Goal: Task Accomplishment & Management: Manage account settings

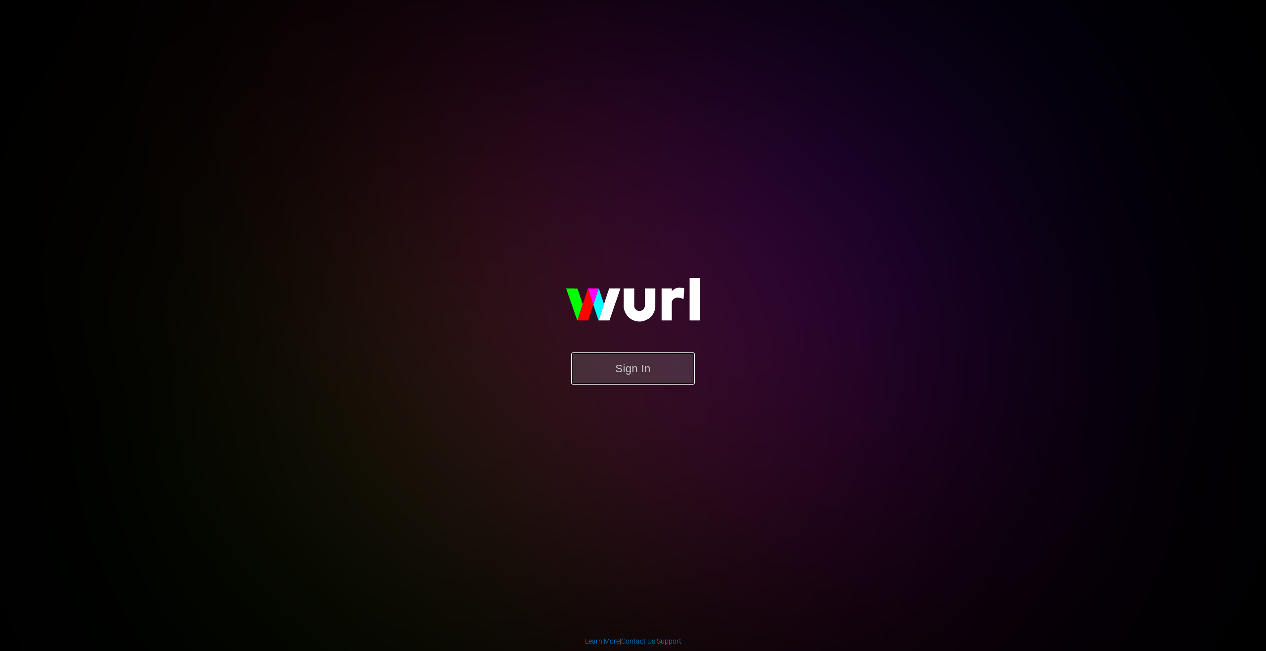
click at [595, 372] on button "Sign In" at bounding box center [633, 369] width 124 height 32
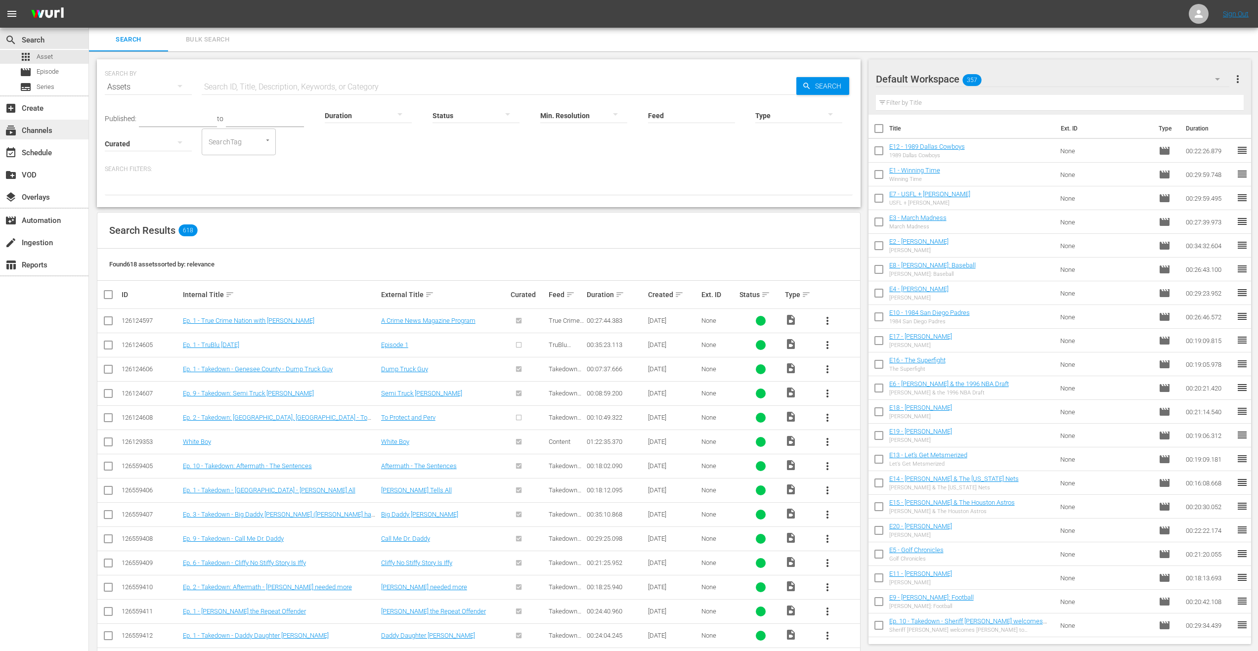
click at [57, 126] on div "subscriptions Channels" at bounding box center [44, 130] width 89 height 20
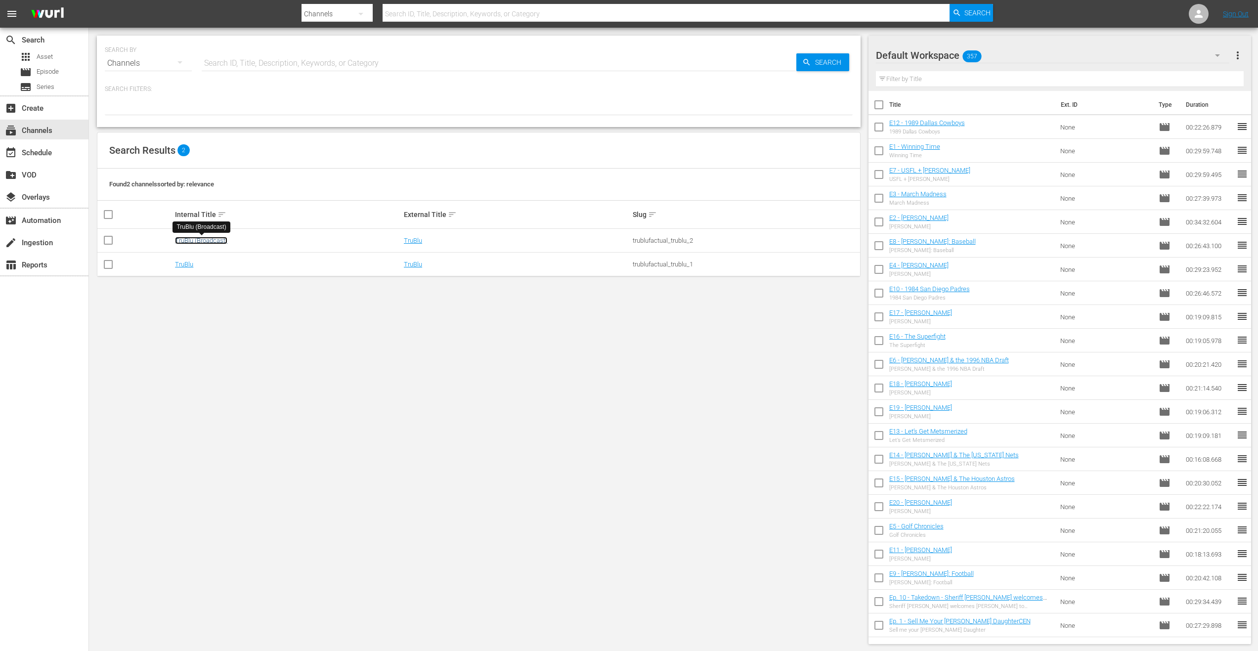
click at [208, 238] on link "TruBlu (Broadcast)" at bounding box center [201, 240] width 52 height 7
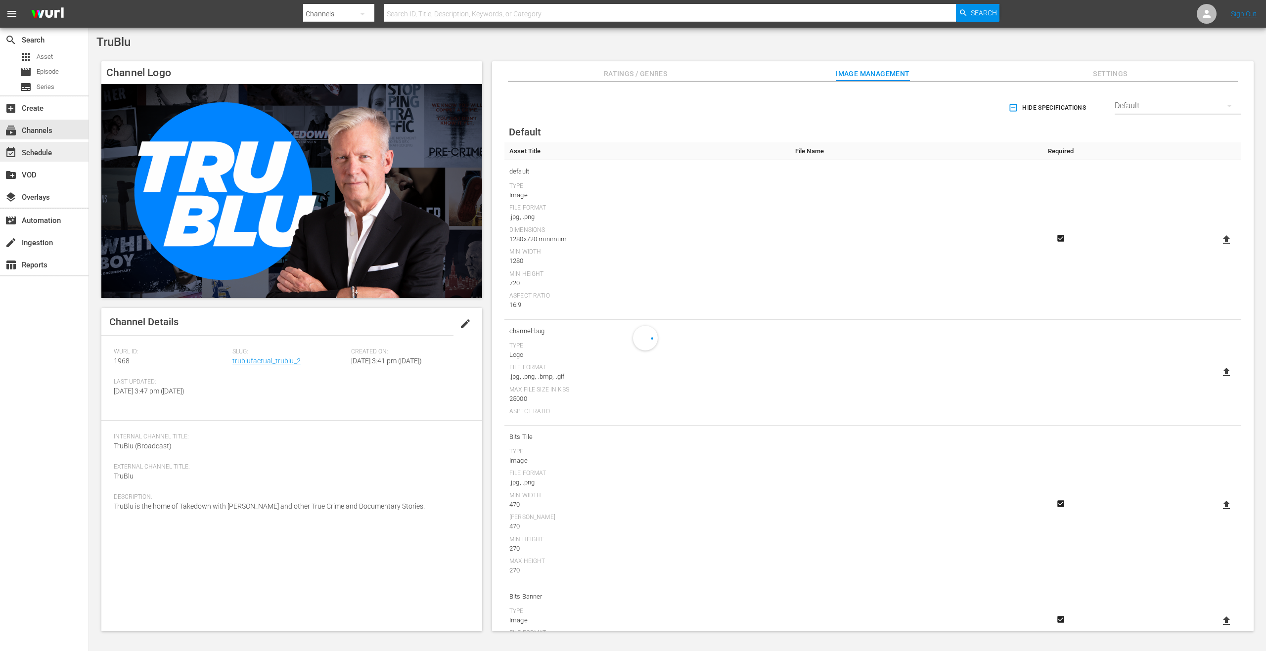
click at [54, 153] on div "event_available Schedule" at bounding box center [27, 151] width 55 height 9
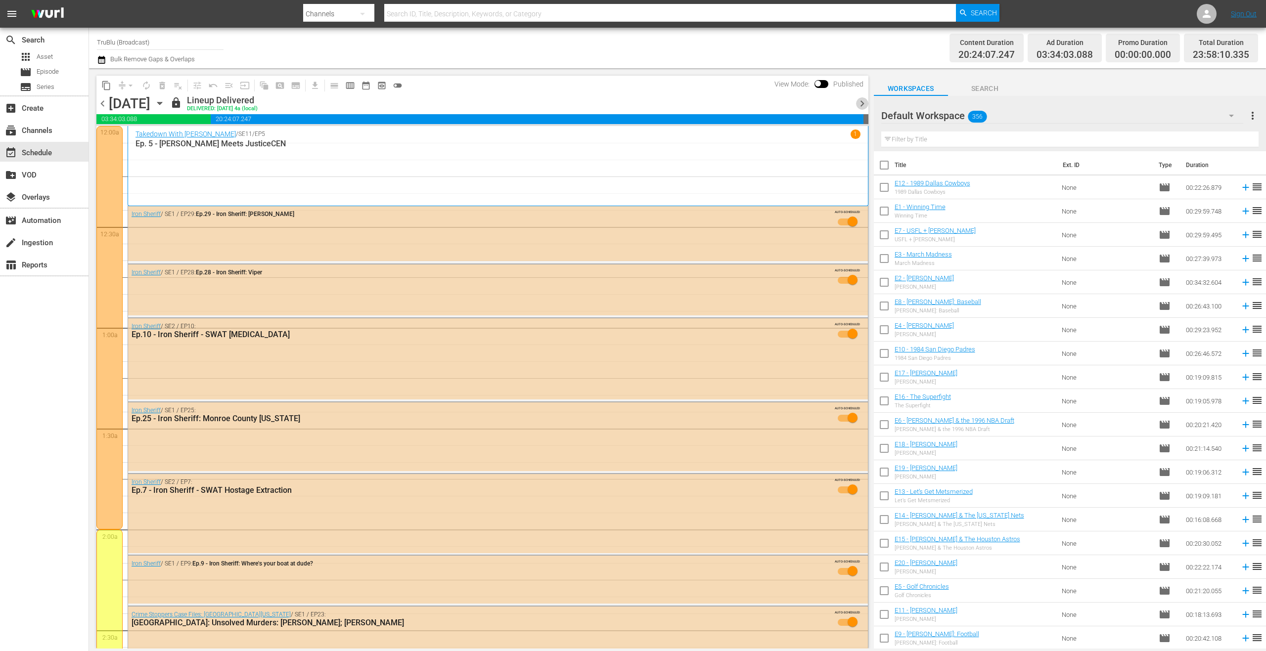
click at [860, 101] on span "chevron_right" at bounding box center [862, 103] width 12 height 12
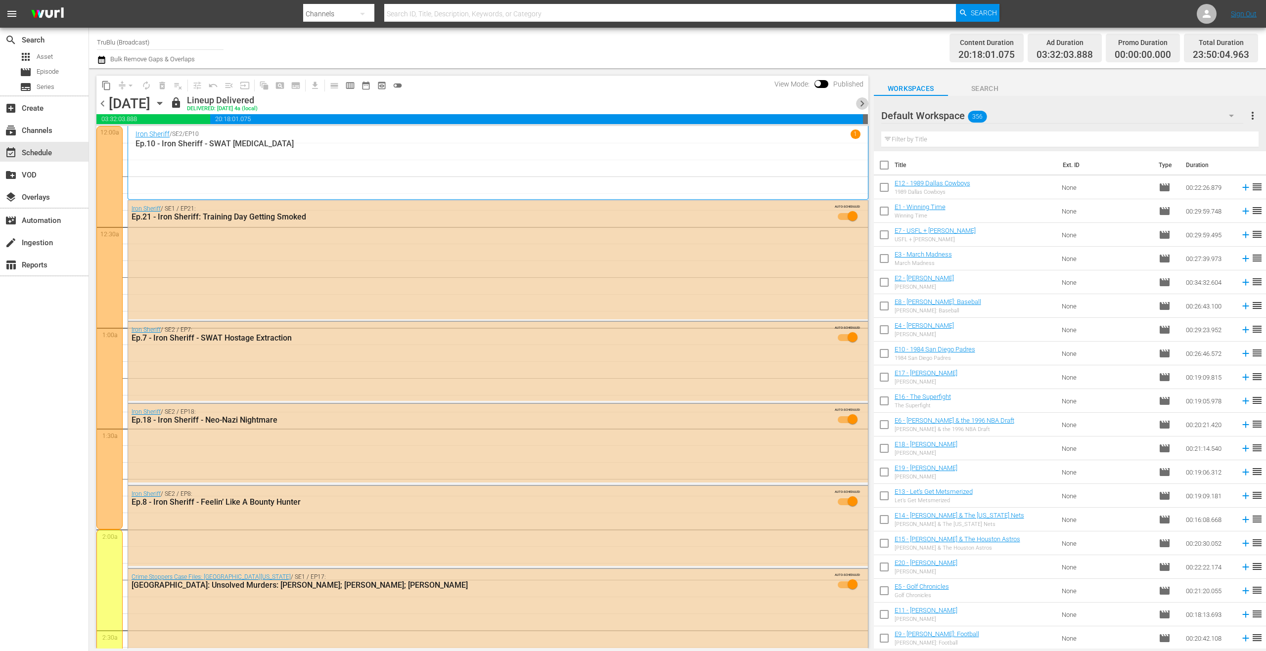
click at [860, 101] on span "chevron_right" at bounding box center [862, 103] width 12 height 12
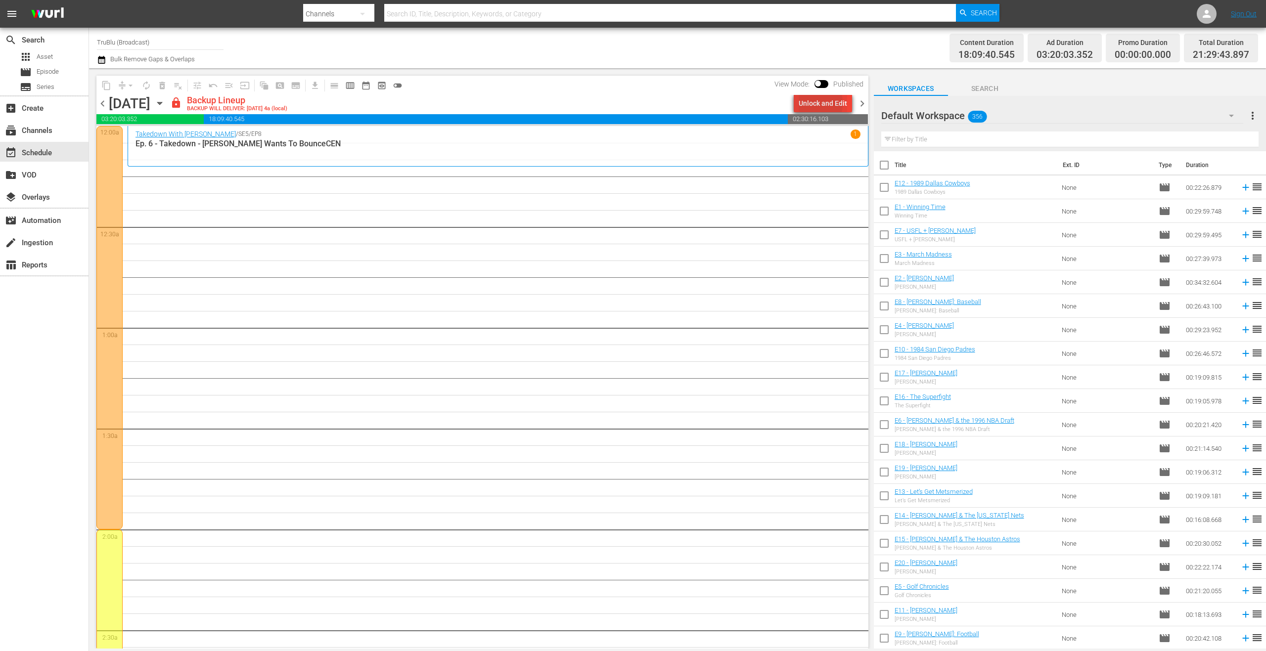
click at [808, 103] on div "Unlock and Edit" at bounding box center [823, 103] width 48 height 18
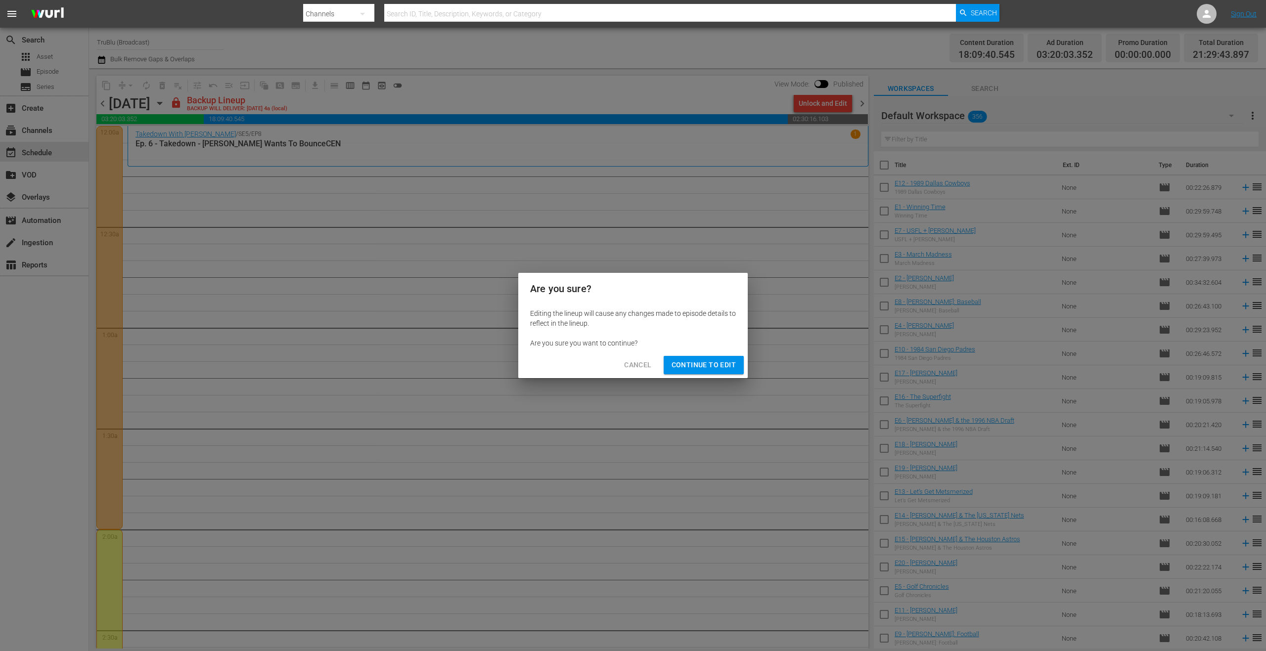
click at [716, 370] on span "Continue to Edit" at bounding box center [703, 365] width 64 height 12
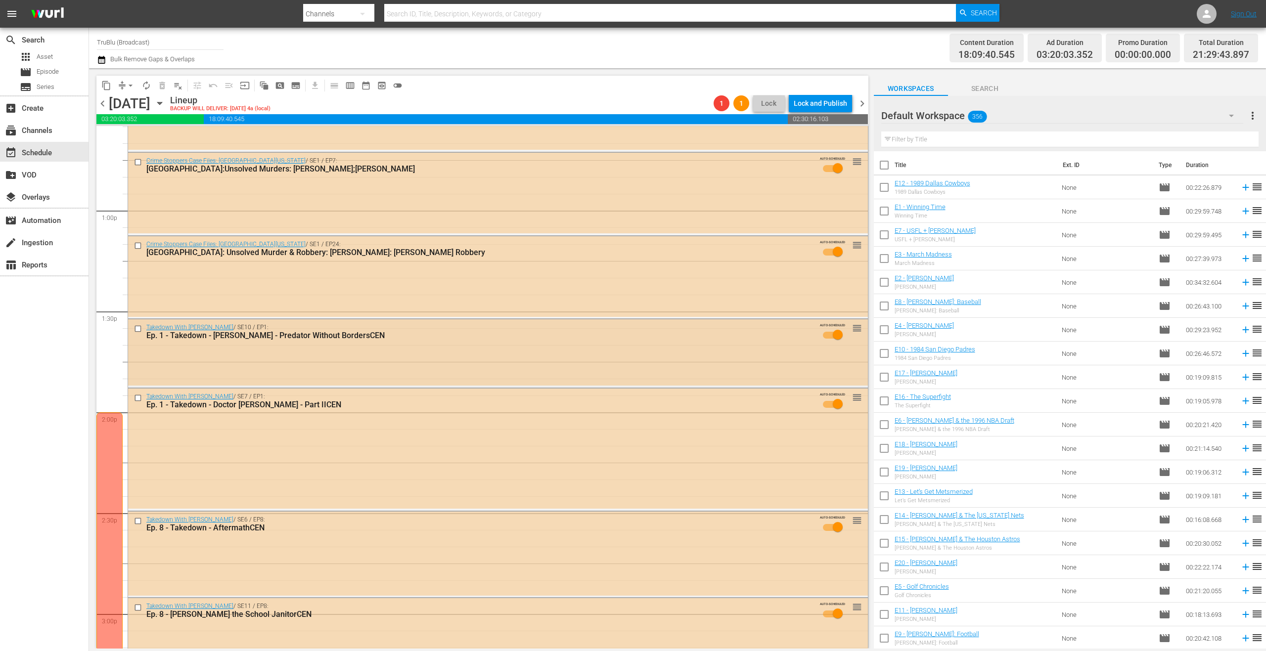
scroll to position [1962, 0]
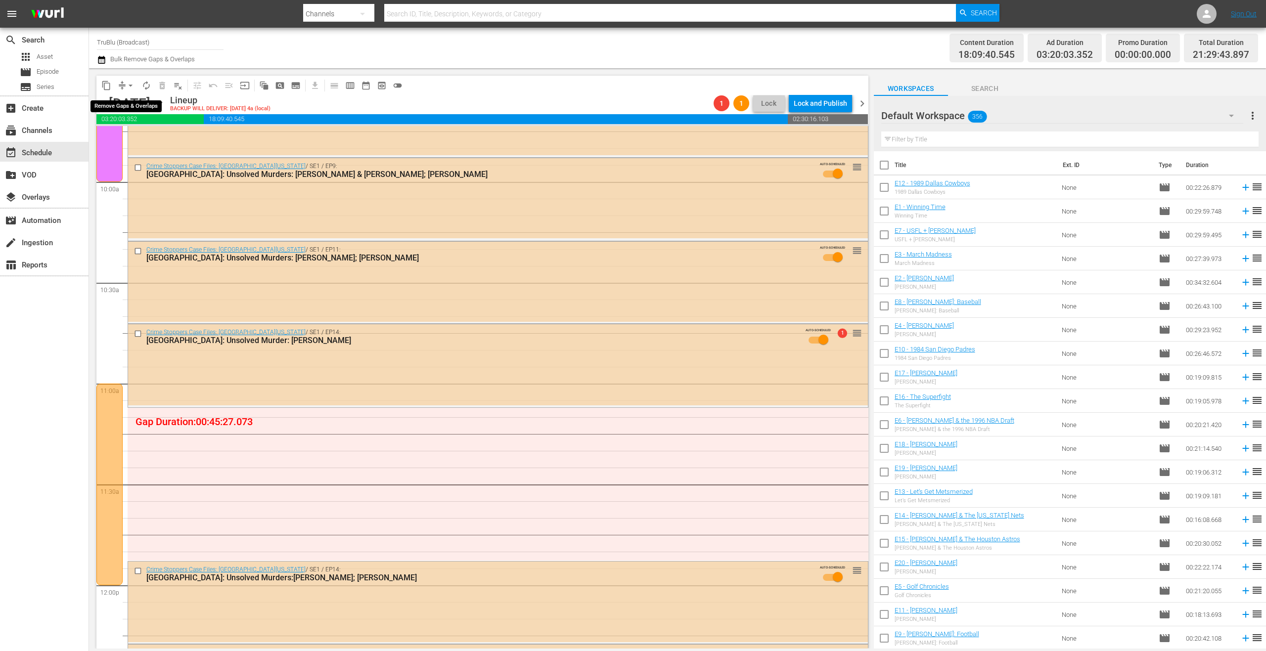
click at [122, 89] on span "compress" at bounding box center [122, 86] width 10 height 10
click at [128, 85] on span "arrow_drop_down" at bounding box center [131, 86] width 10 height 10
click at [149, 138] on li "Align to End of Previous Day" at bounding box center [131, 138] width 104 height 16
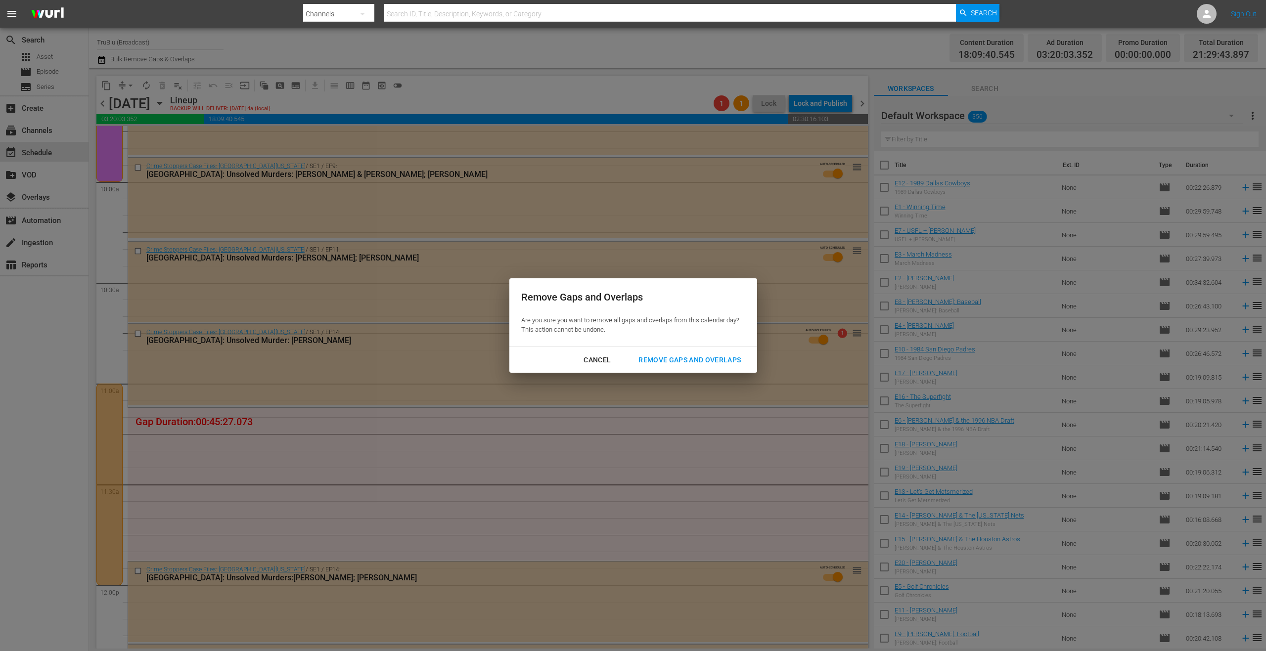
click at [688, 355] on div "Remove Gaps and Overlaps" at bounding box center [689, 360] width 118 height 12
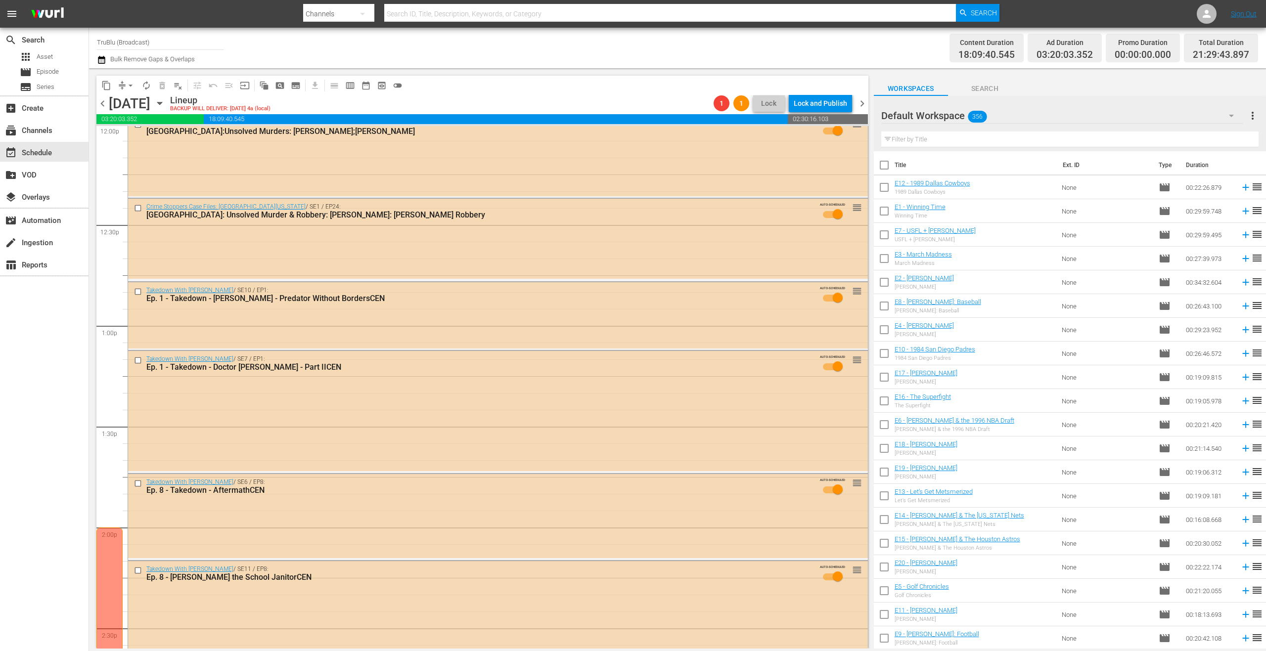
scroll to position [2077, 0]
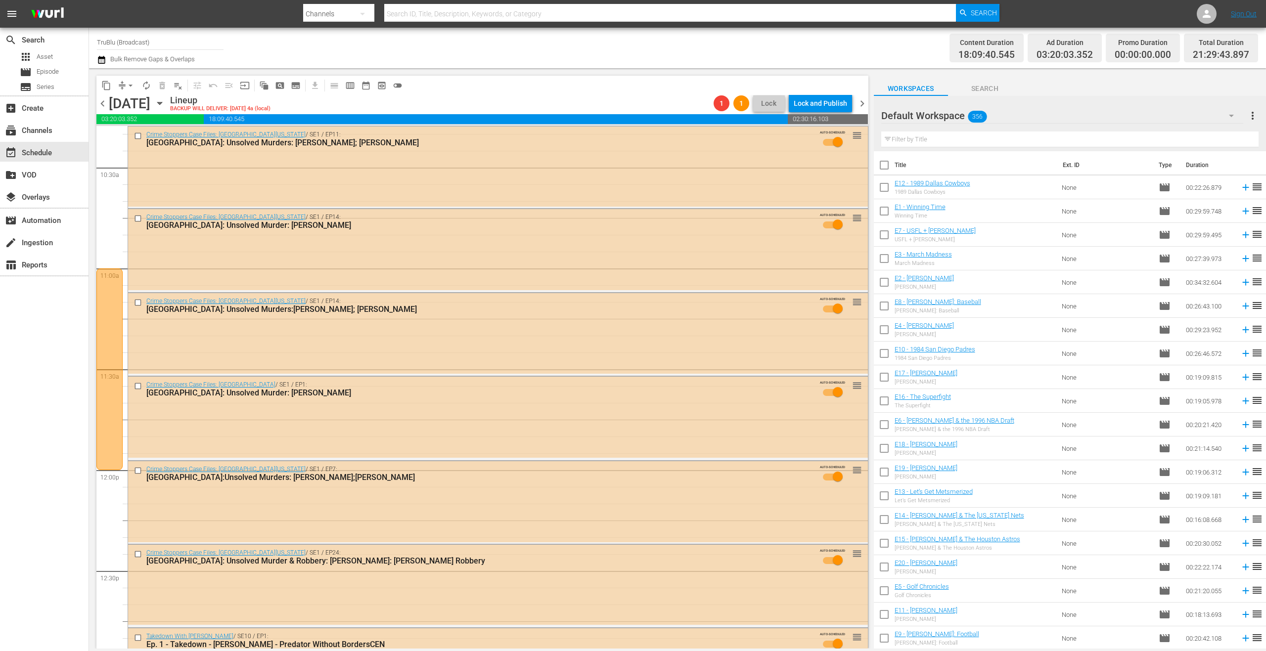
click at [119, 299] on div at bounding box center [109, 369] width 26 height 202
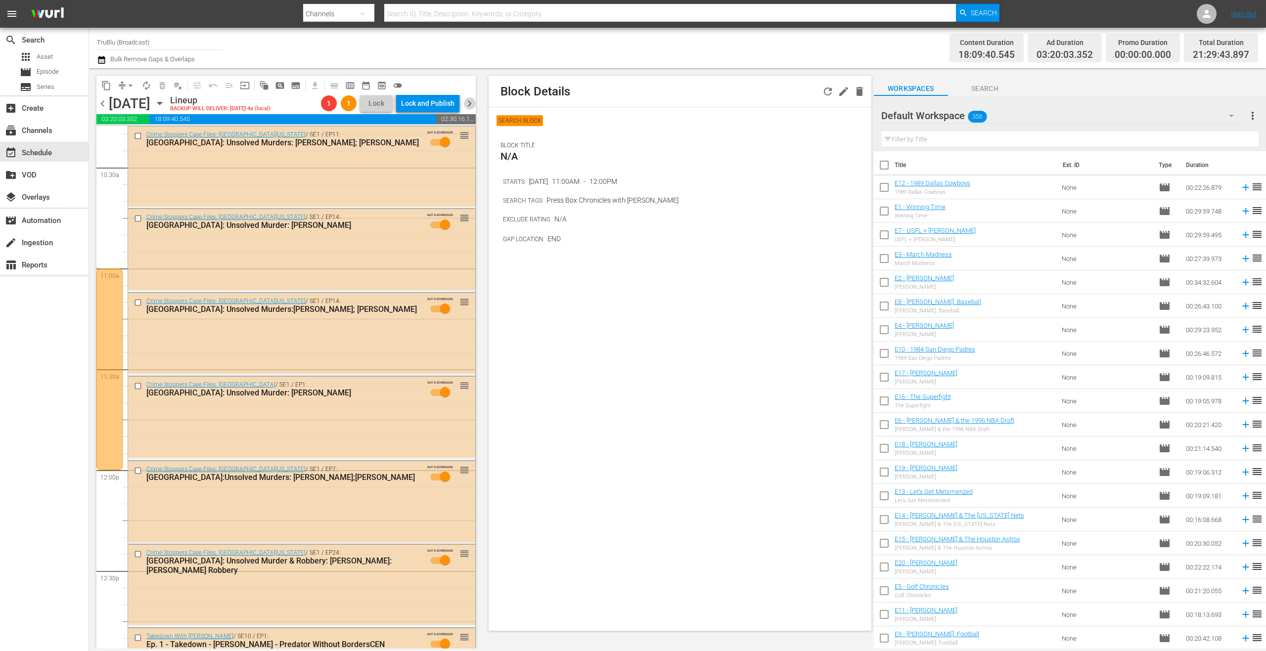
click at [467, 102] on span "chevron_right" at bounding box center [469, 103] width 12 height 12
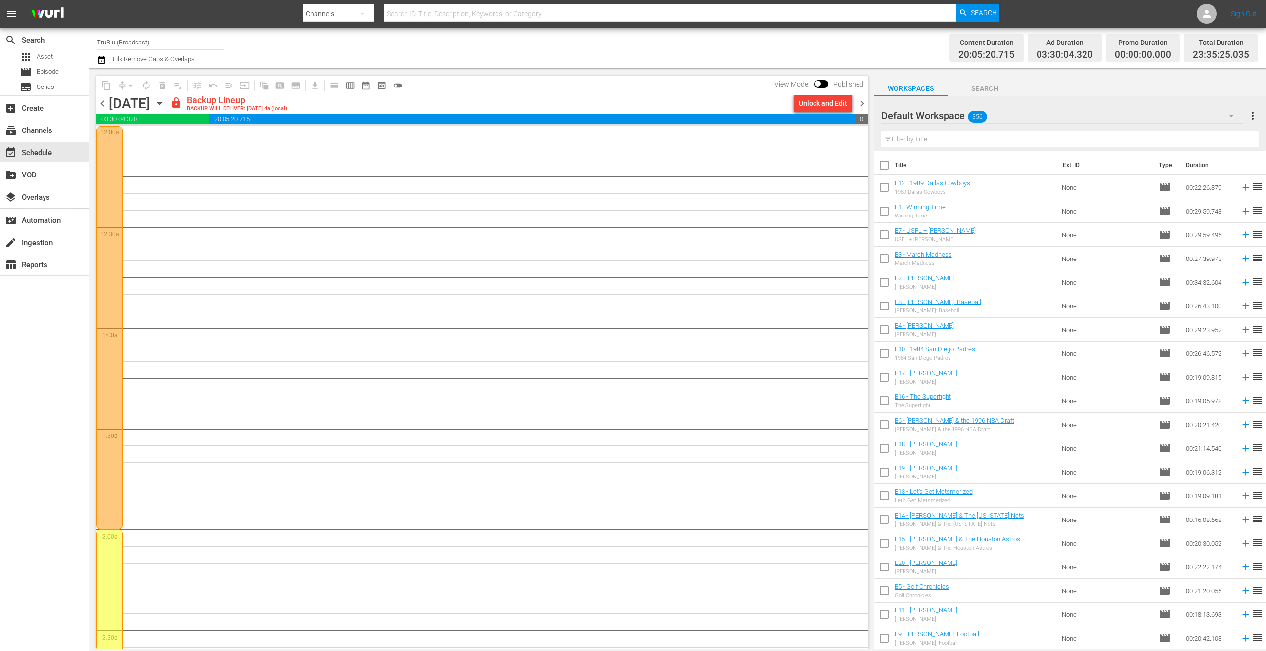
click at [101, 106] on span "chevron_left" at bounding box center [102, 103] width 12 height 12
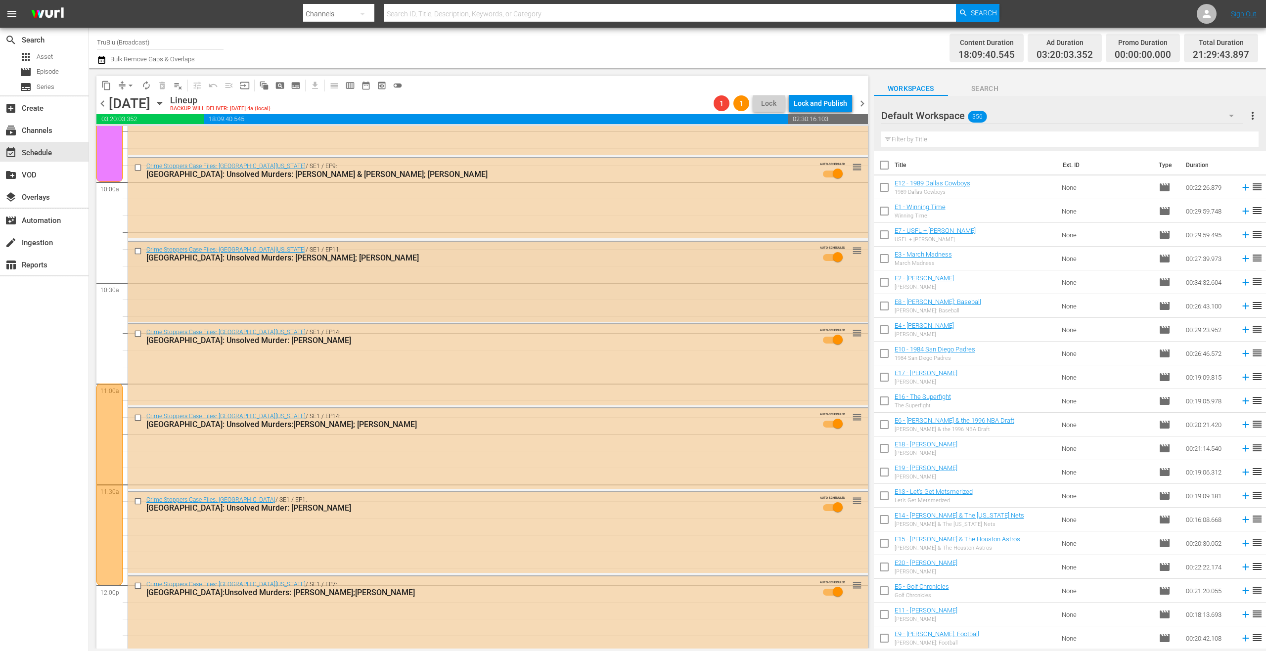
scroll to position [2192, 0]
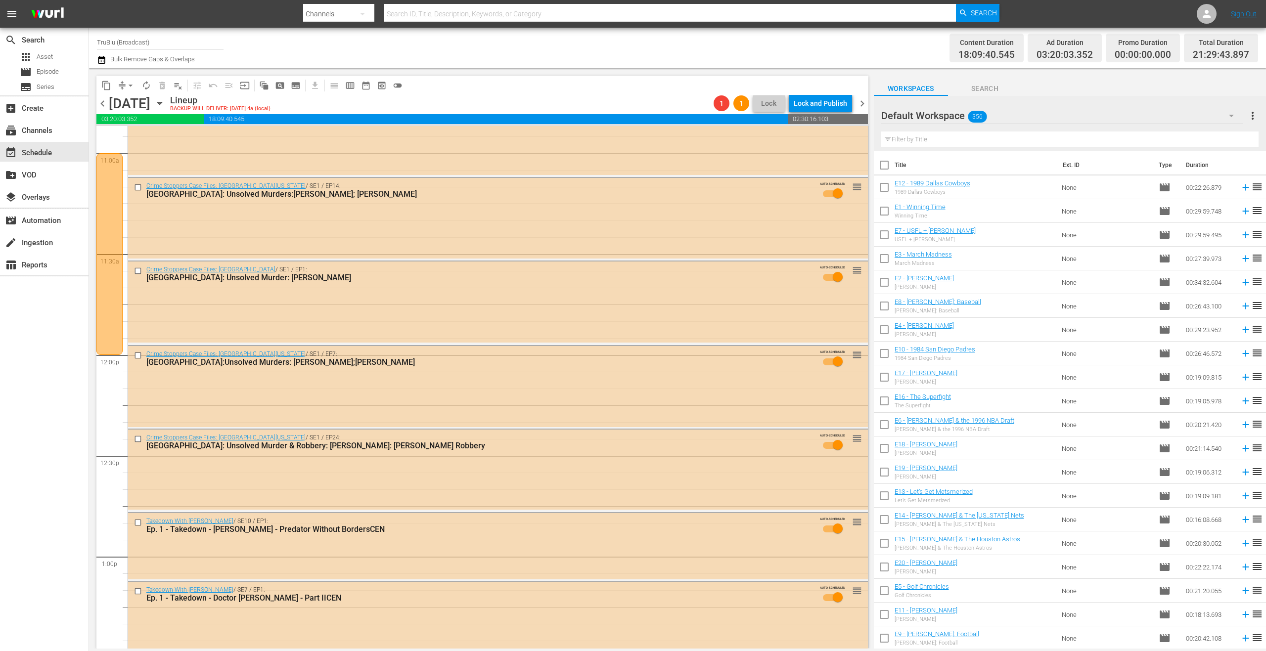
click at [113, 205] on div at bounding box center [109, 254] width 26 height 202
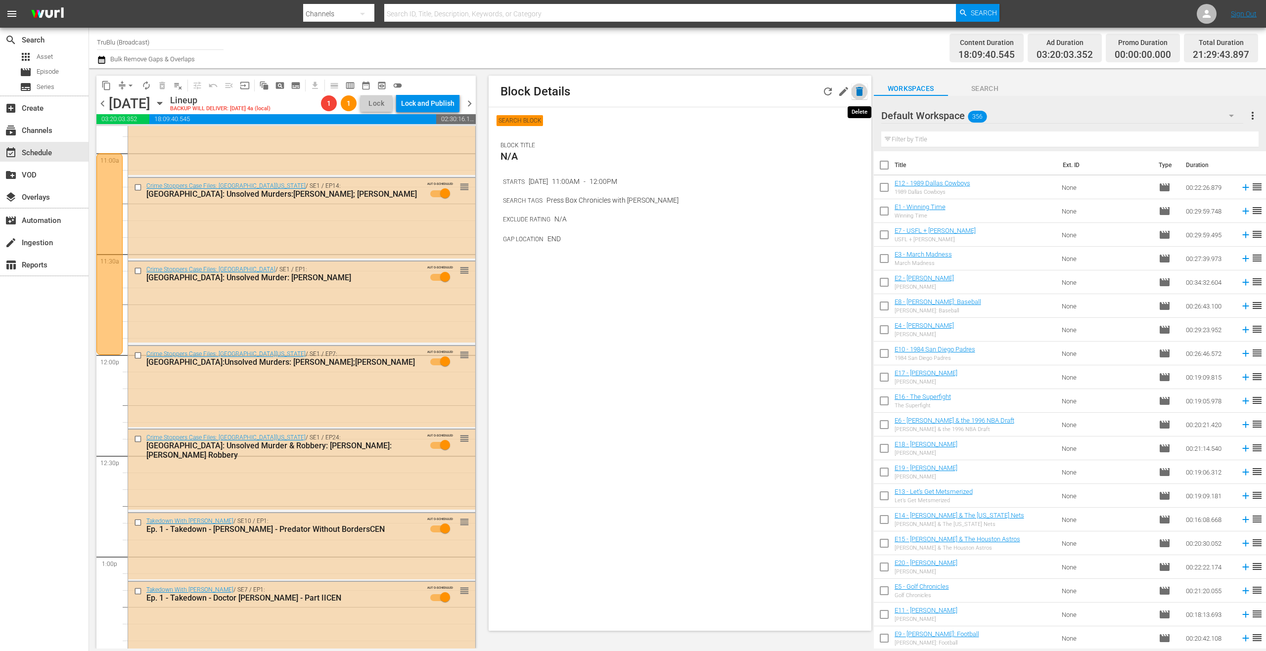
click at [862, 90] on icon "button" at bounding box center [859, 92] width 12 height 12
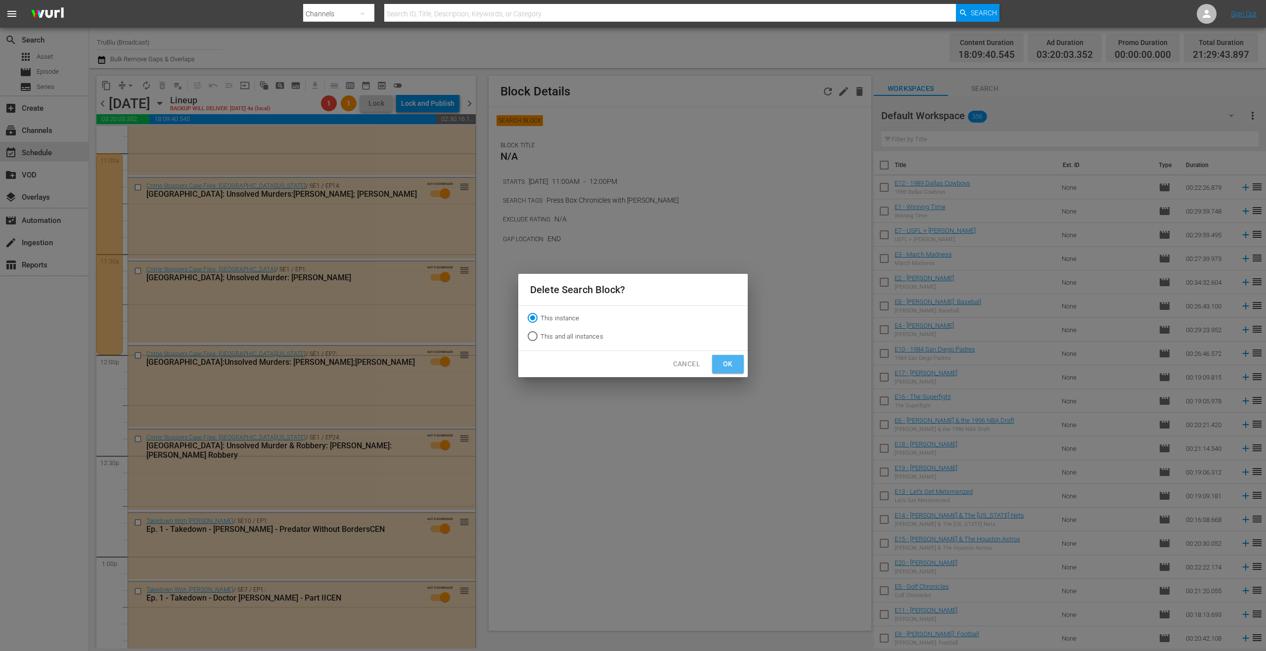
click at [732, 361] on span "Ok" at bounding box center [728, 364] width 16 height 12
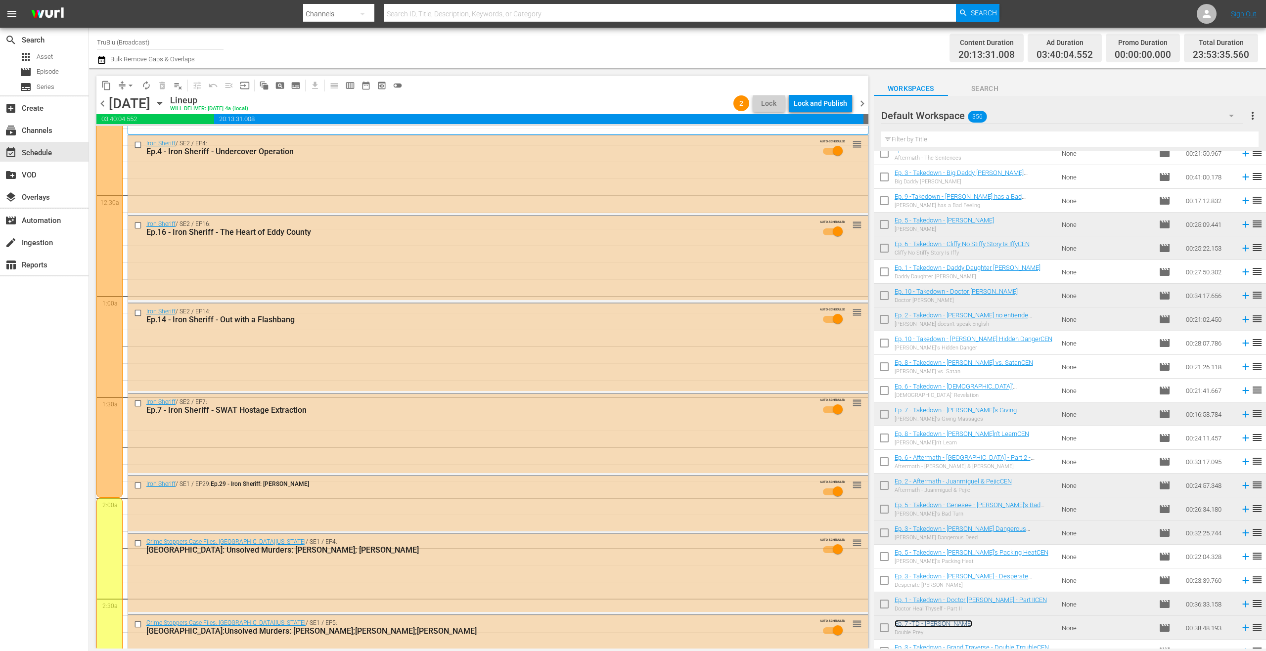
scroll to position [0, 0]
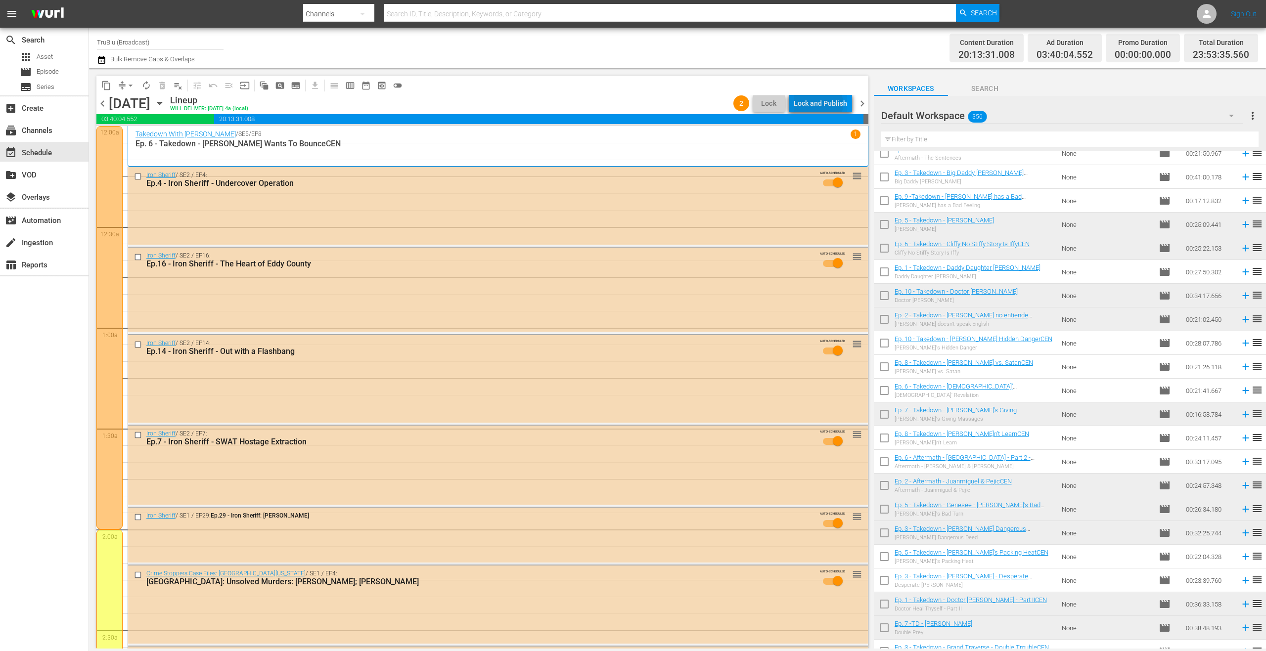
click at [820, 104] on div "Lock and Publish" at bounding box center [820, 103] width 53 height 18
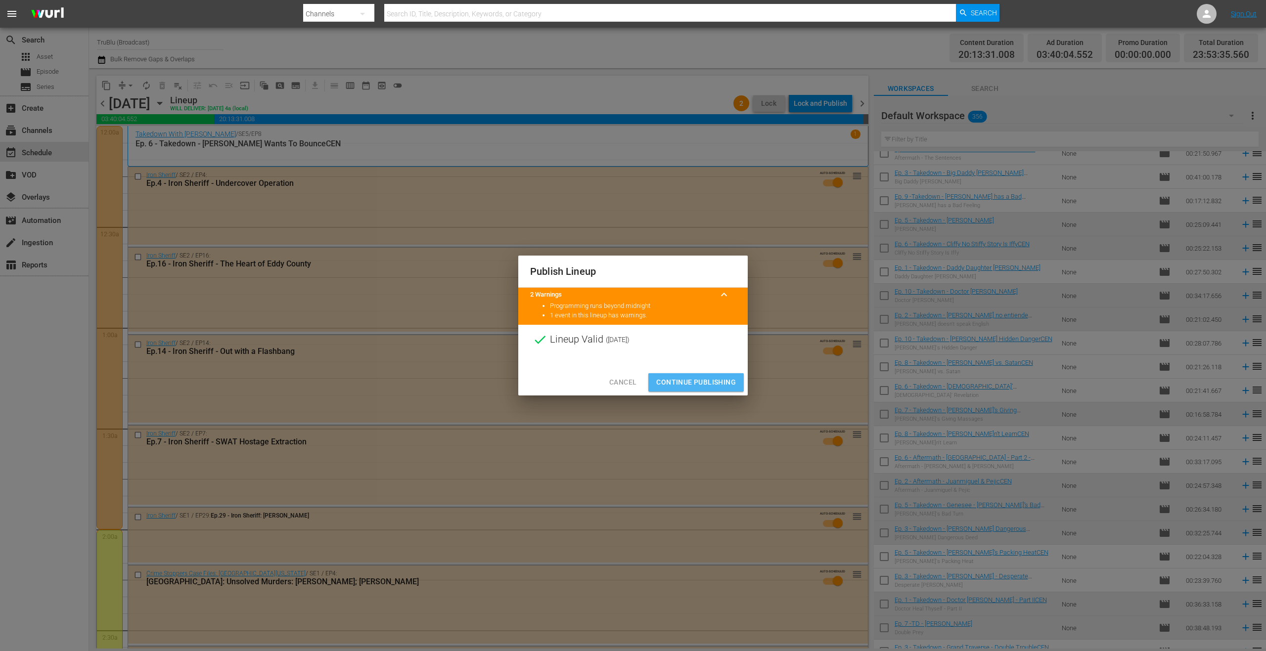
click at [710, 380] on span "Continue Publishing" at bounding box center [696, 382] width 80 height 12
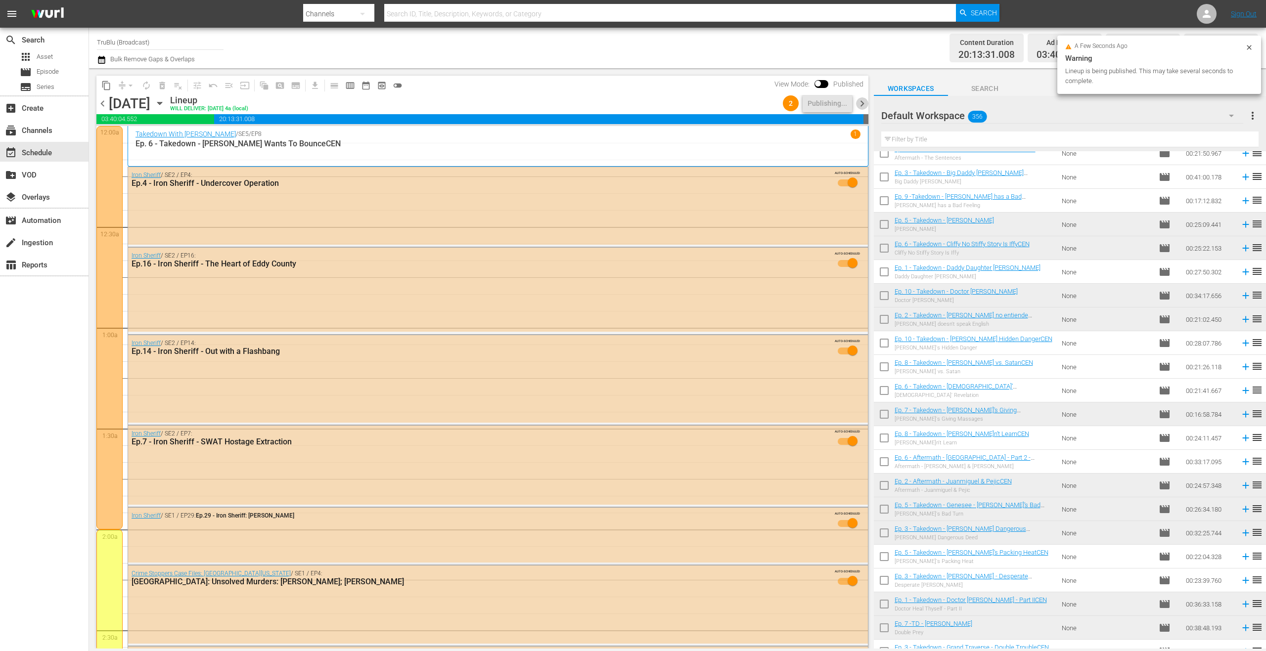
click at [863, 104] on span "chevron_right" at bounding box center [862, 103] width 12 height 12
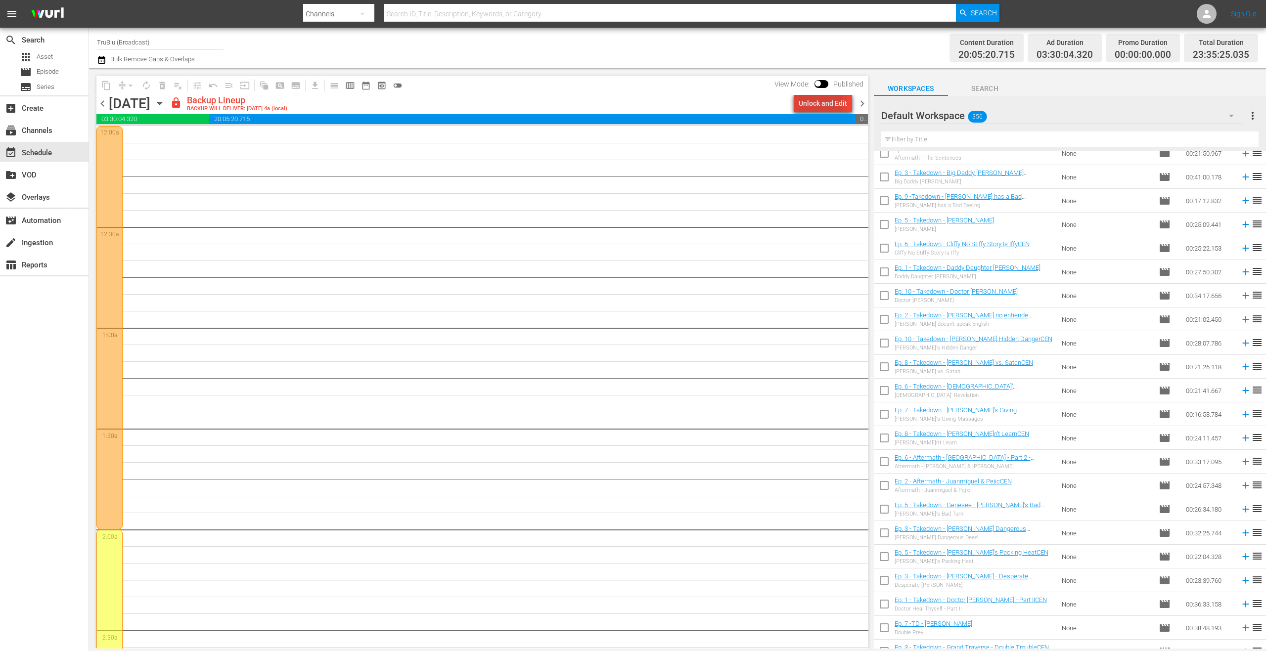
click at [805, 102] on div "Unlock and Edit" at bounding box center [823, 103] width 48 height 18
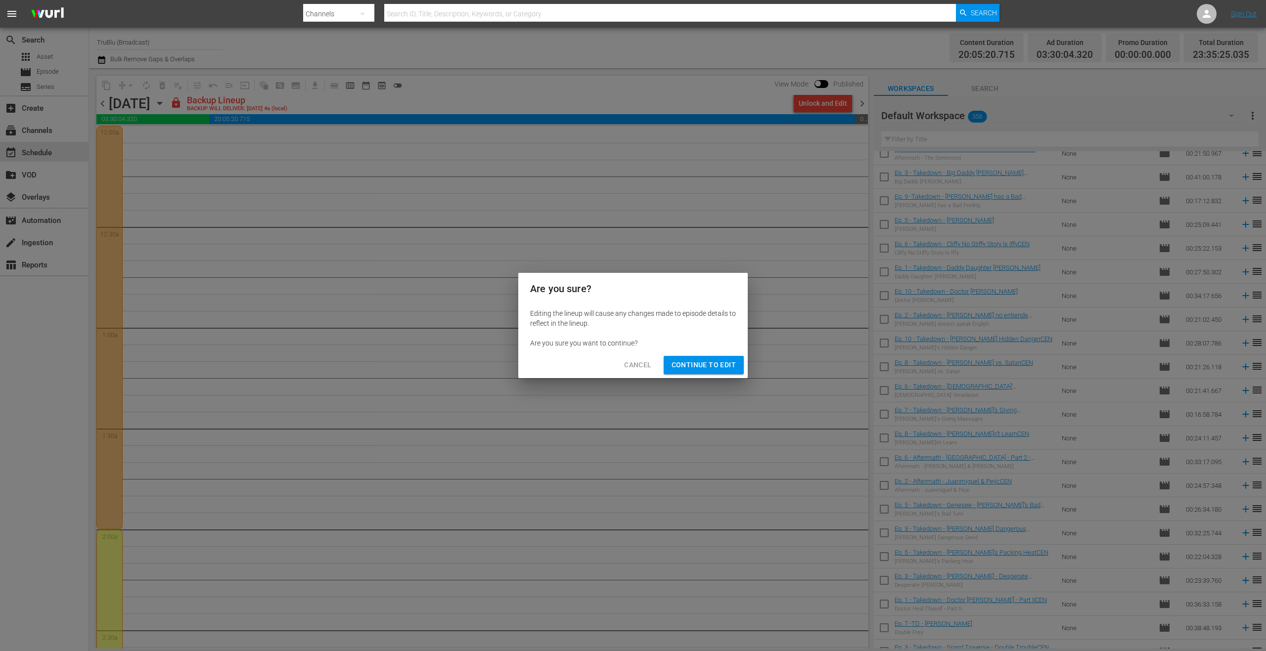
click at [685, 360] on span "Continue to Edit" at bounding box center [703, 365] width 64 height 12
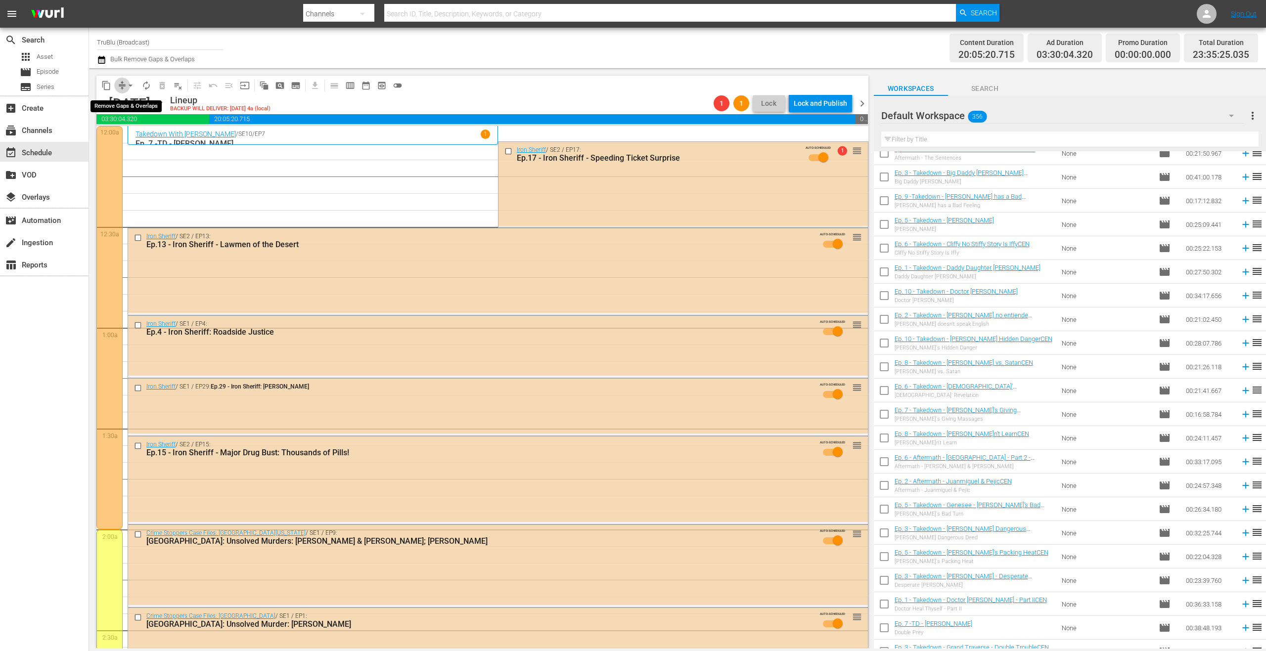
click at [121, 88] on span "compress" at bounding box center [122, 86] width 10 height 10
click at [124, 85] on button "arrow_drop_down" at bounding box center [131, 86] width 16 height 16
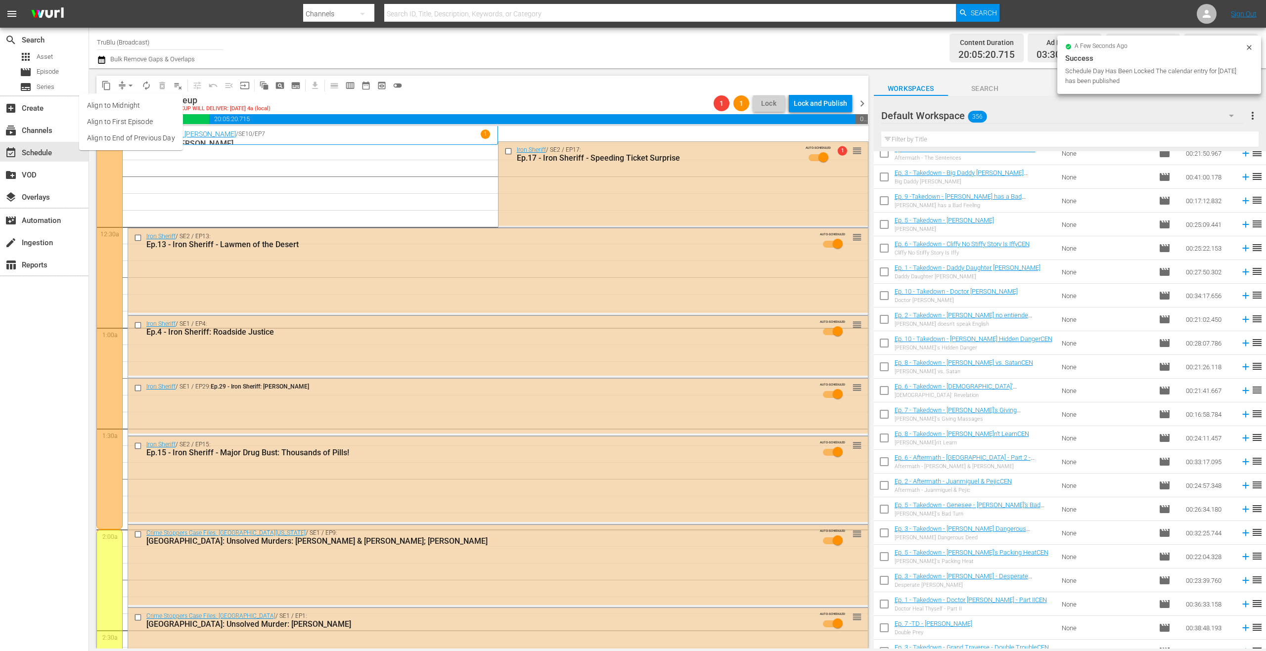
click at [131, 132] on li "Align to End of Previous Day" at bounding box center [131, 138] width 104 height 16
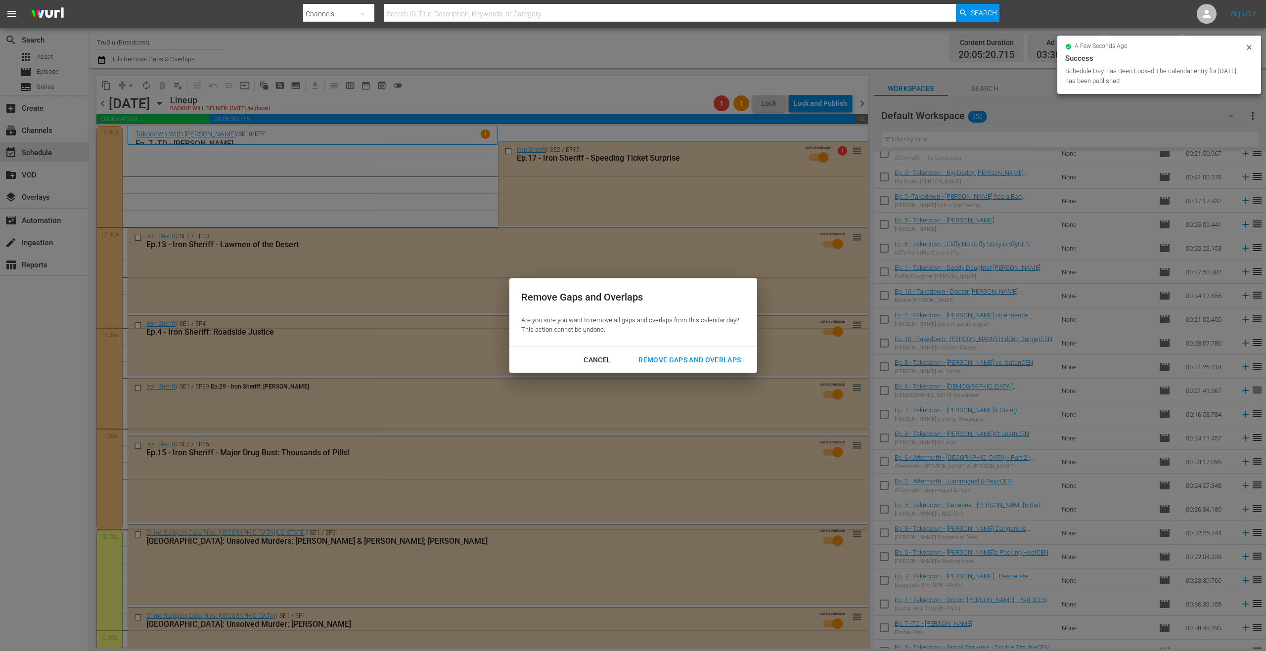
click at [673, 357] on div "Remove Gaps and Overlaps" at bounding box center [689, 360] width 118 height 12
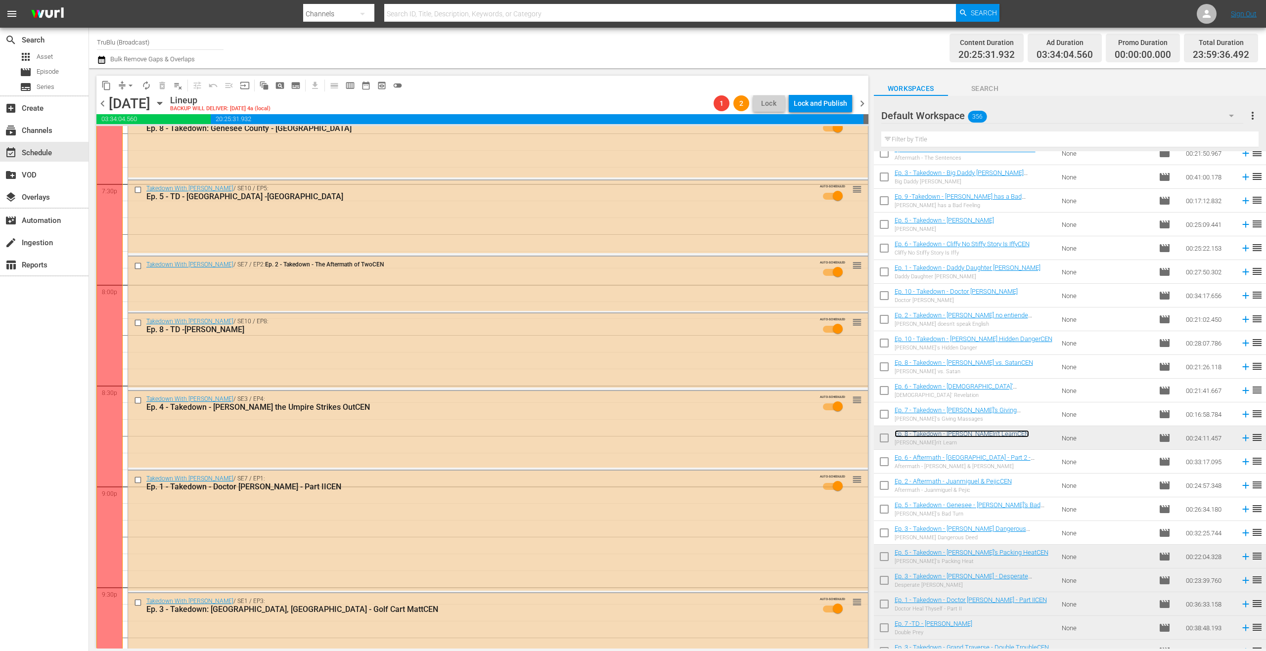
scroll to position [4336, 0]
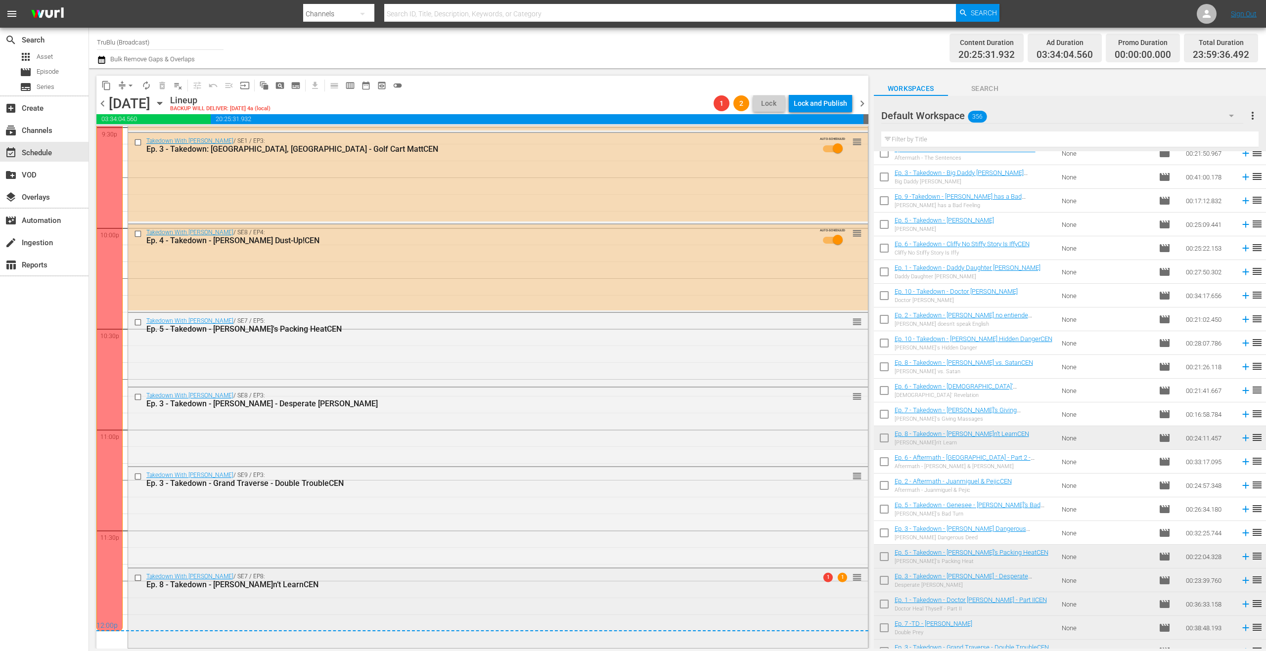
click at [823, 580] on span "1" at bounding box center [827, 577] width 9 height 9
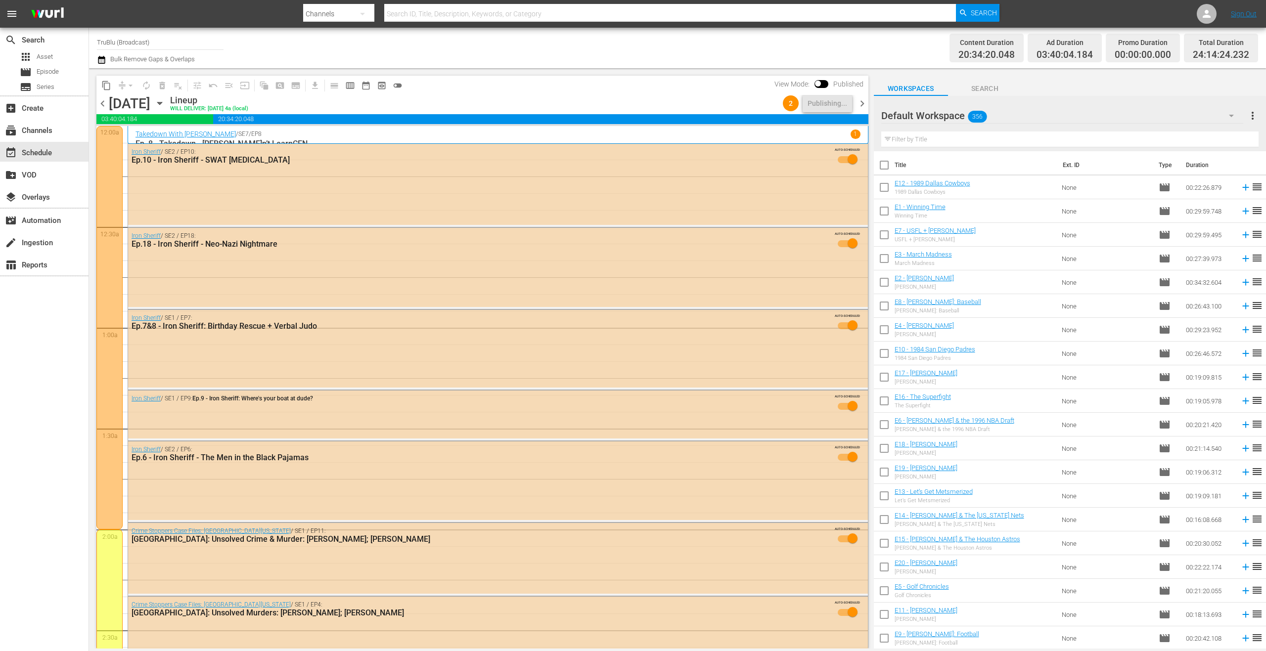
scroll to position [953, 0]
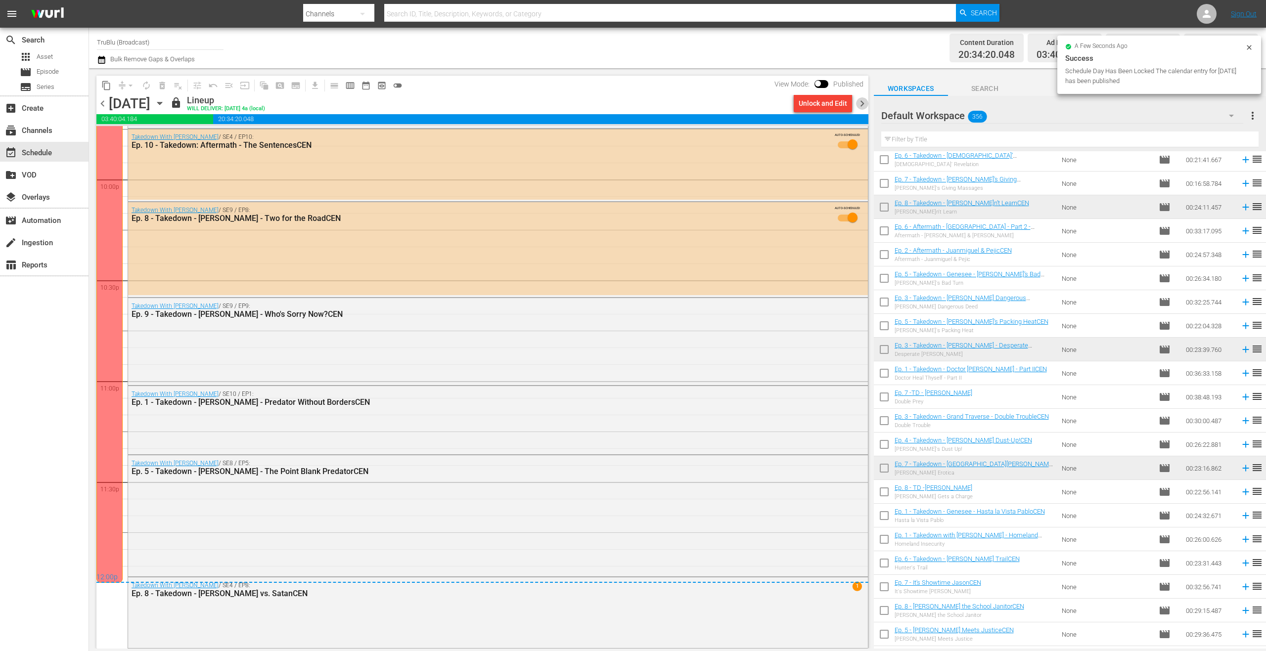
click at [865, 106] on span "chevron_right" at bounding box center [862, 103] width 12 height 12
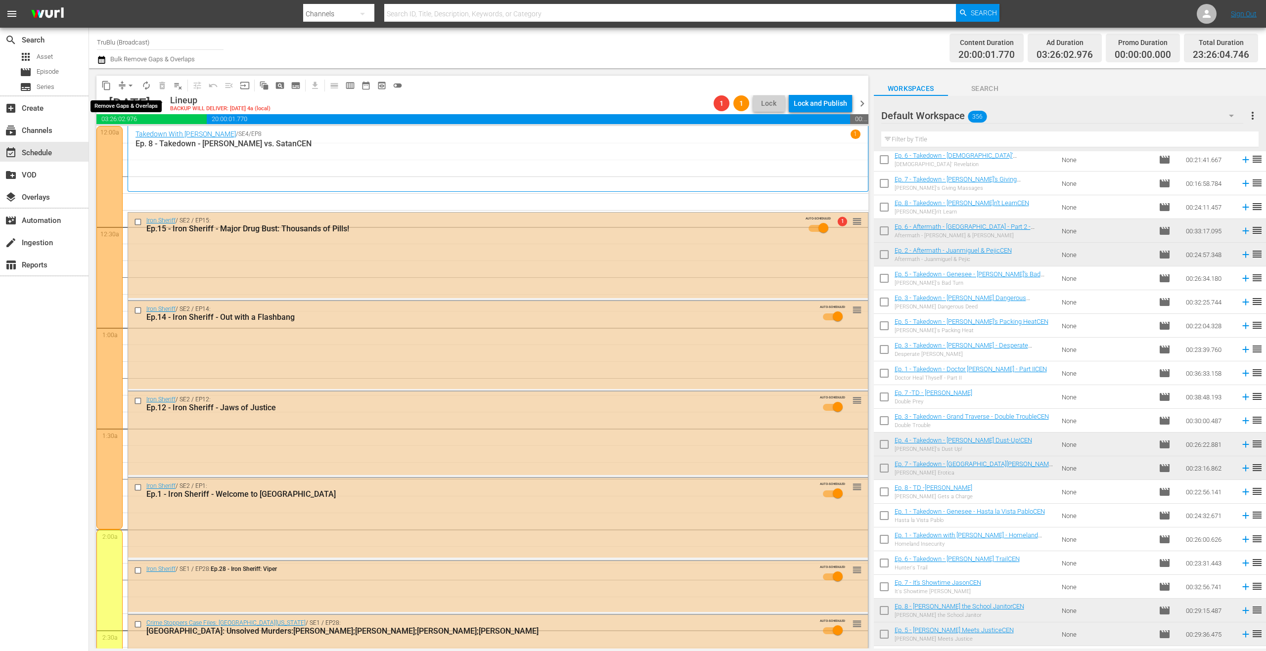
click at [119, 84] on span "compress" at bounding box center [122, 86] width 10 height 10
click at [122, 87] on span "compress" at bounding box center [122, 86] width 10 height 10
click at [122, 86] on span "compress" at bounding box center [122, 86] width 10 height 10
click at [128, 87] on span "arrow_drop_down" at bounding box center [131, 86] width 10 height 10
click at [134, 132] on li "Align to End of Previous Day" at bounding box center [131, 138] width 104 height 16
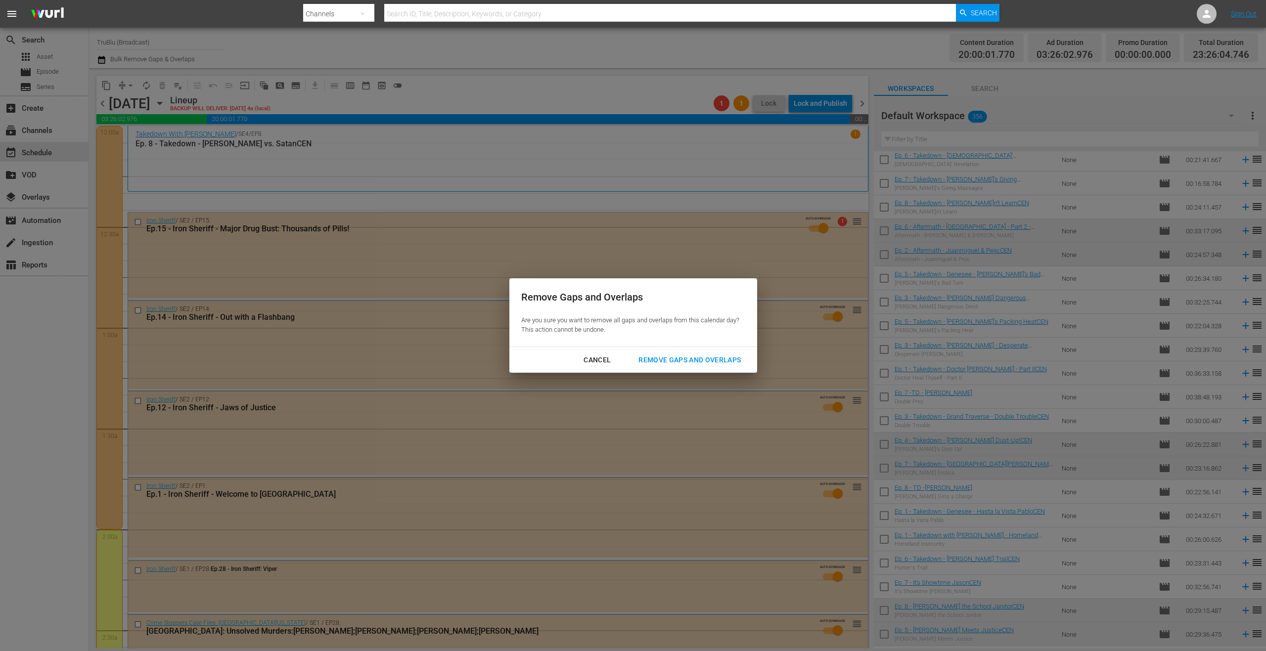
click at [688, 354] on button "Remove Gaps and Overlaps" at bounding box center [689, 360] width 126 height 18
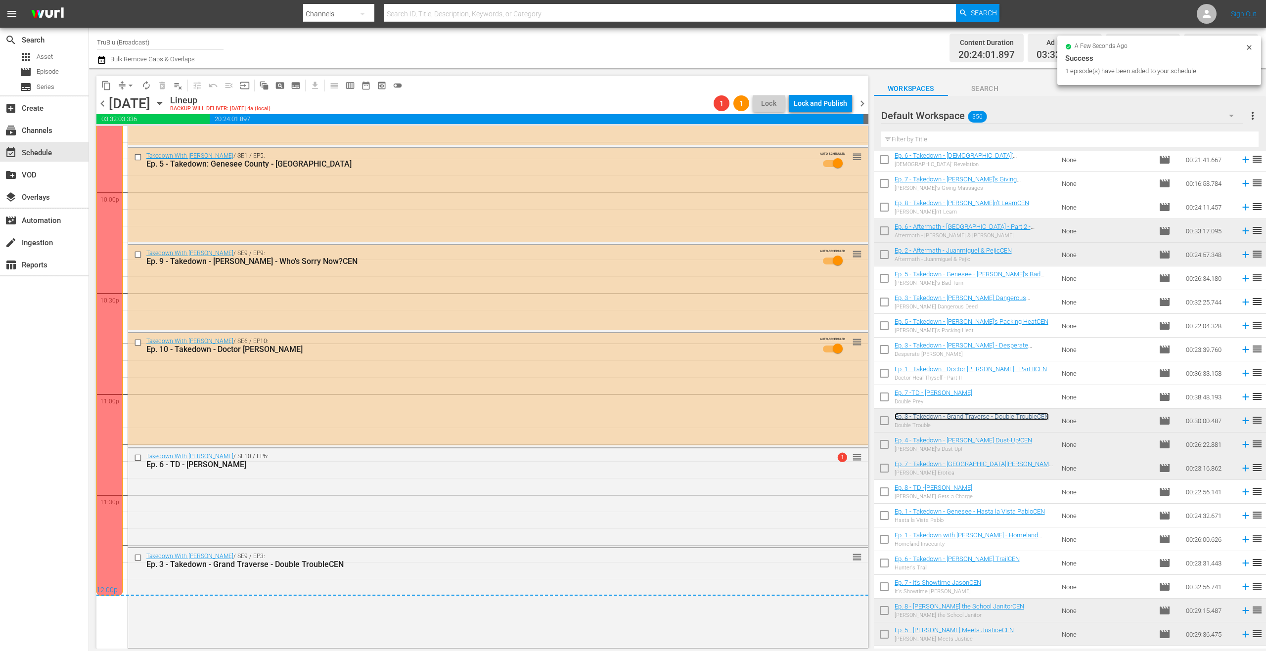
scroll to position [4372, 0]
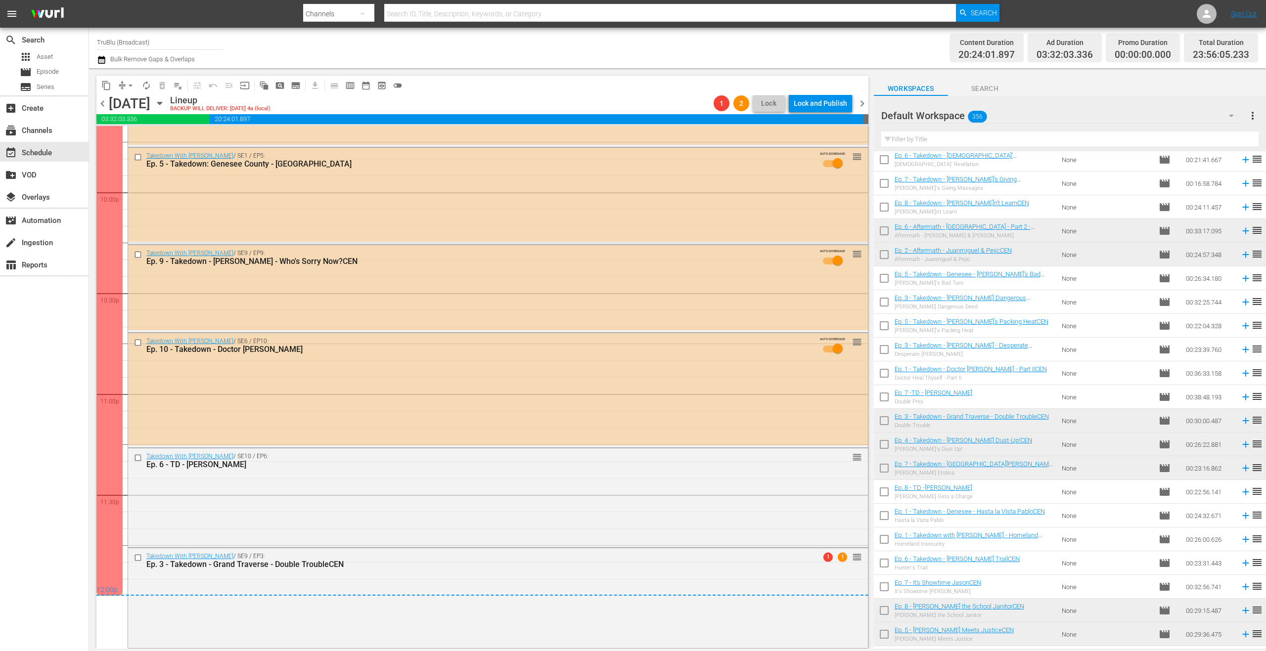
click at [859, 104] on span "chevron_right" at bounding box center [862, 103] width 12 height 12
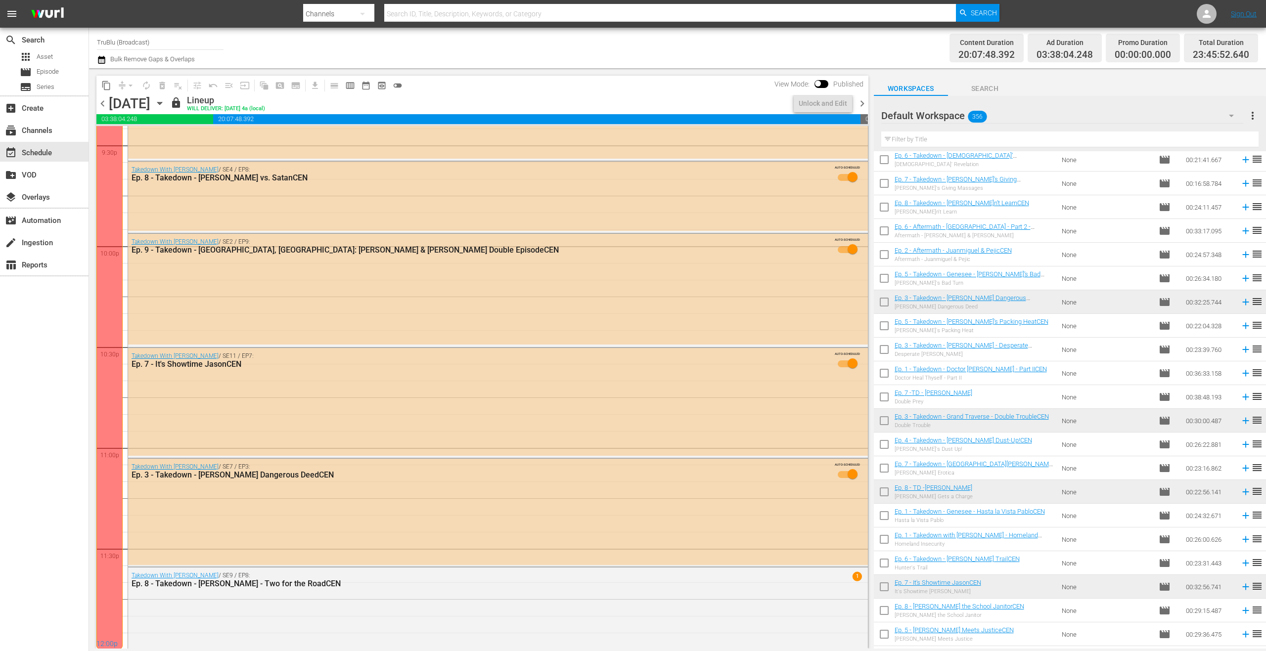
scroll to position [4333, 0]
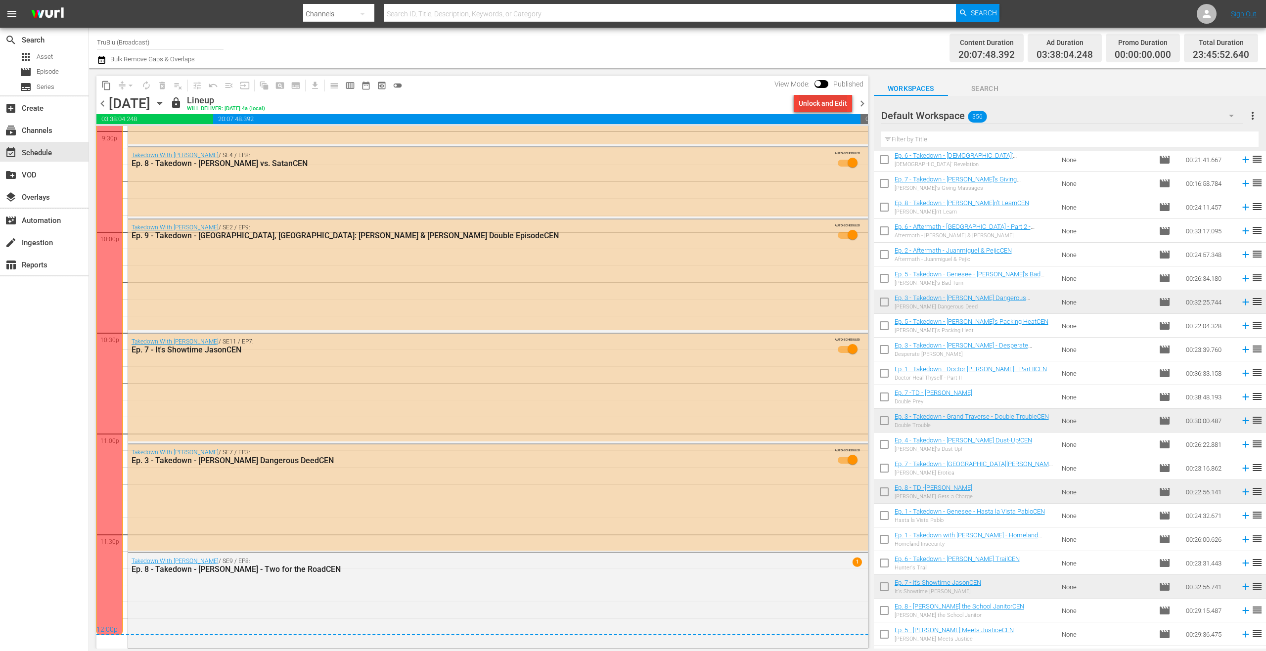
click at [813, 105] on div "Unlock and Edit" at bounding box center [823, 103] width 48 height 18
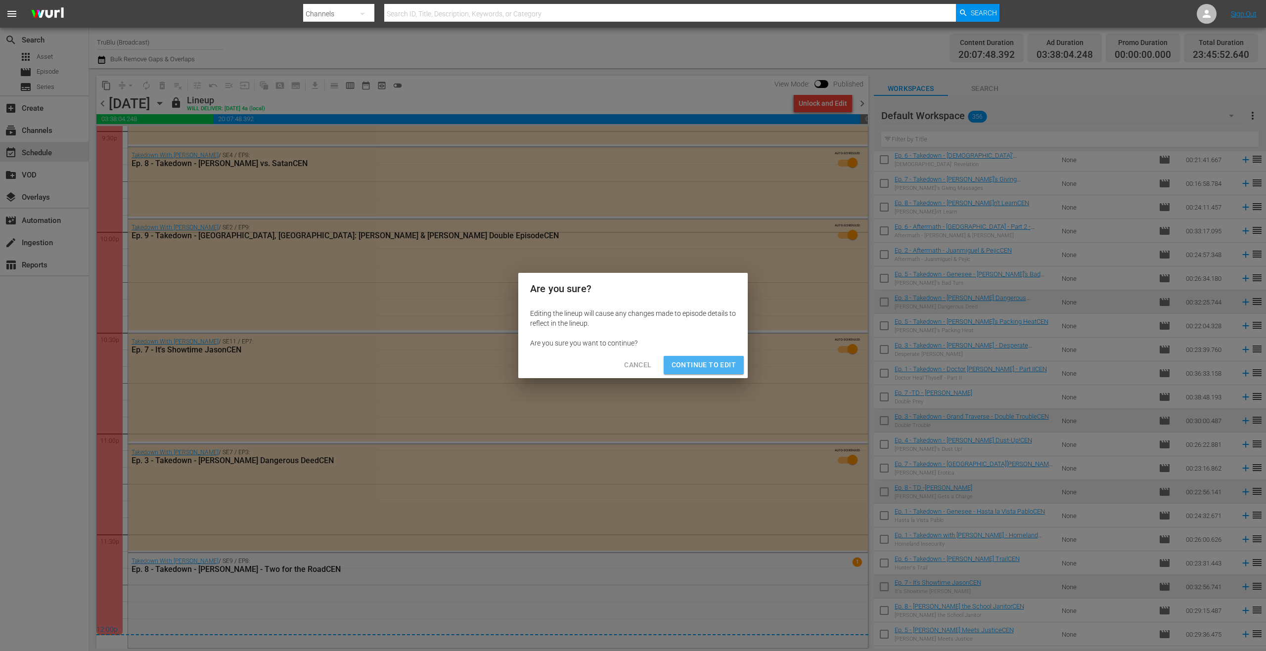
click at [716, 371] on span "Continue to Edit" at bounding box center [703, 365] width 64 height 12
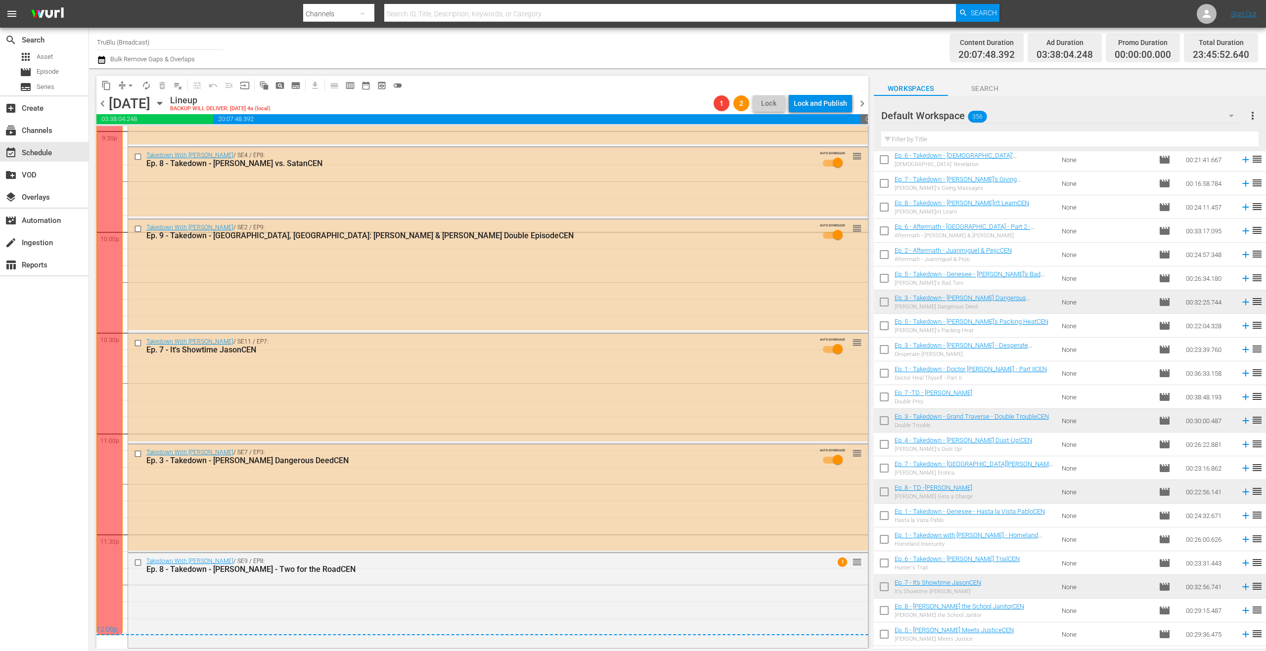
click at [99, 107] on span "chevron_left" at bounding box center [102, 103] width 12 height 12
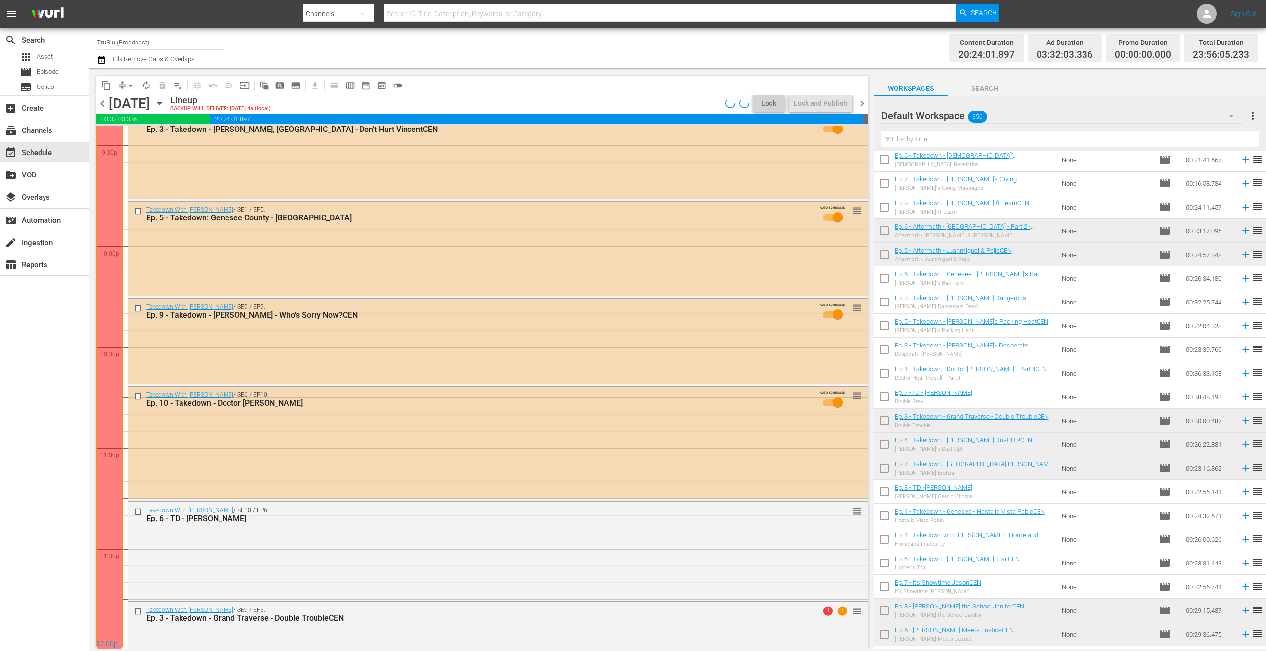
scroll to position [4372, 0]
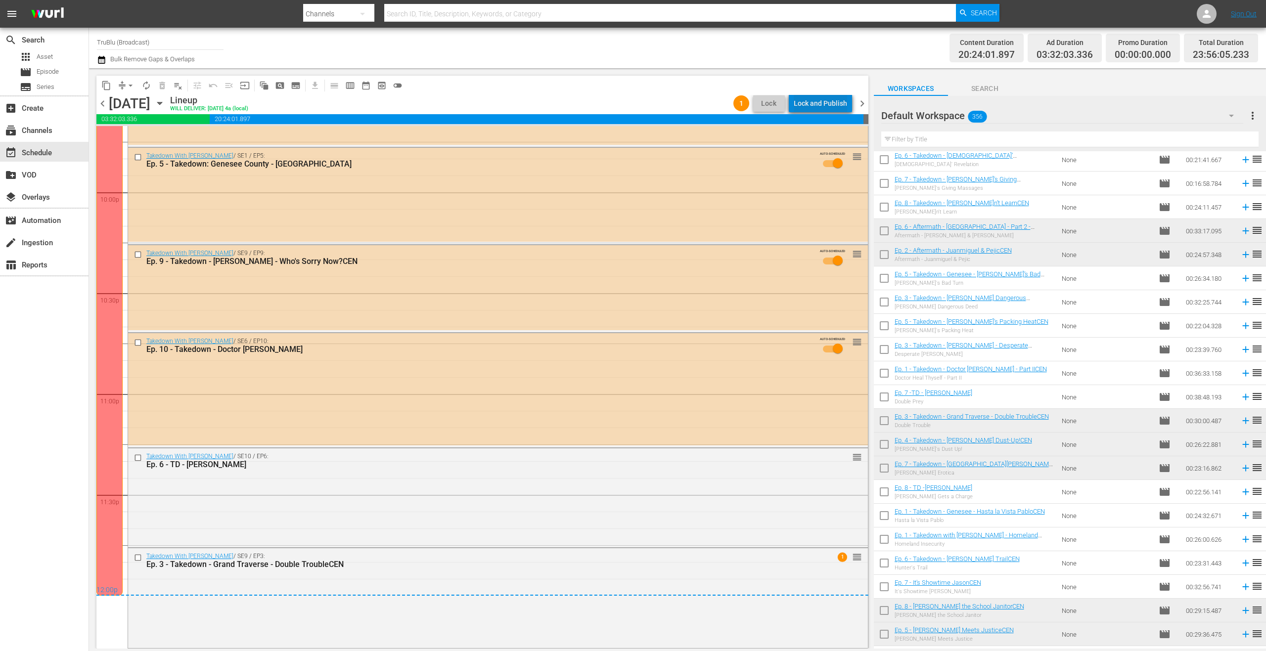
click at [828, 100] on div "Lock and Publish" at bounding box center [820, 103] width 53 height 18
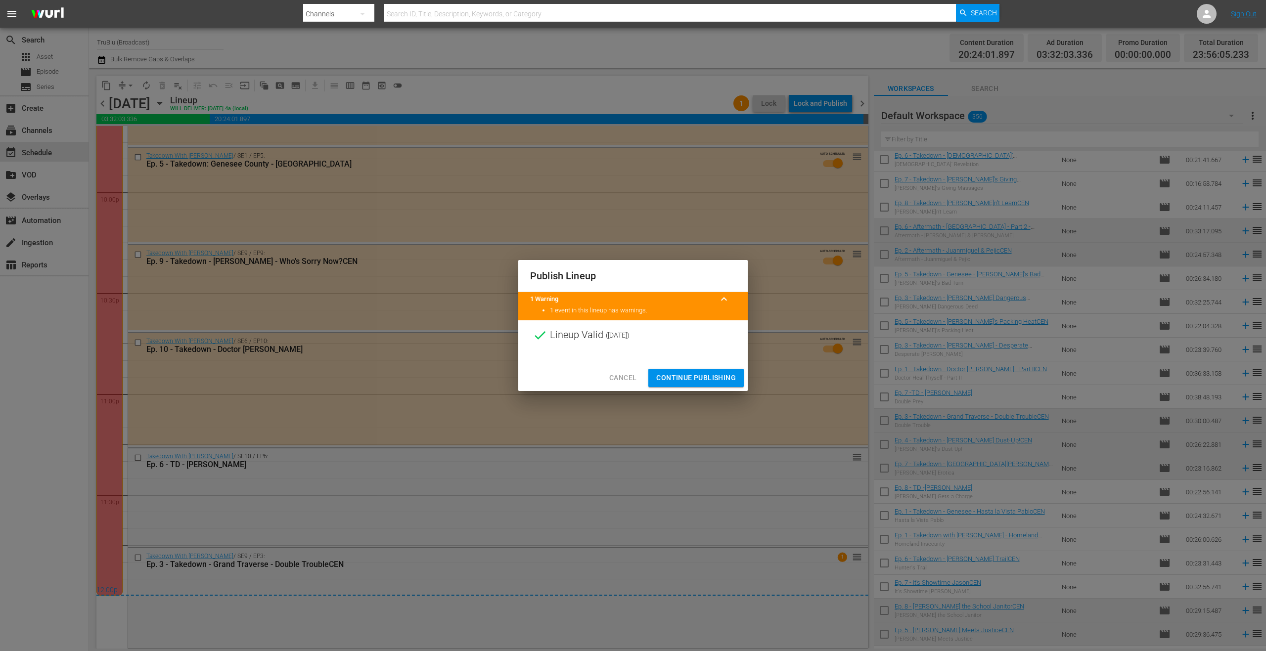
click at [713, 373] on span "Continue Publishing" at bounding box center [696, 378] width 80 height 12
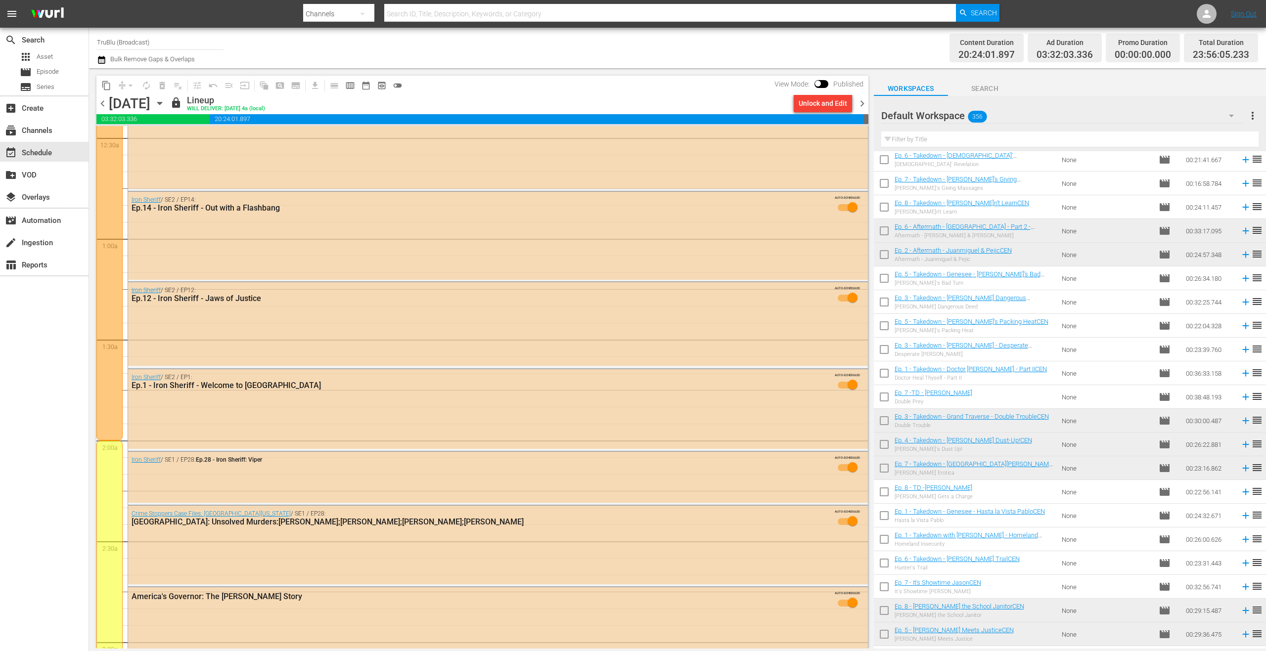
scroll to position [0, 0]
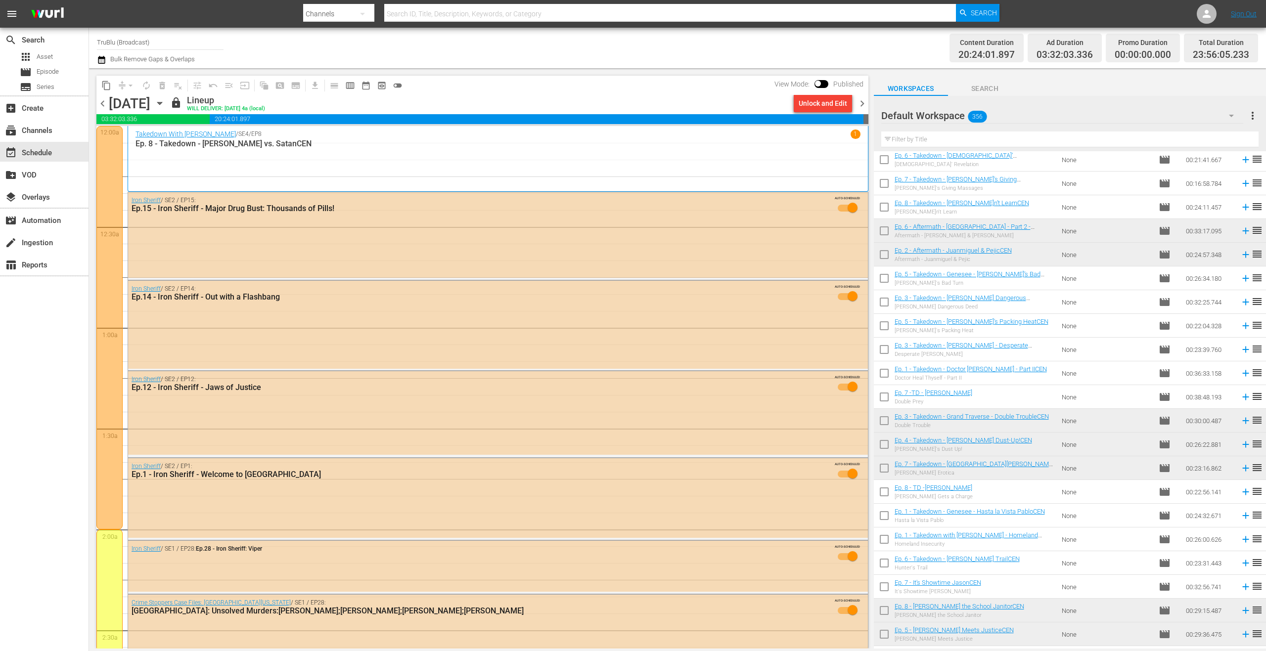
click at [861, 106] on span "chevron_right" at bounding box center [862, 103] width 12 height 12
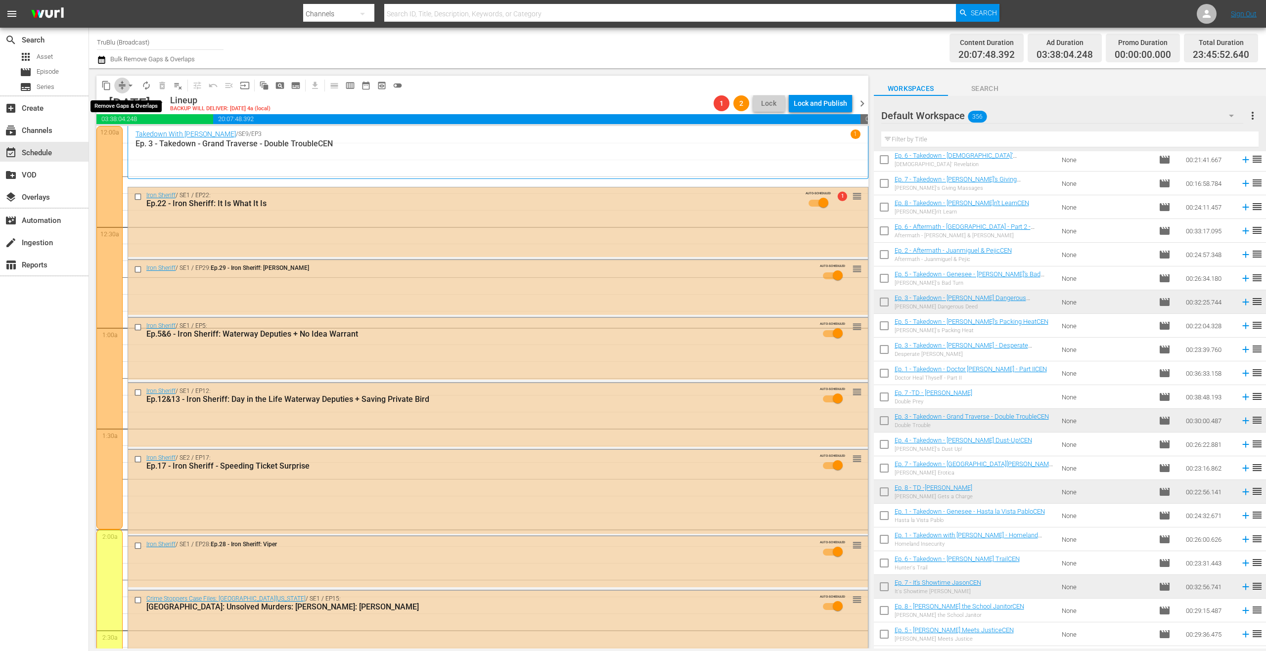
click at [123, 89] on span "compress" at bounding box center [122, 86] width 10 height 10
click at [125, 86] on button "arrow_drop_down" at bounding box center [131, 86] width 16 height 16
click at [147, 135] on li "Align to End of Previous Day" at bounding box center [131, 138] width 104 height 16
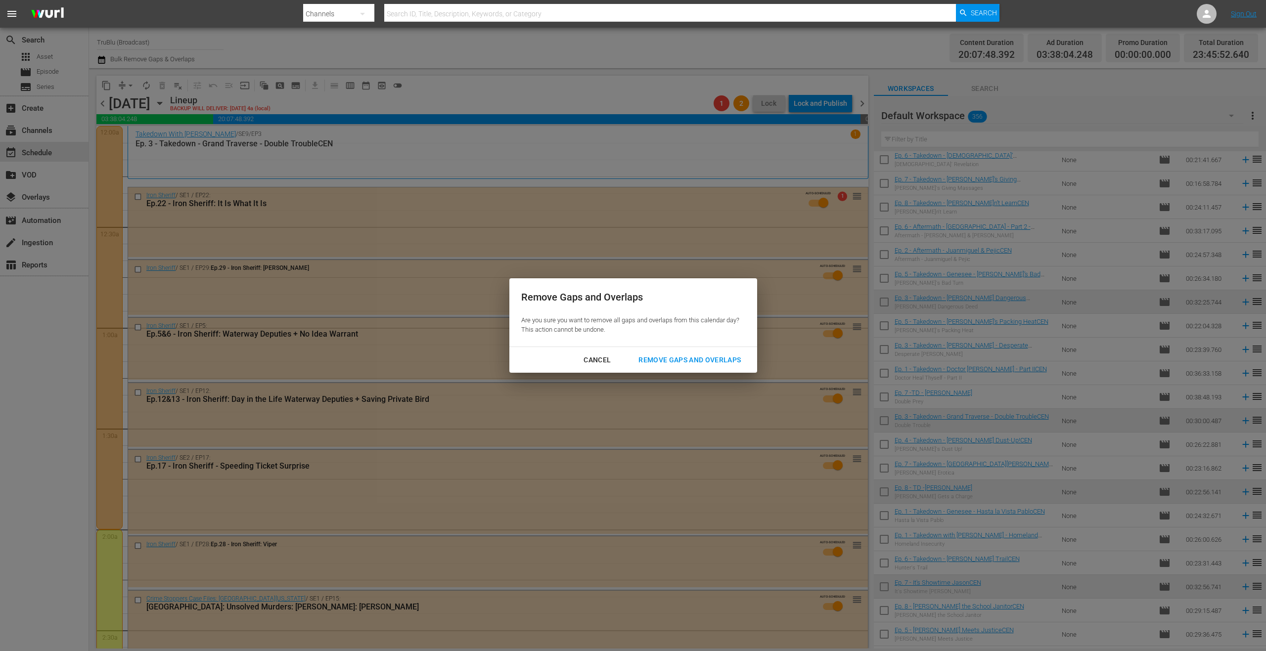
click at [674, 363] on div "Remove Gaps and Overlaps" at bounding box center [689, 360] width 118 height 12
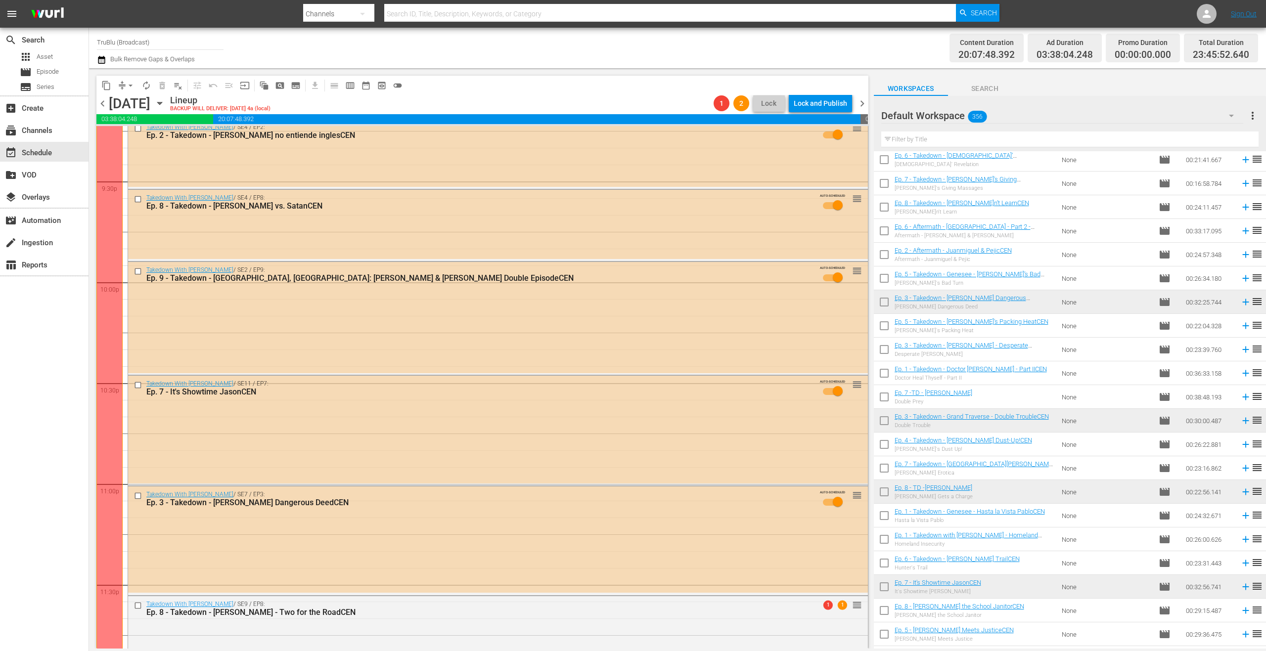
scroll to position [4325, 0]
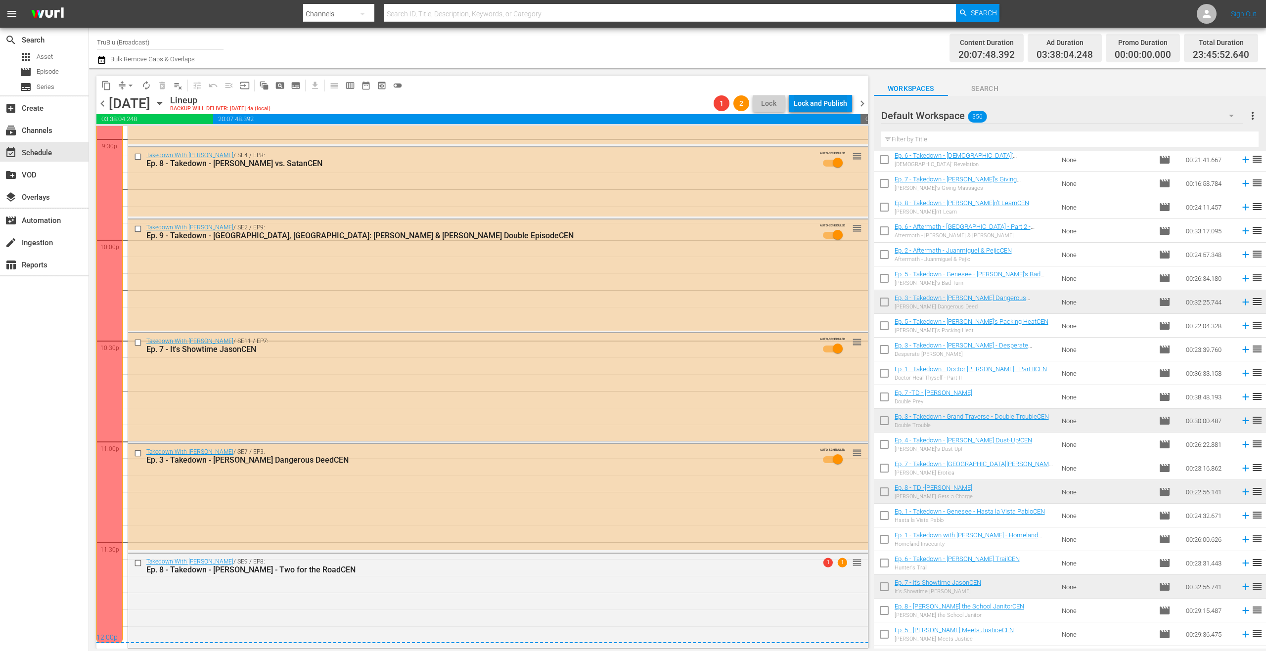
click at [823, 104] on div "Lock and Publish" at bounding box center [820, 103] width 53 height 18
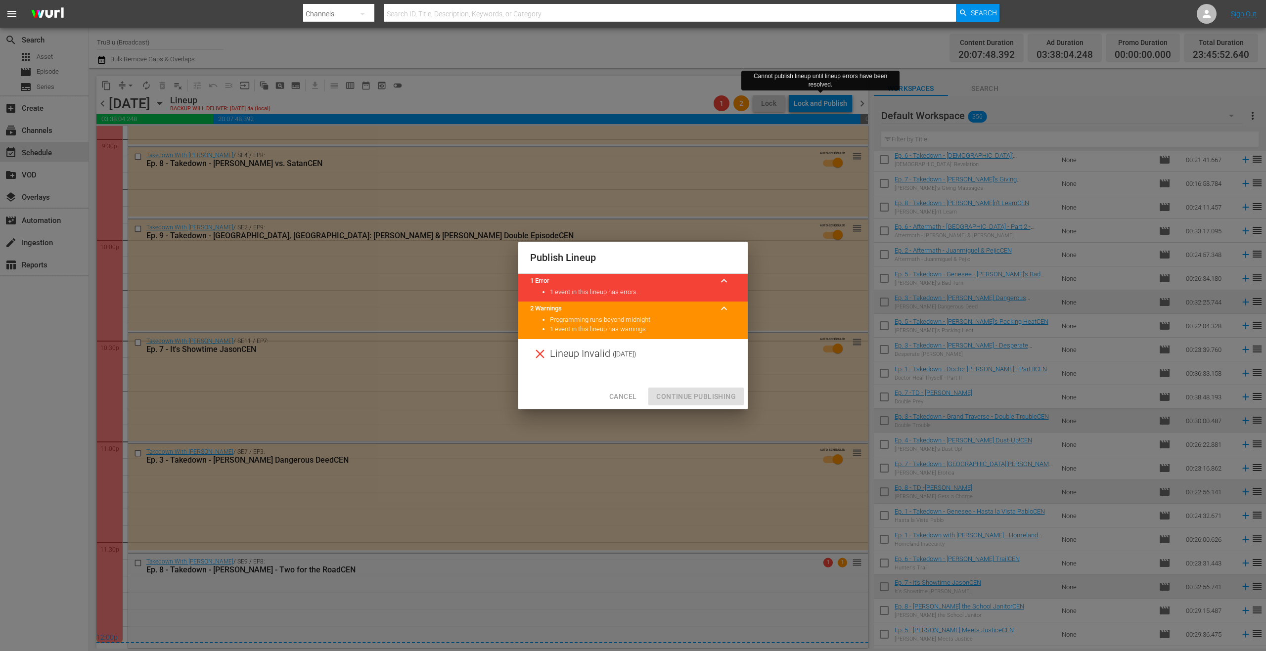
click at [613, 396] on span "Cancel" at bounding box center [622, 397] width 27 height 12
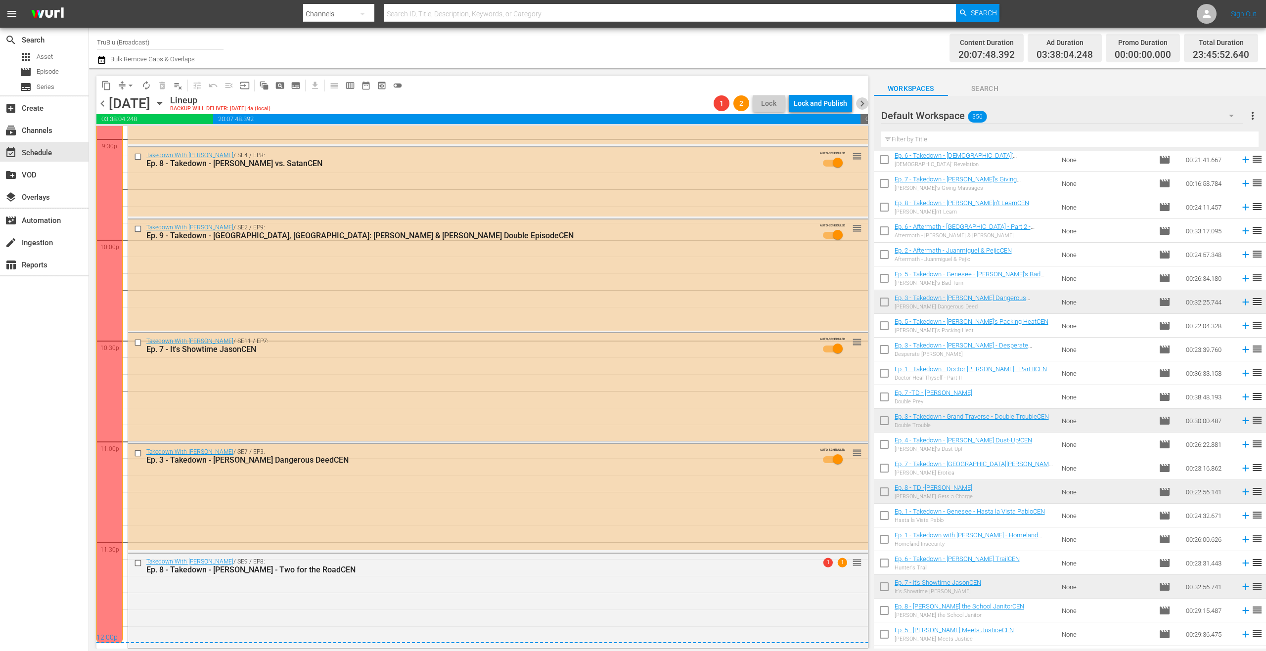
click at [862, 104] on span "chevron_right" at bounding box center [862, 103] width 12 height 12
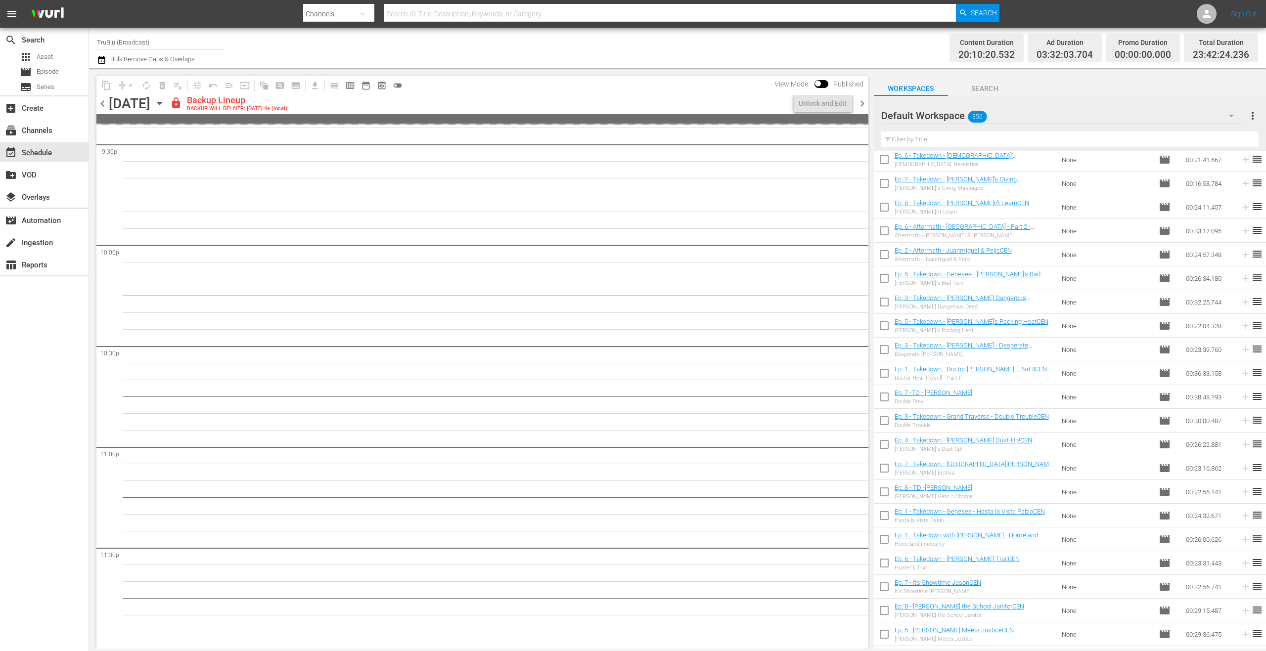
scroll to position [4319, 0]
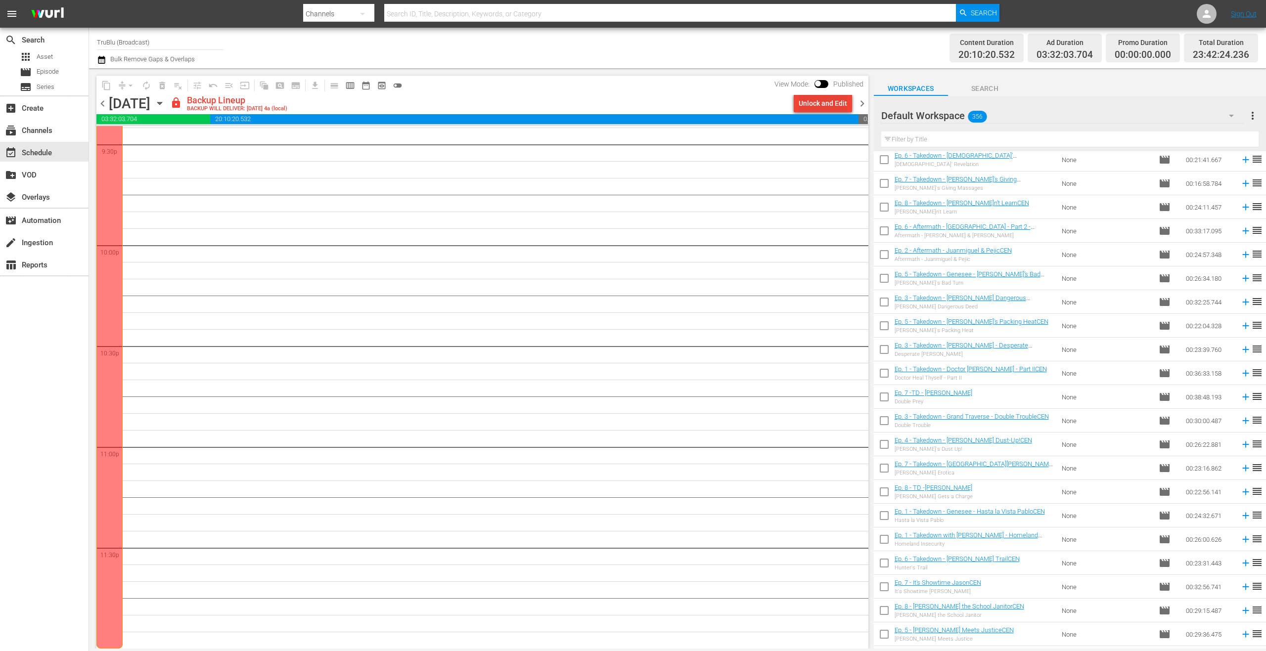
click at [822, 105] on div "Unlock and Edit" at bounding box center [823, 103] width 48 height 18
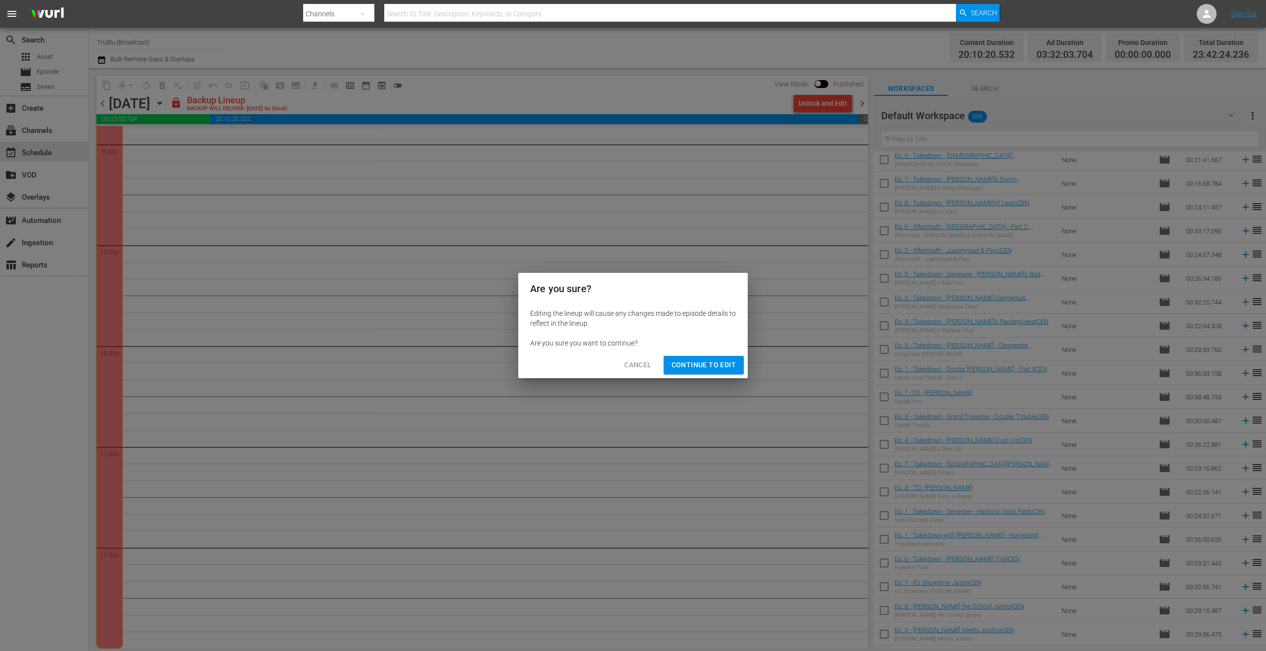
click at [722, 366] on span "Continue to Edit" at bounding box center [703, 365] width 64 height 12
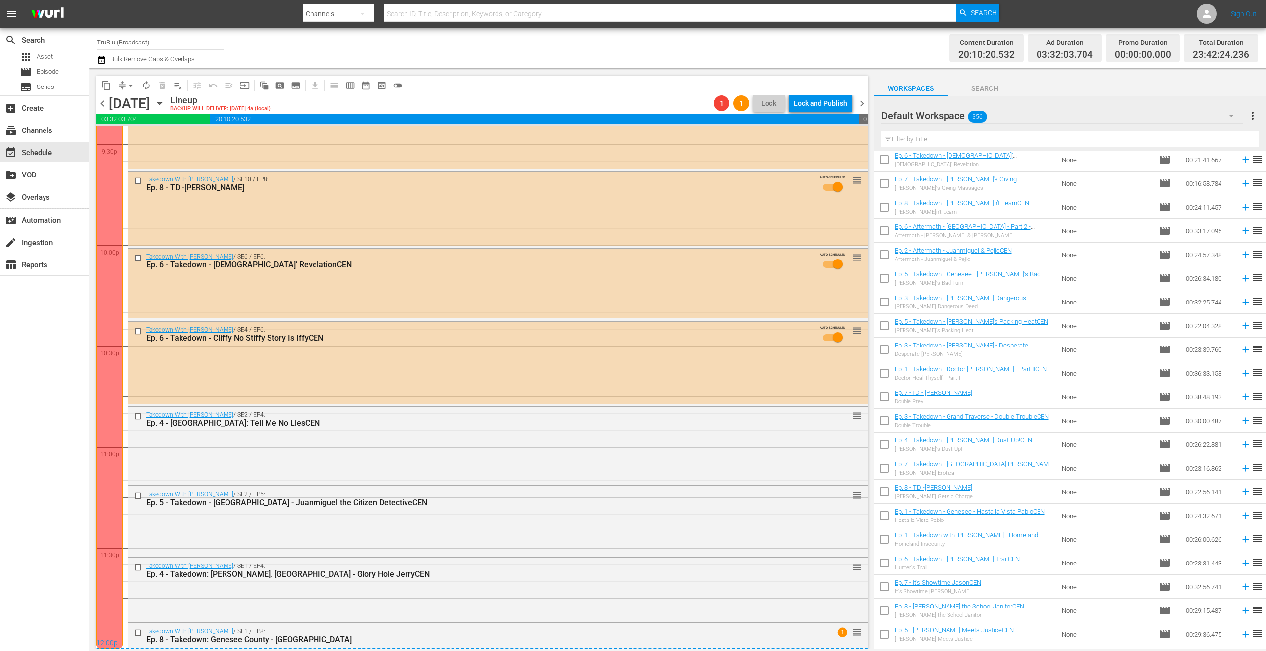
scroll to position [4325, 0]
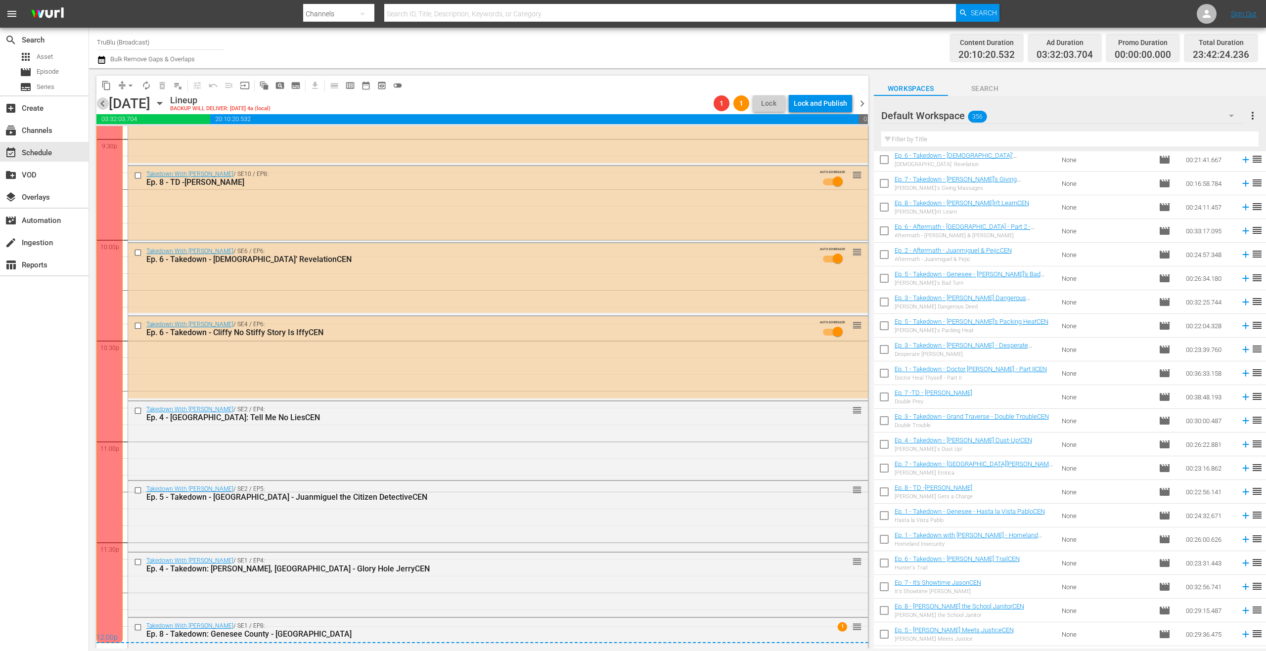
click at [104, 103] on span "chevron_left" at bounding box center [102, 103] width 12 height 12
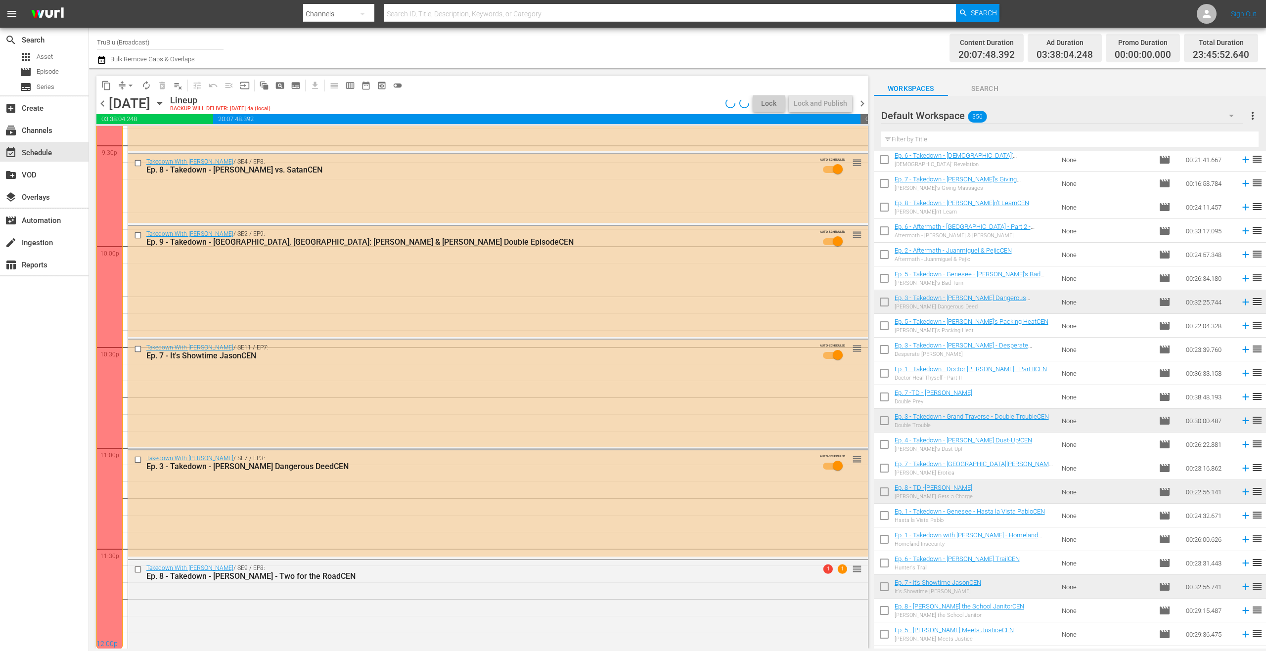
scroll to position [4325, 0]
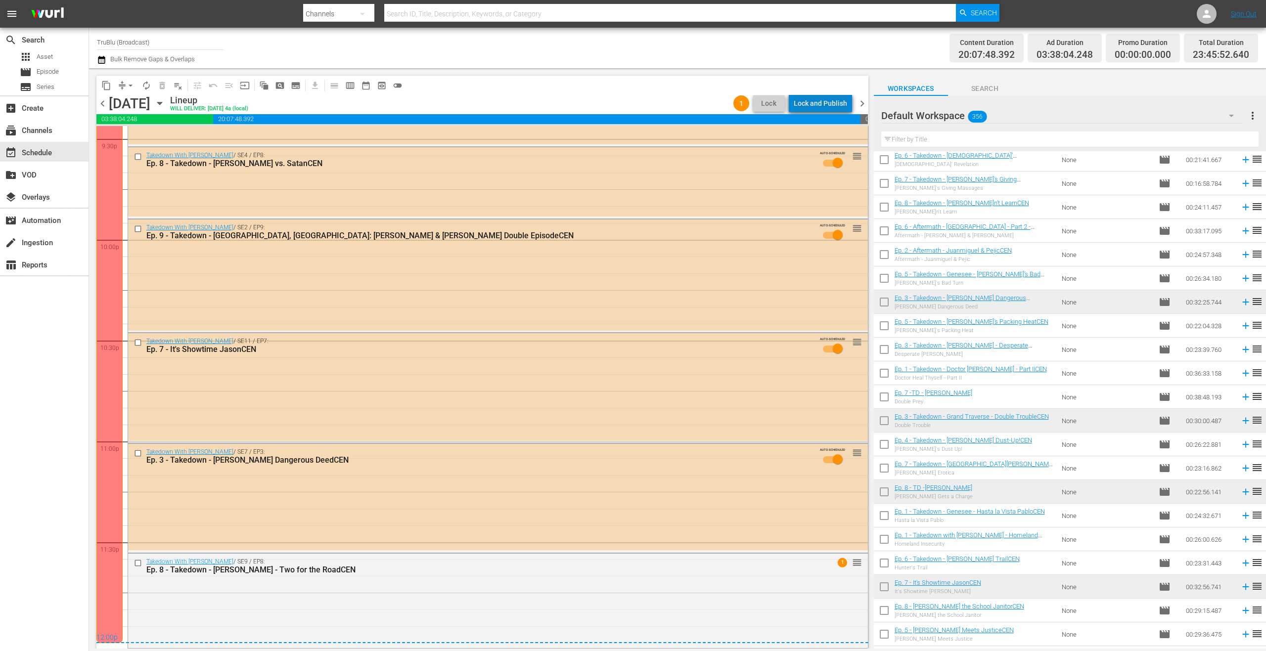
click at [837, 103] on div "Lock and Publish" at bounding box center [820, 103] width 53 height 18
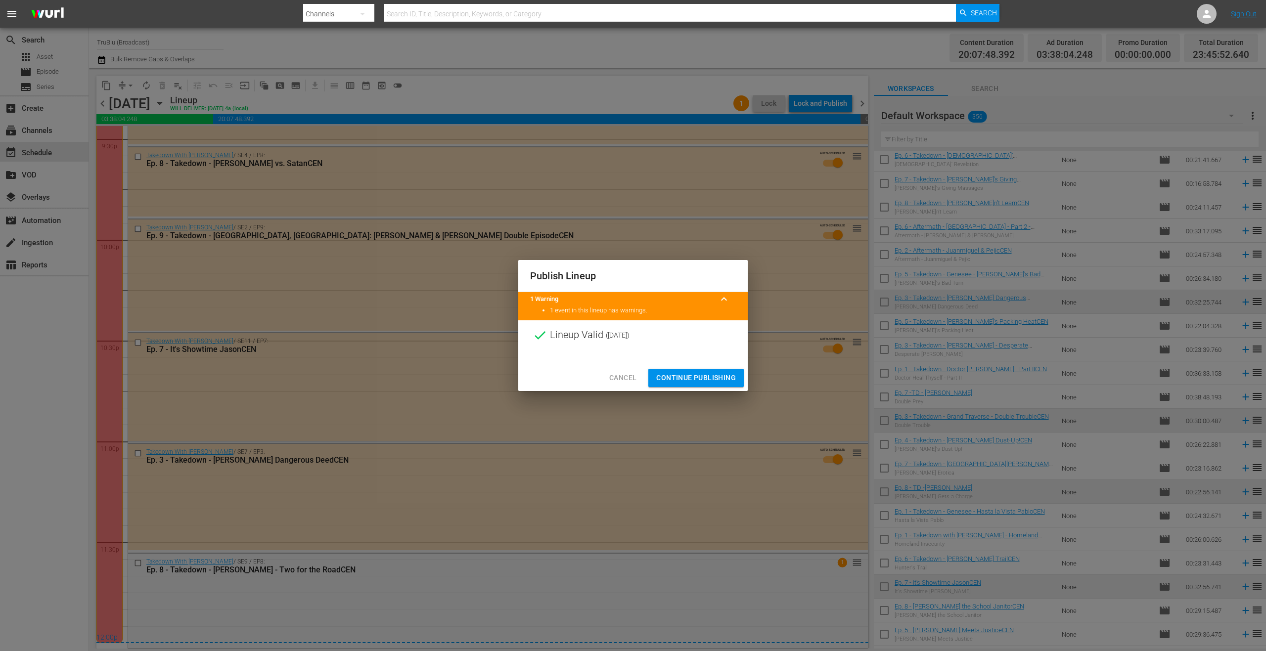
click at [707, 380] on span "Continue Publishing" at bounding box center [696, 378] width 80 height 12
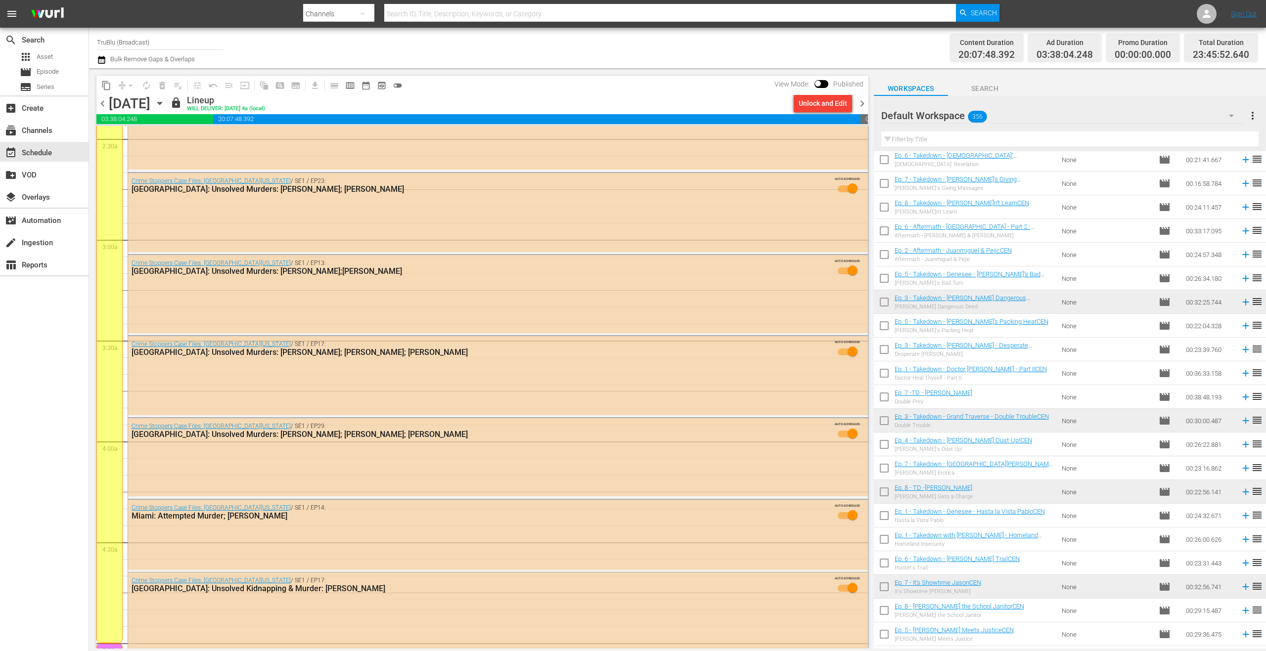
scroll to position [0, 0]
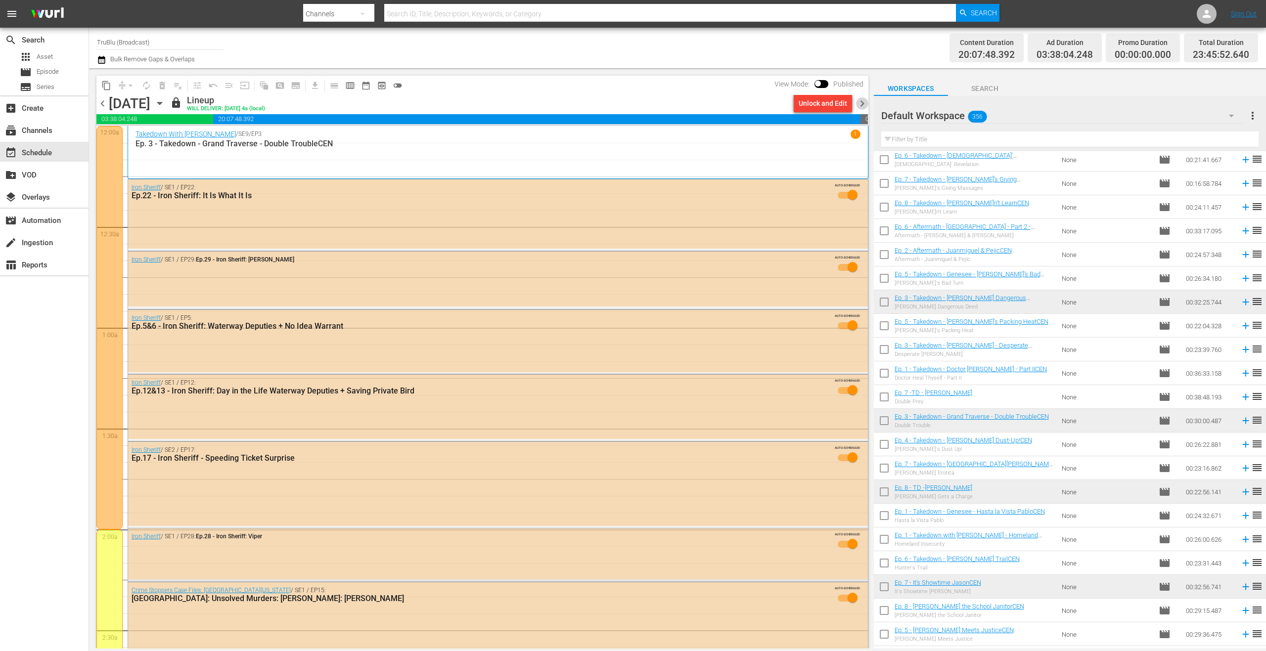
click at [859, 101] on span "chevron_right" at bounding box center [862, 103] width 12 height 12
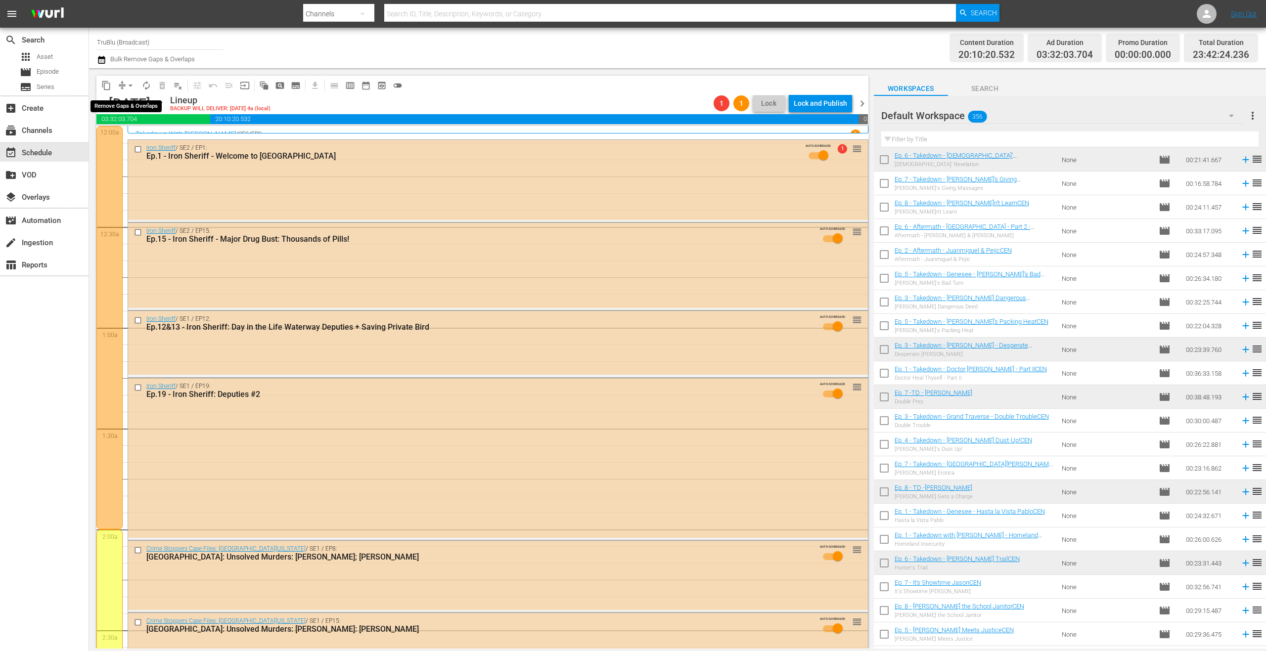
click at [130, 84] on span "arrow_drop_down" at bounding box center [131, 86] width 10 height 10
click at [140, 140] on li "Align to End of Previous Day" at bounding box center [131, 138] width 104 height 16
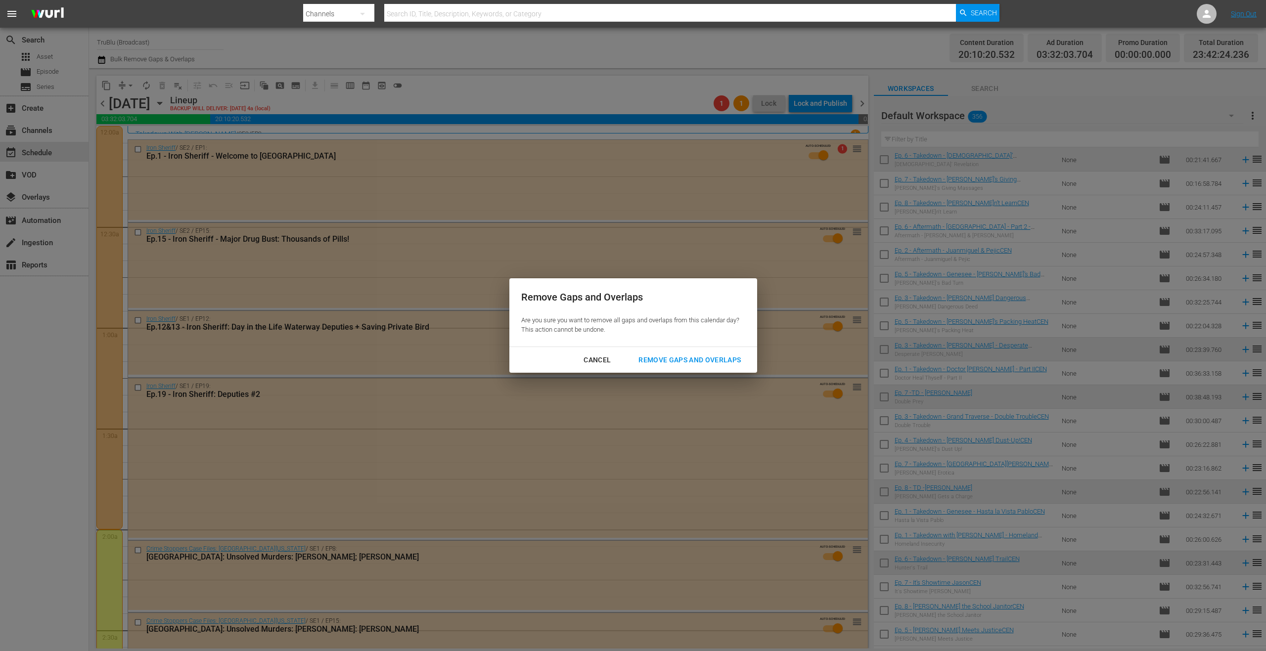
click at [720, 358] on div "Remove Gaps and Overlaps" at bounding box center [689, 360] width 118 height 12
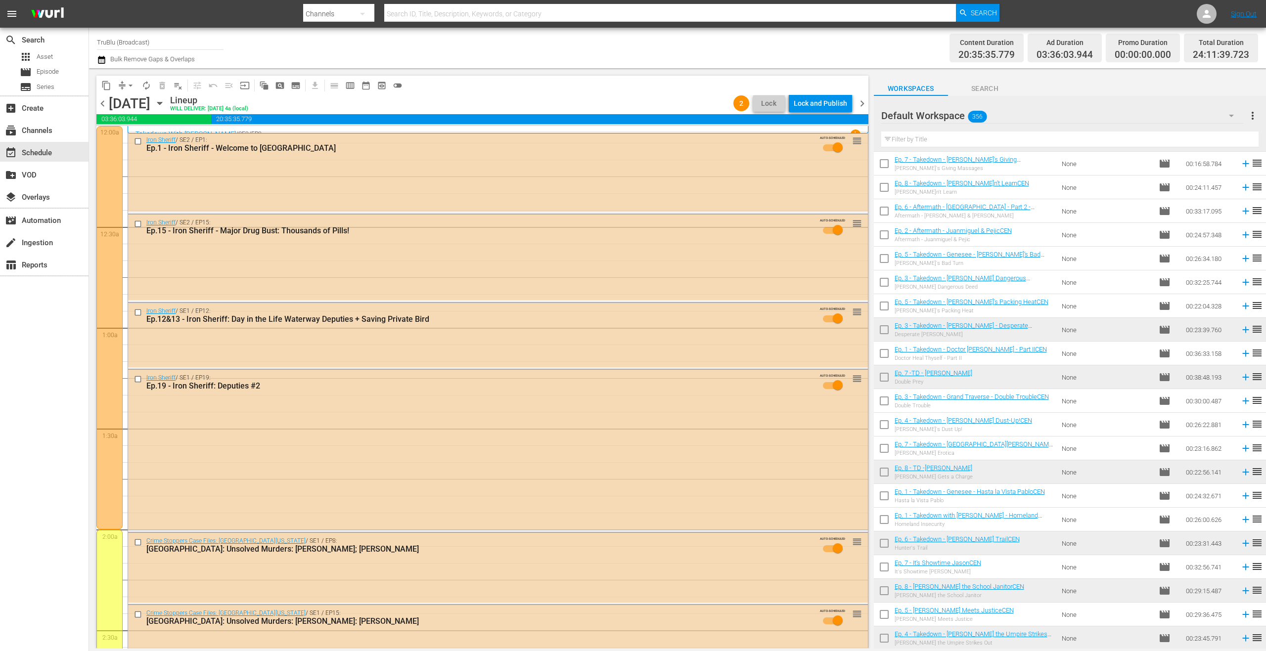
click at [862, 104] on span "chevron_right" at bounding box center [862, 103] width 12 height 12
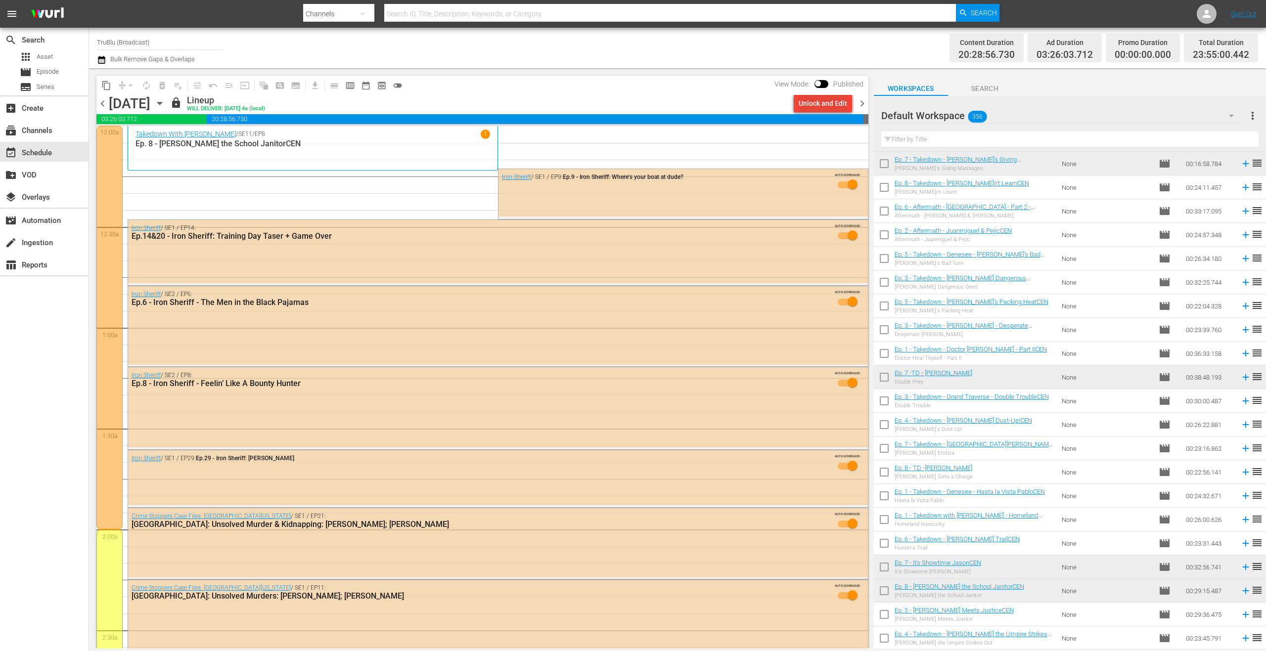
click at [818, 105] on div "Unlock and Edit" at bounding box center [823, 103] width 48 height 18
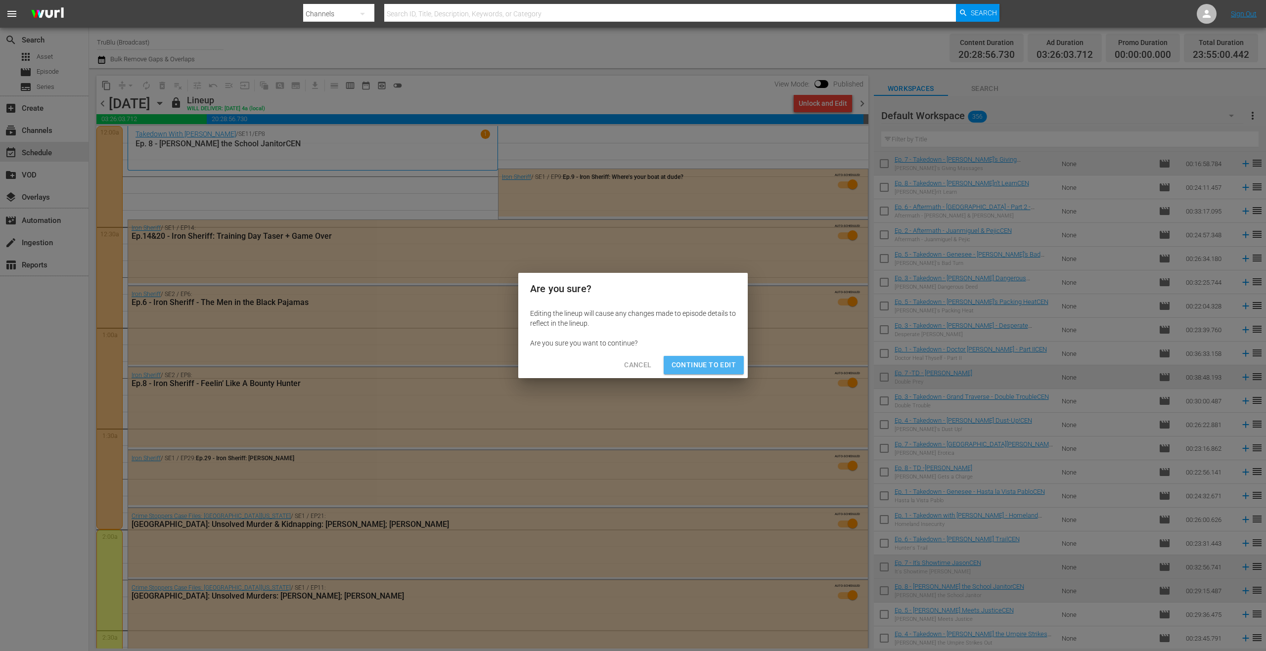
click at [732, 363] on span "Continue to Edit" at bounding box center [703, 365] width 64 height 12
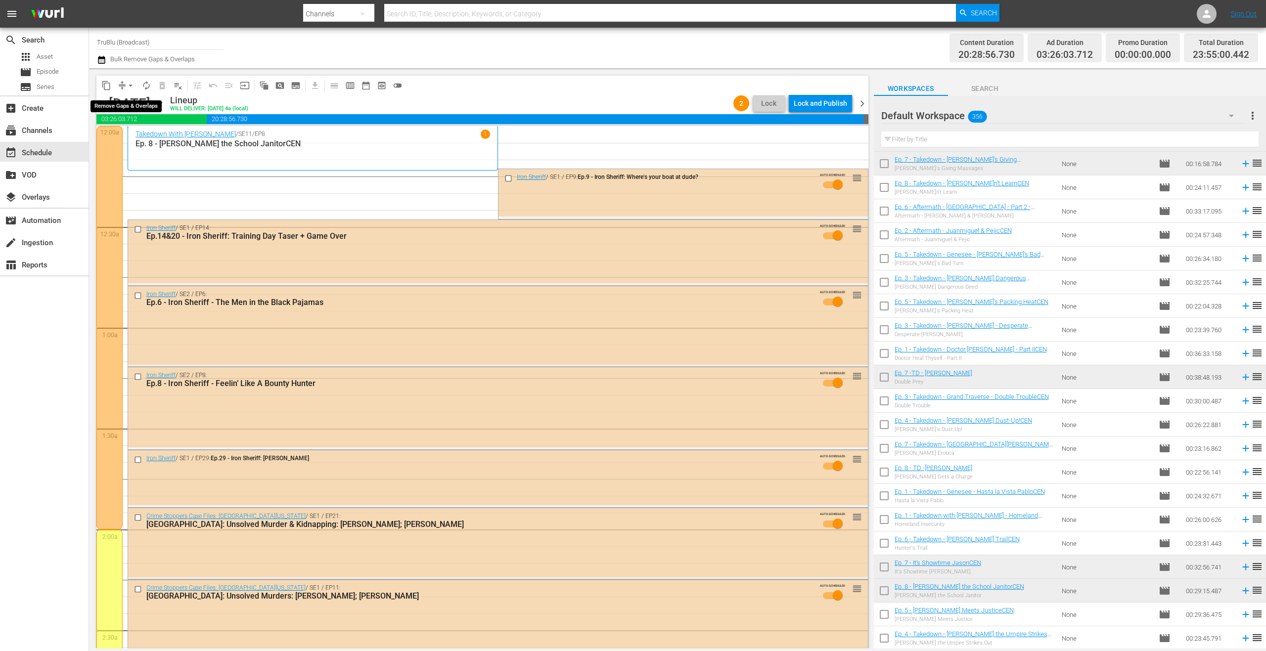
click at [125, 87] on button "arrow_drop_down" at bounding box center [131, 86] width 16 height 16
click at [151, 143] on li "Align to End of Previous Day" at bounding box center [131, 138] width 104 height 16
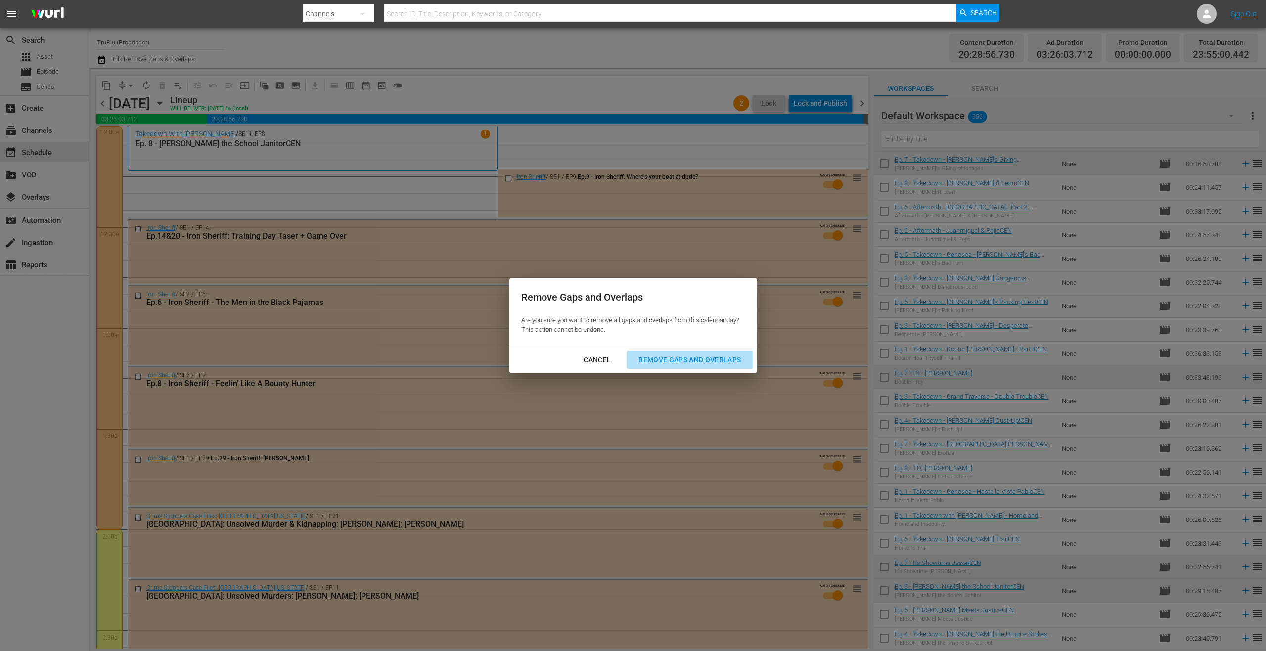
click at [679, 357] on div "Remove Gaps and Overlaps" at bounding box center [689, 360] width 118 height 12
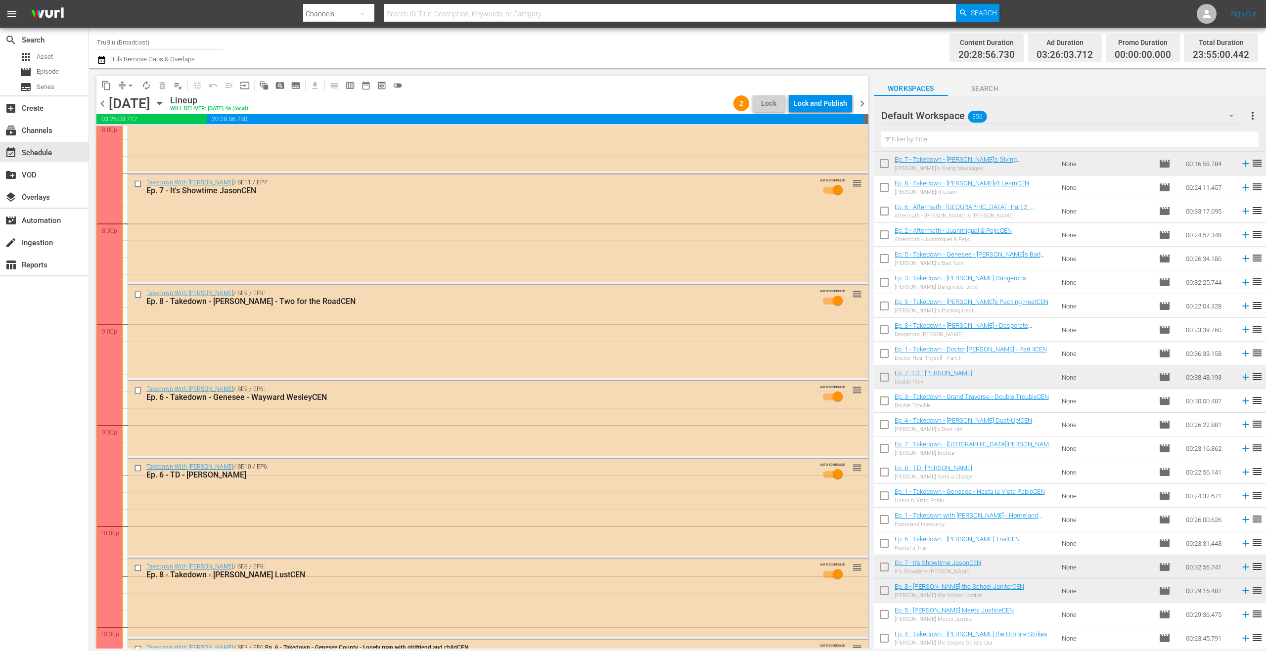
scroll to position [4347, 0]
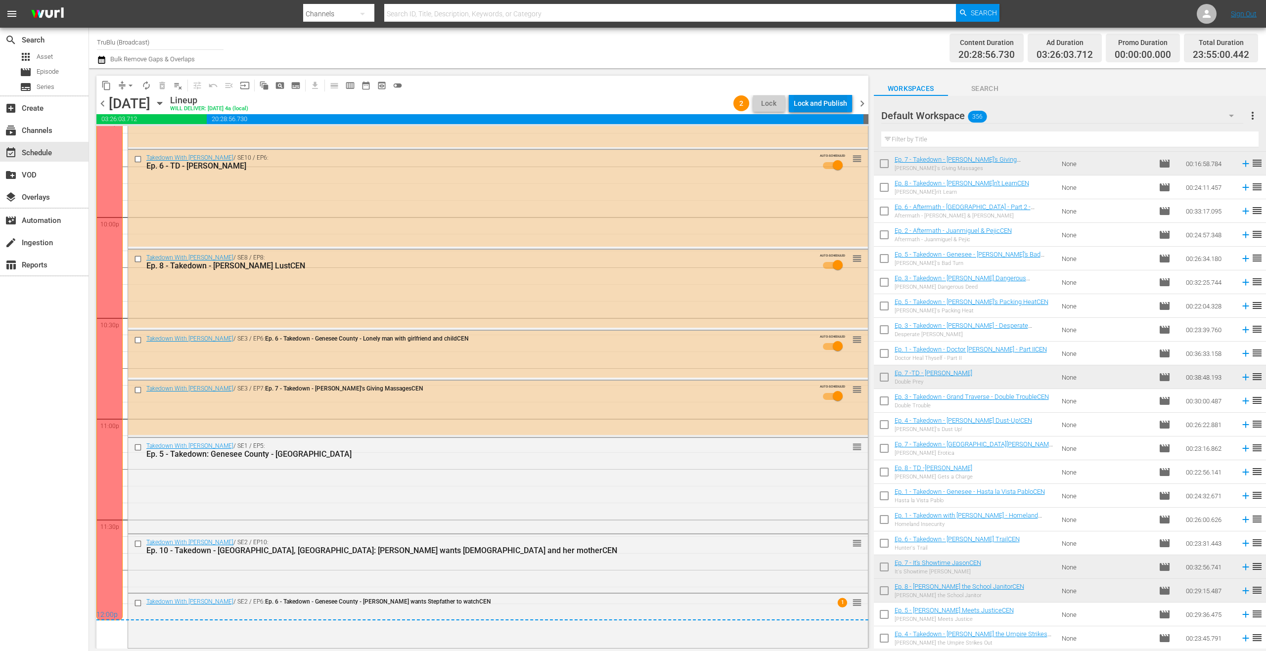
click at [829, 107] on div "Lock and Publish" at bounding box center [820, 103] width 53 height 18
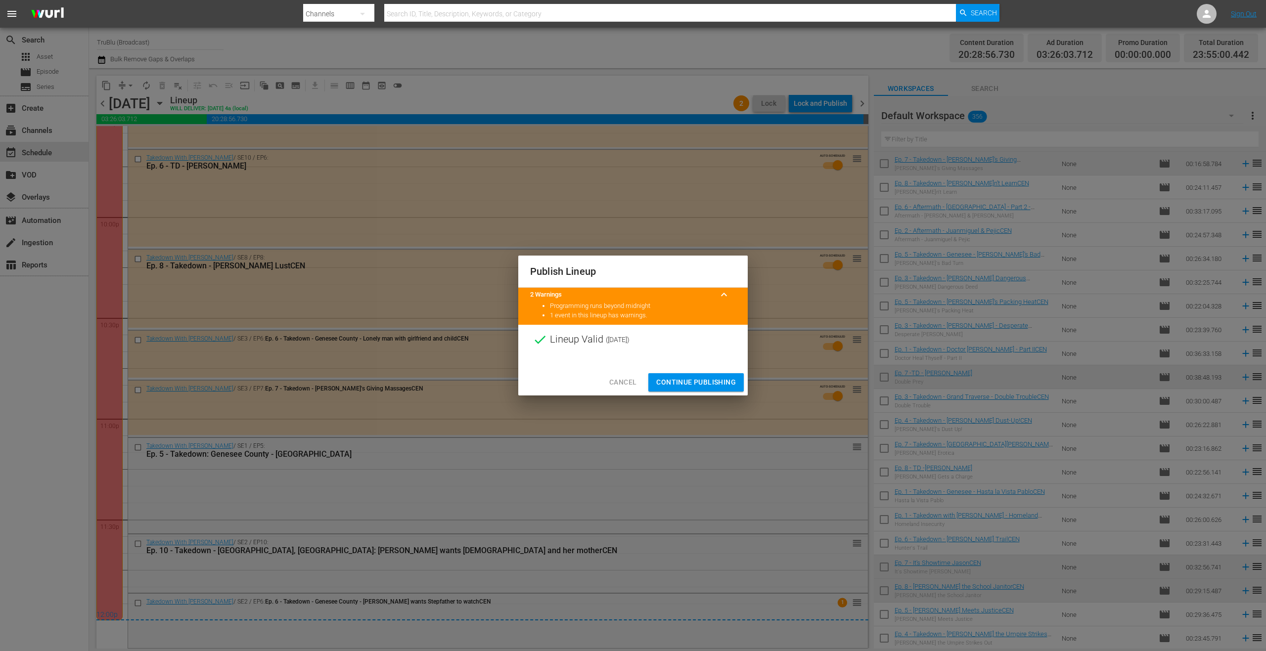
click at [690, 381] on span "Continue Publishing" at bounding box center [696, 382] width 80 height 12
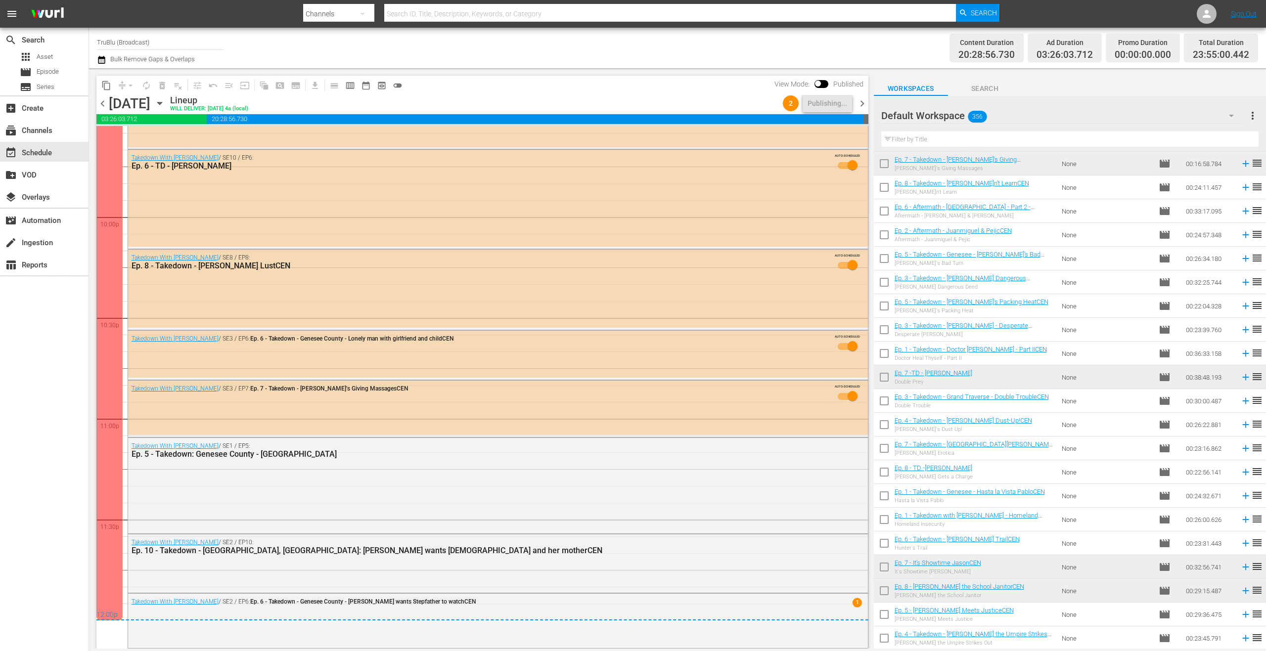
click at [863, 105] on span "chevron_right" at bounding box center [862, 103] width 12 height 12
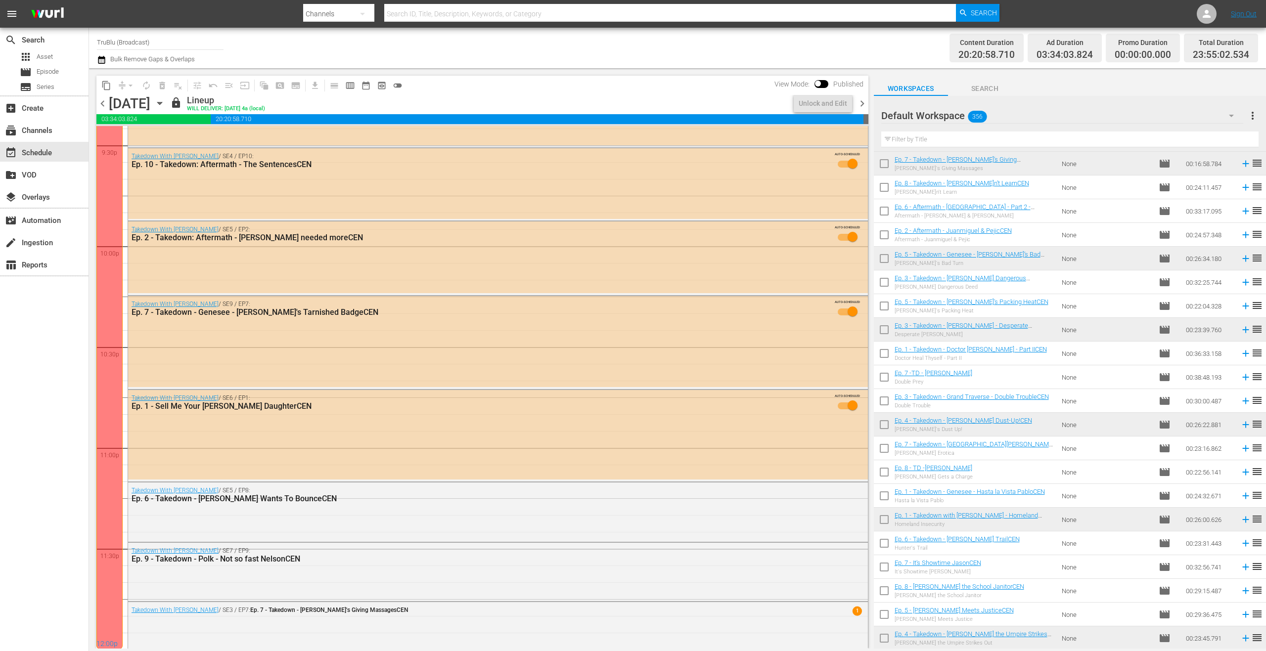
scroll to position [4246, 0]
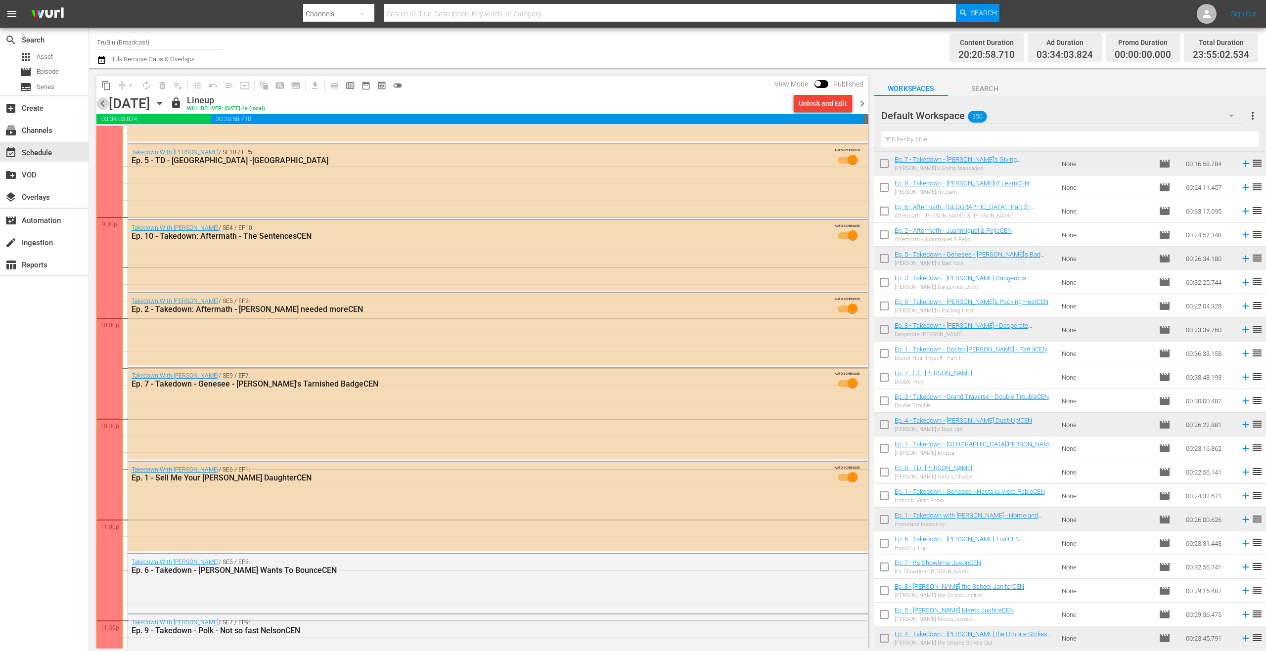
click at [103, 101] on span "chevron_left" at bounding box center [102, 103] width 12 height 12
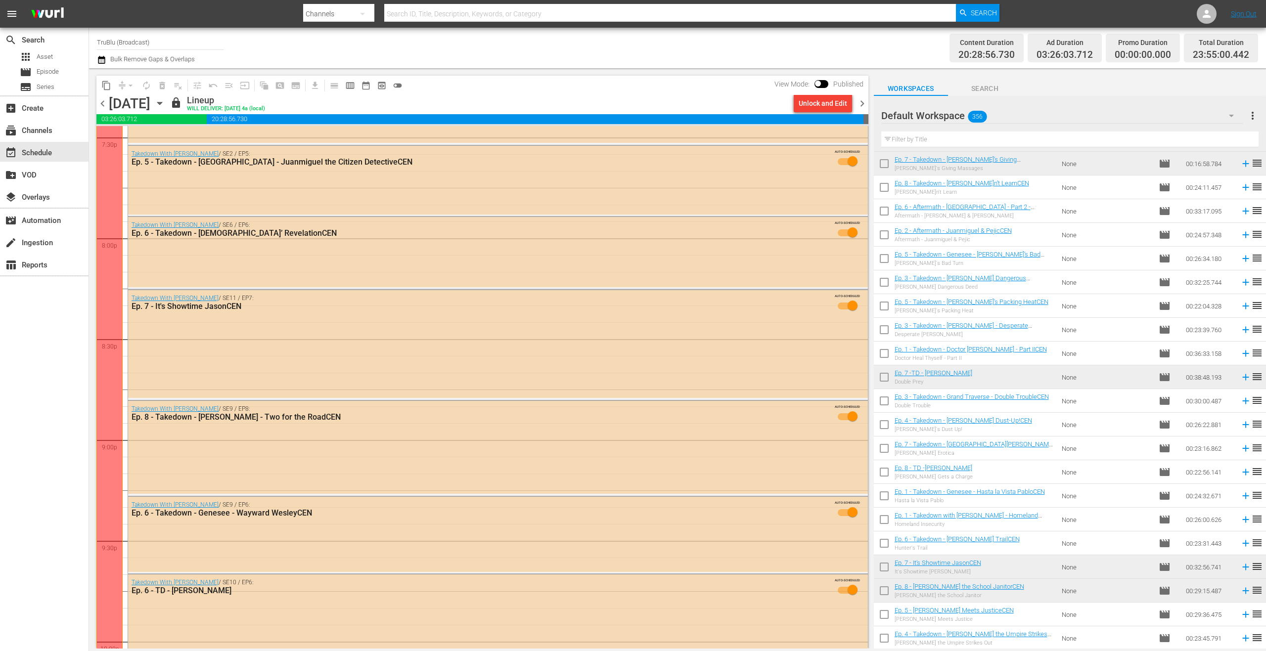
scroll to position [4347, 0]
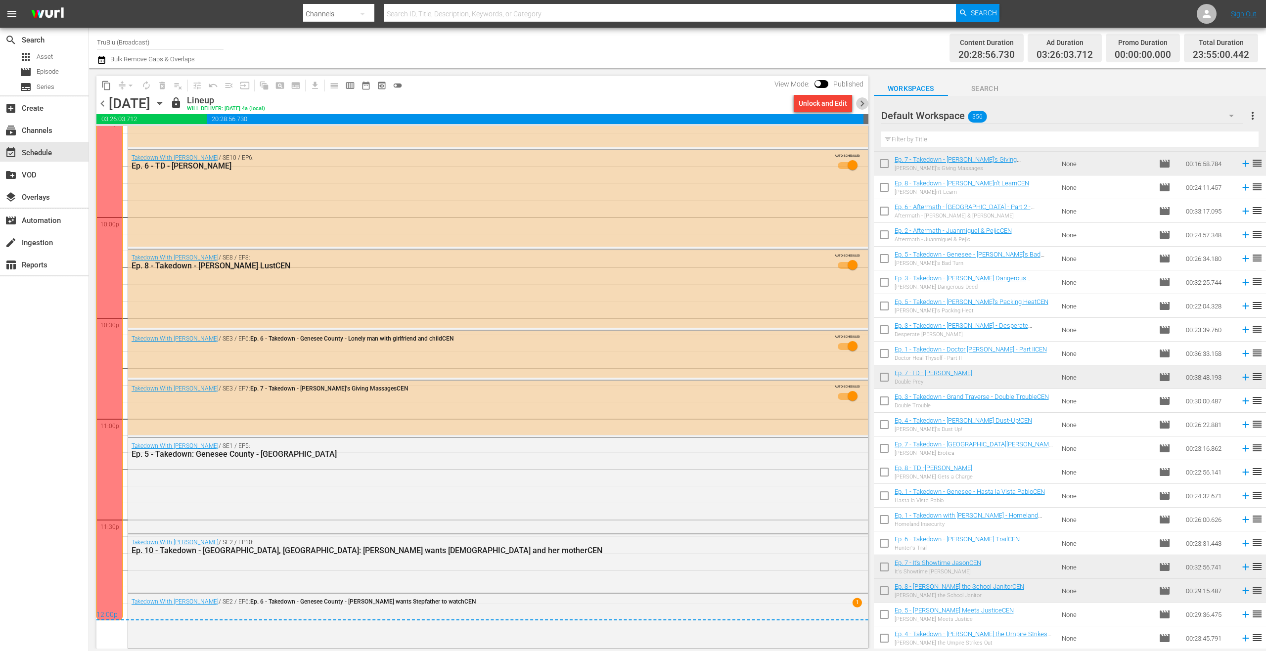
click at [858, 99] on span "chevron_right" at bounding box center [862, 103] width 12 height 12
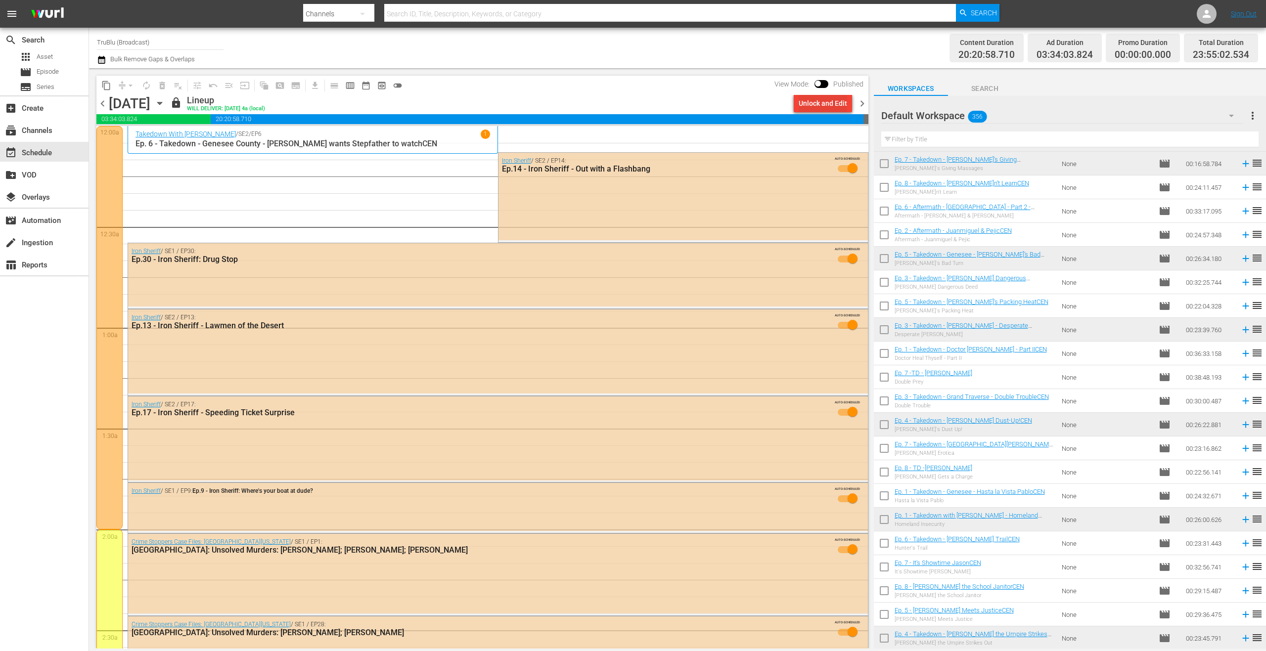
click at [833, 102] on div "Unlock and Edit" at bounding box center [823, 103] width 48 height 18
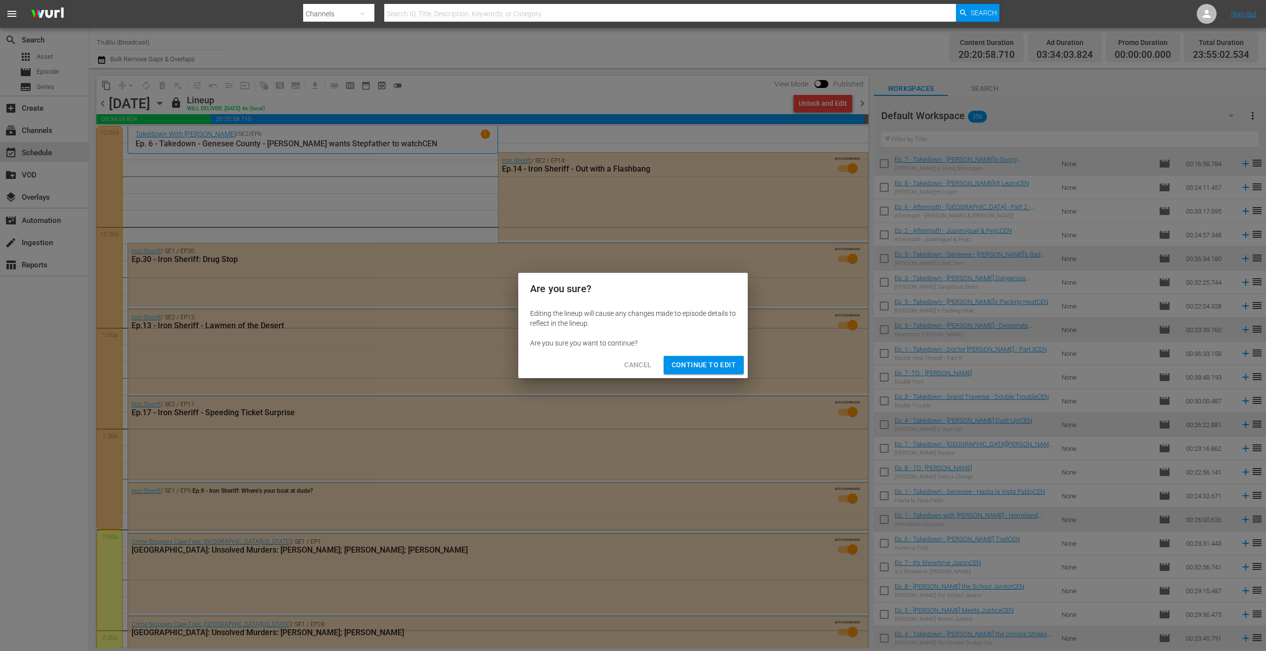
click at [716, 365] on span "Continue to Edit" at bounding box center [703, 365] width 64 height 12
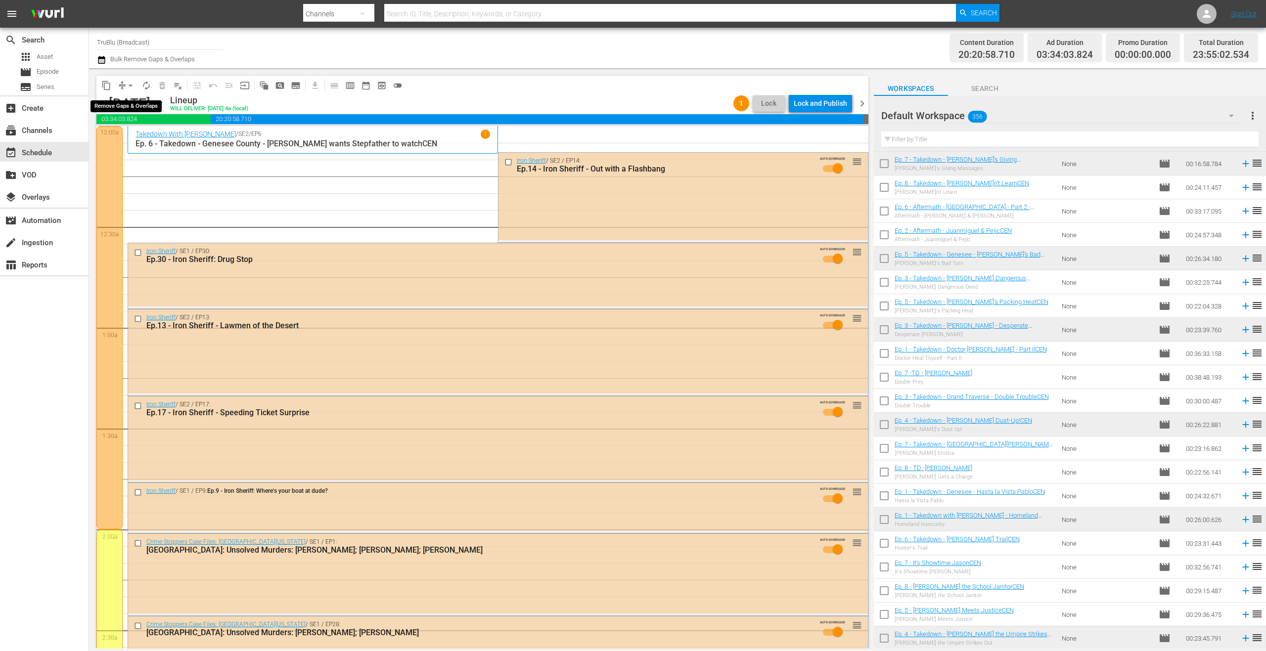
click at [120, 88] on span "compress" at bounding box center [122, 86] width 10 height 10
click at [123, 88] on button "arrow_drop_down" at bounding box center [131, 86] width 16 height 16
click at [139, 134] on li "Align to End of Previous Day" at bounding box center [131, 138] width 104 height 16
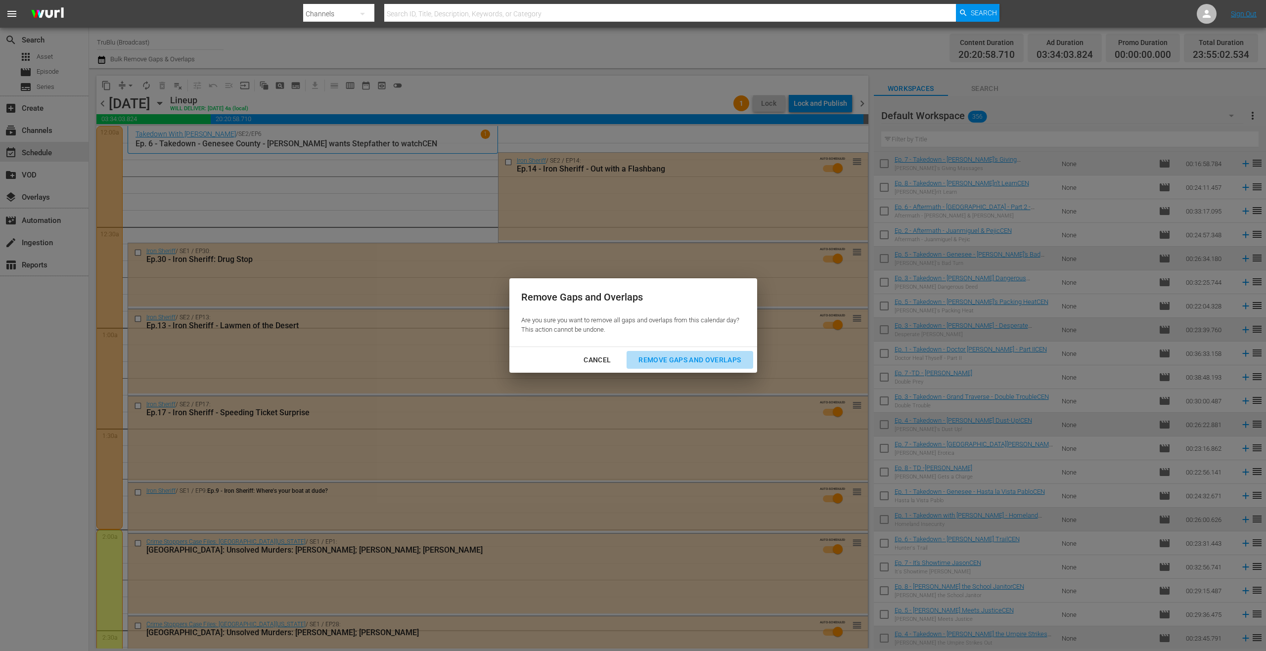
click at [679, 360] on div "Remove Gaps and Overlaps" at bounding box center [689, 360] width 118 height 12
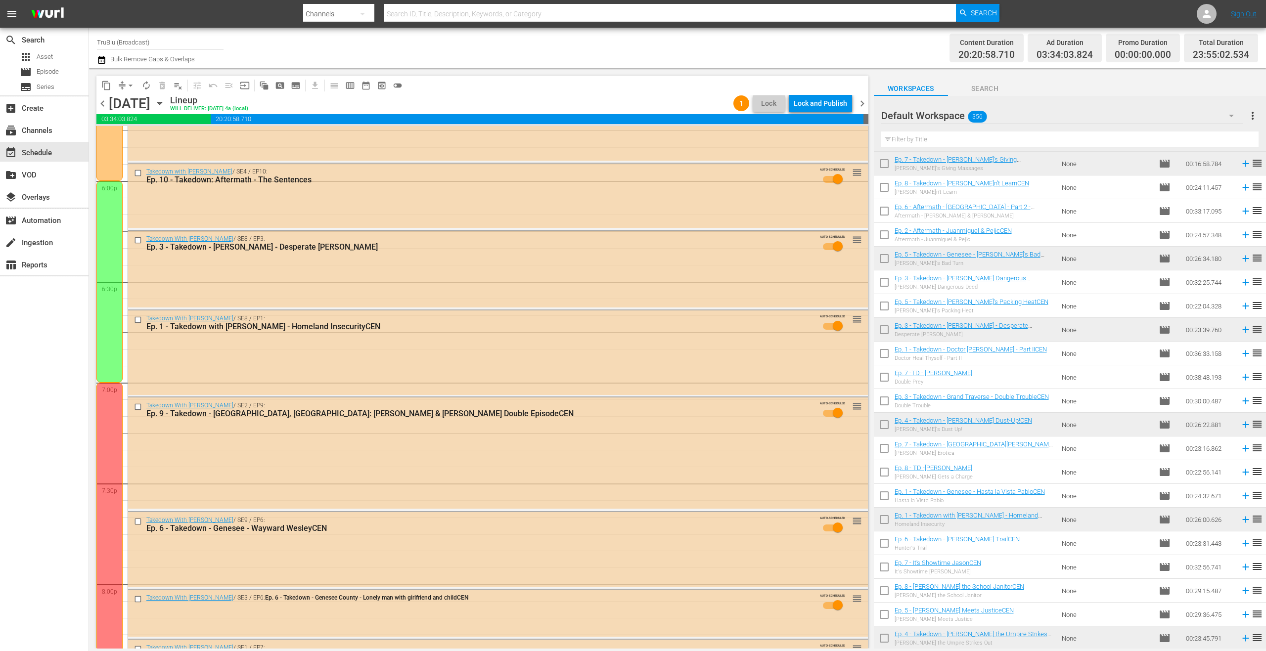
scroll to position [4330, 0]
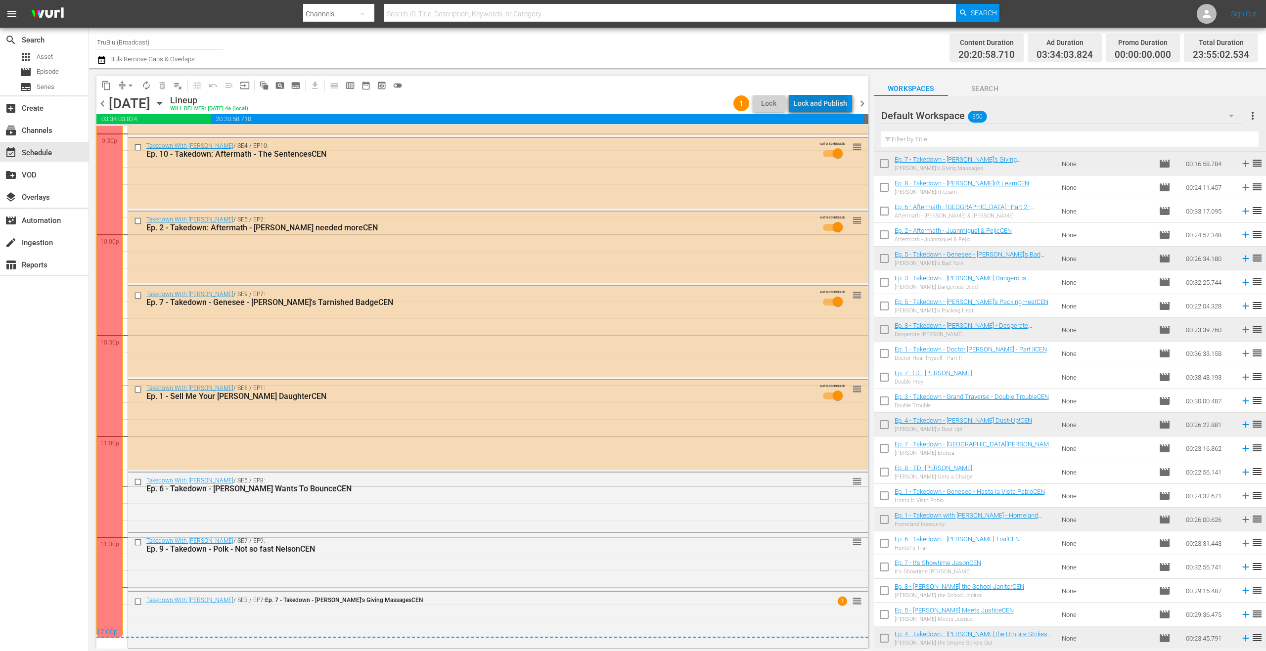
click at [823, 102] on div "Lock and Publish" at bounding box center [820, 103] width 53 height 18
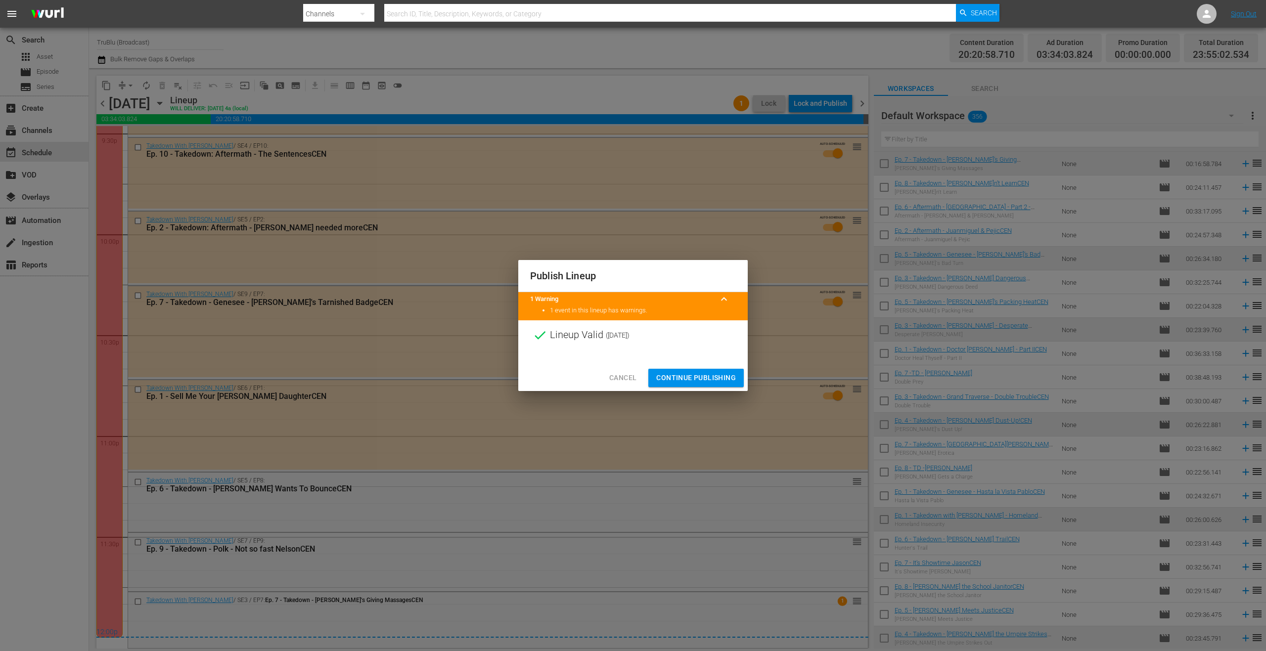
click at [707, 383] on span "Continue Publishing" at bounding box center [696, 378] width 80 height 12
